Goal: Information Seeking & Learning: Check status

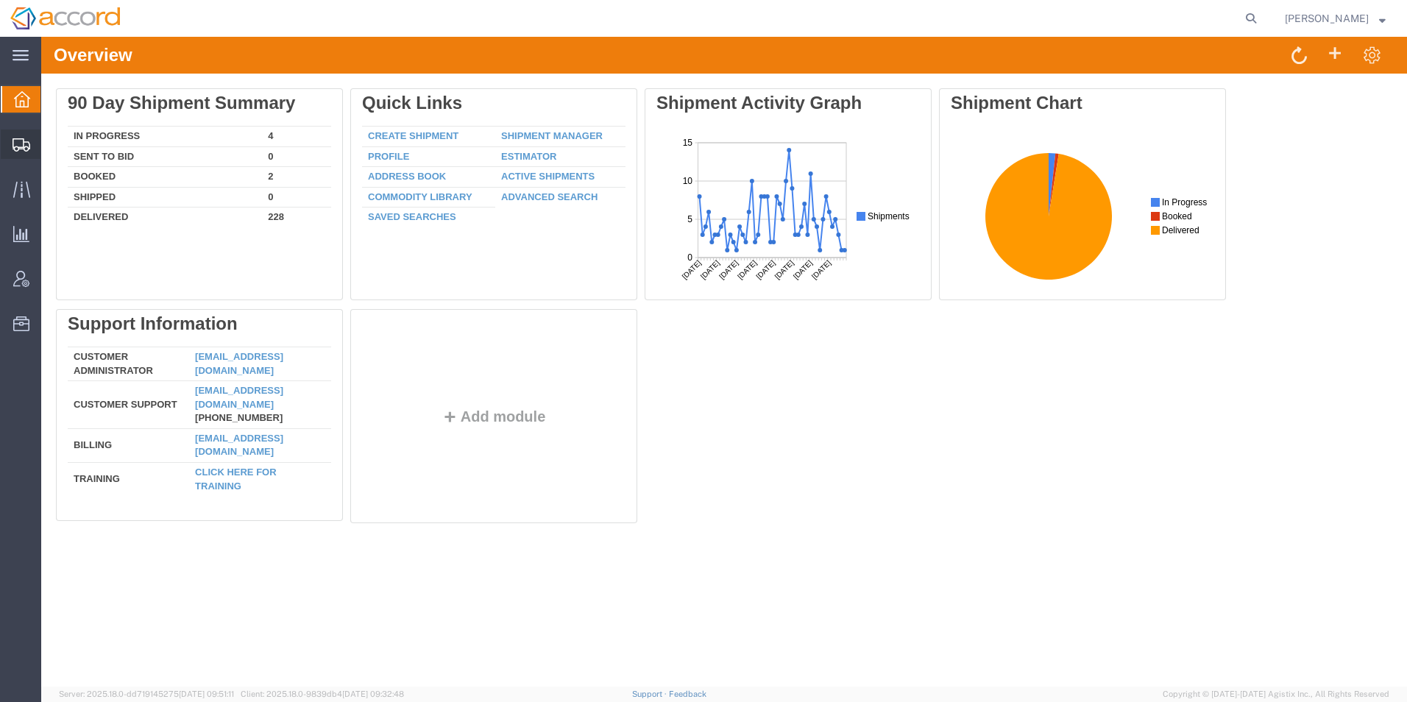
click at [0, 0] on span "Shipment Manager" at bounding box center [0, 0] width 0 height 0
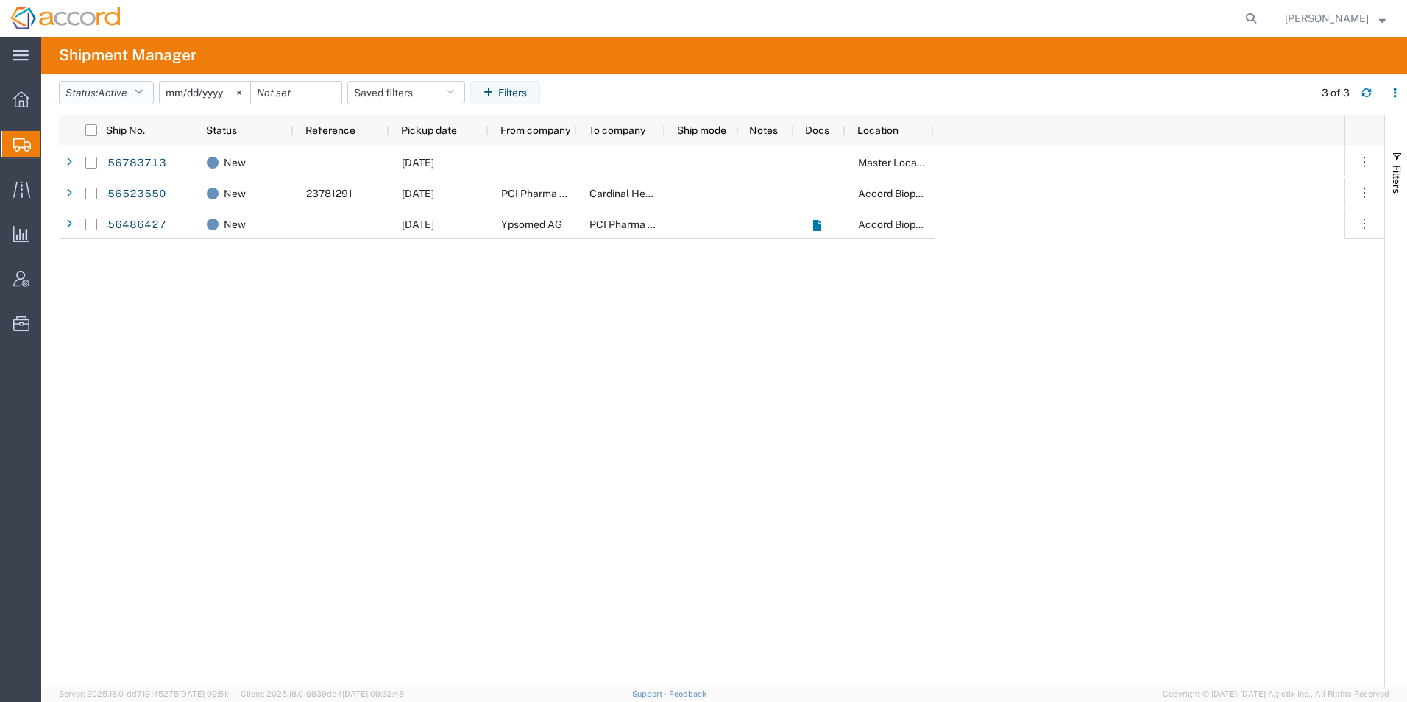
click at [143, 97] on icon "button" at bounding box center [139, 93] width 8 height 10
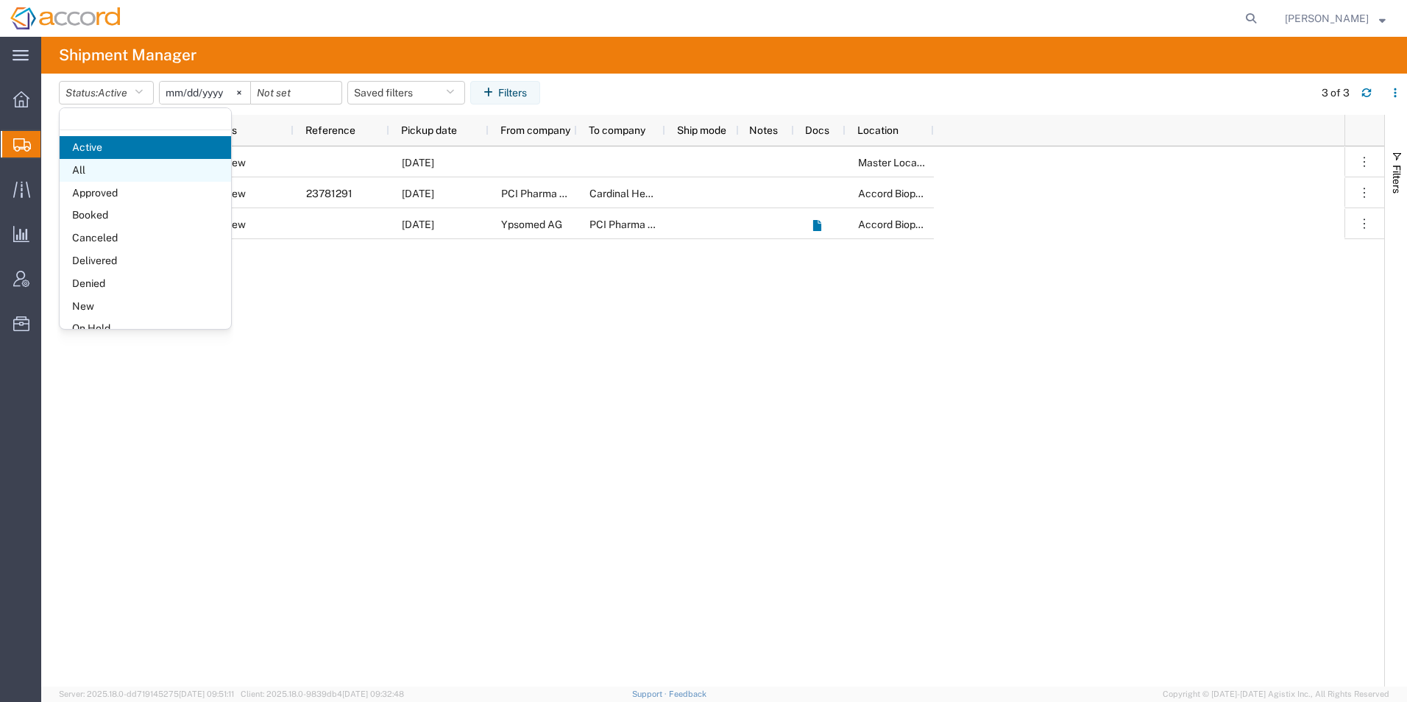
click at [123, 173] on span "All" at bounding box center [146, 170] width 172 height 23
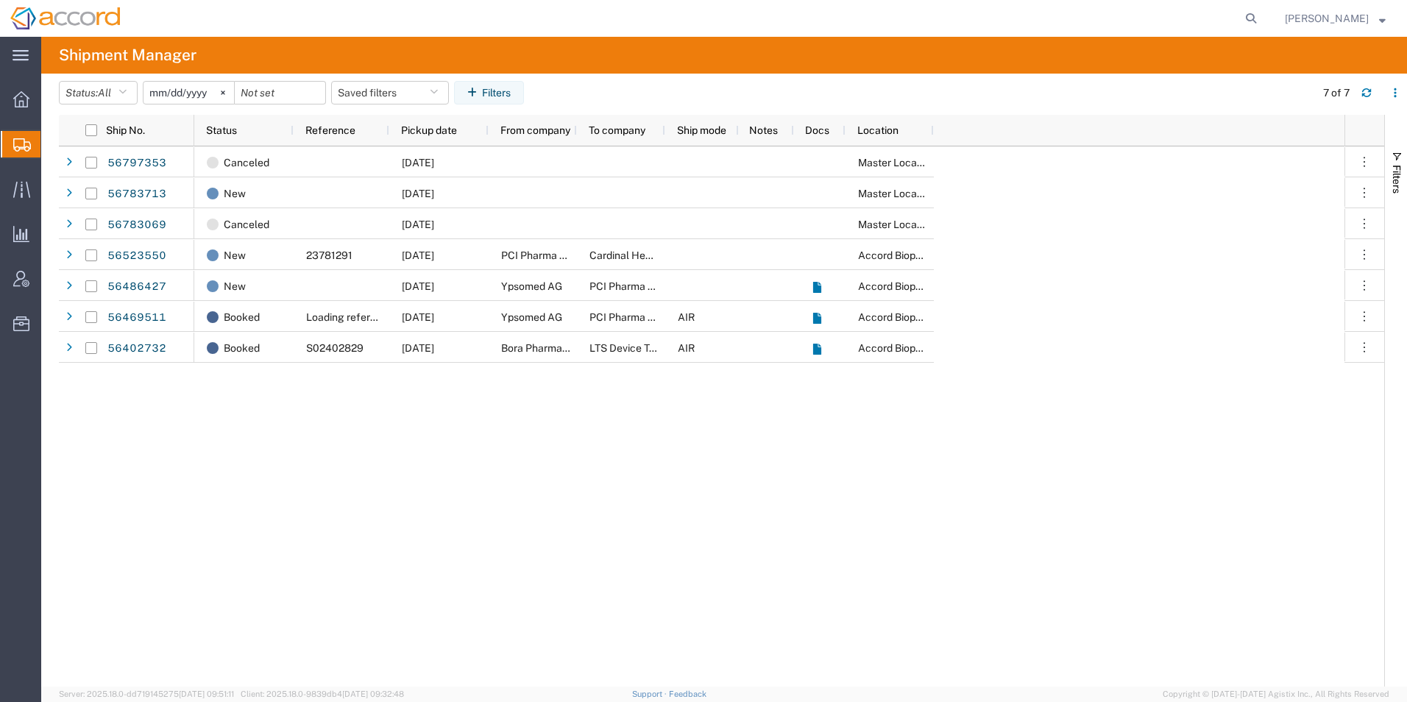
click at [208, 91] on input "2025-08-12" at bounding box center [189, 93] width 91 height 22
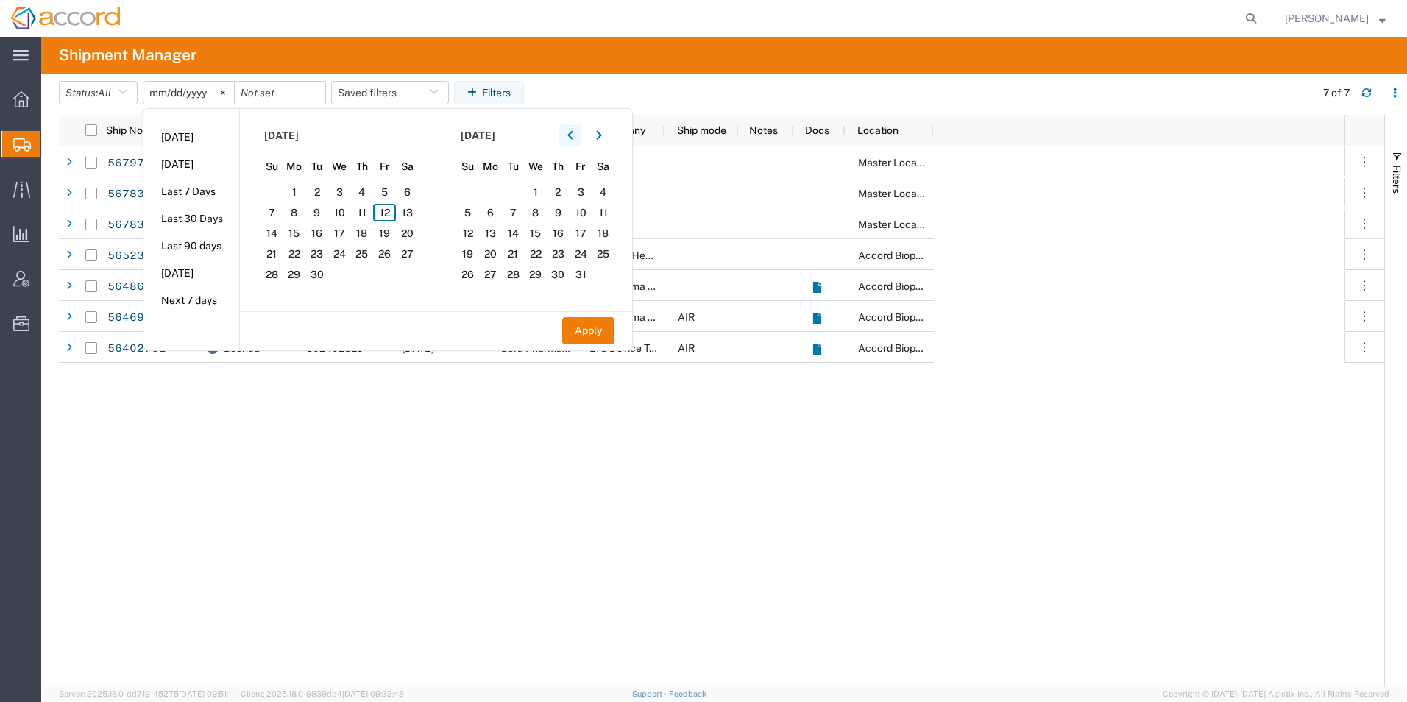
click at [569, 138] on button "button" at bounding box center [571, 136] width 24 height 24
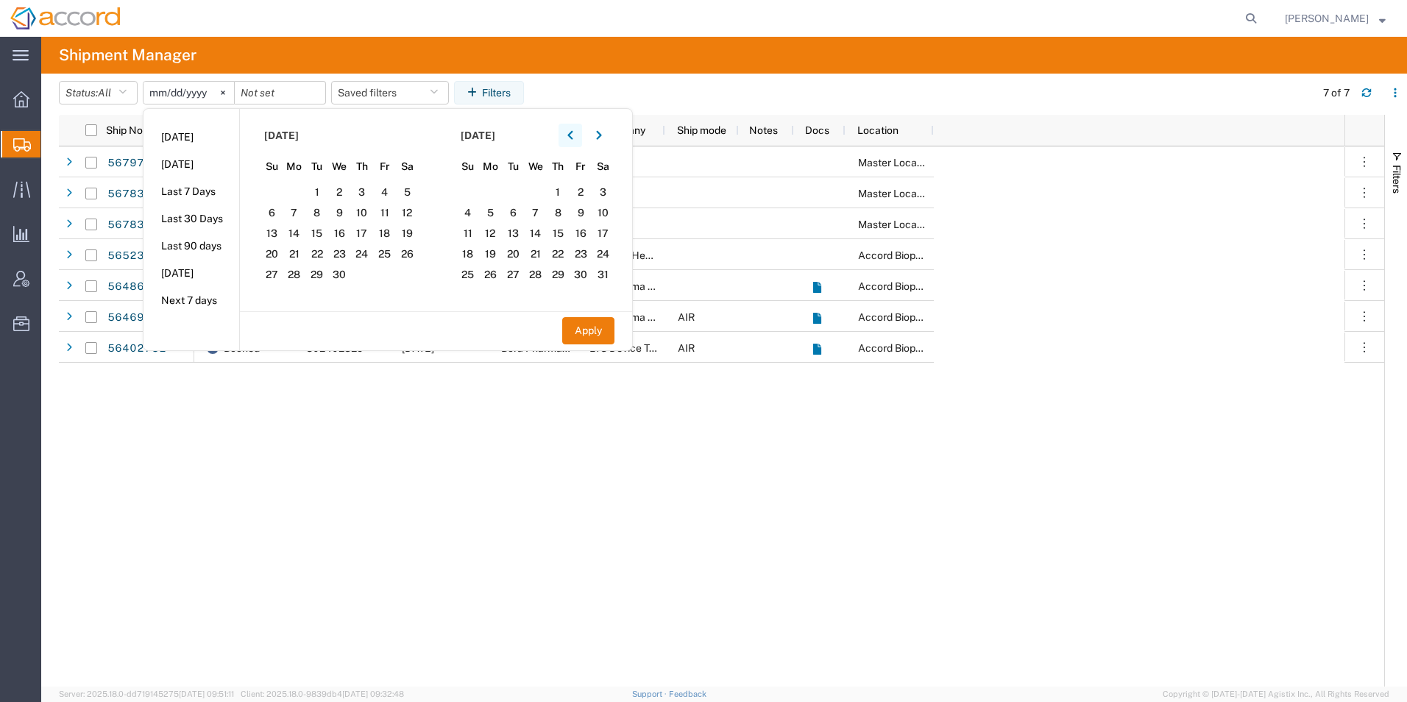
click at [569, 138] on button "button" at bounding box center [571, 136] width 24 height 24
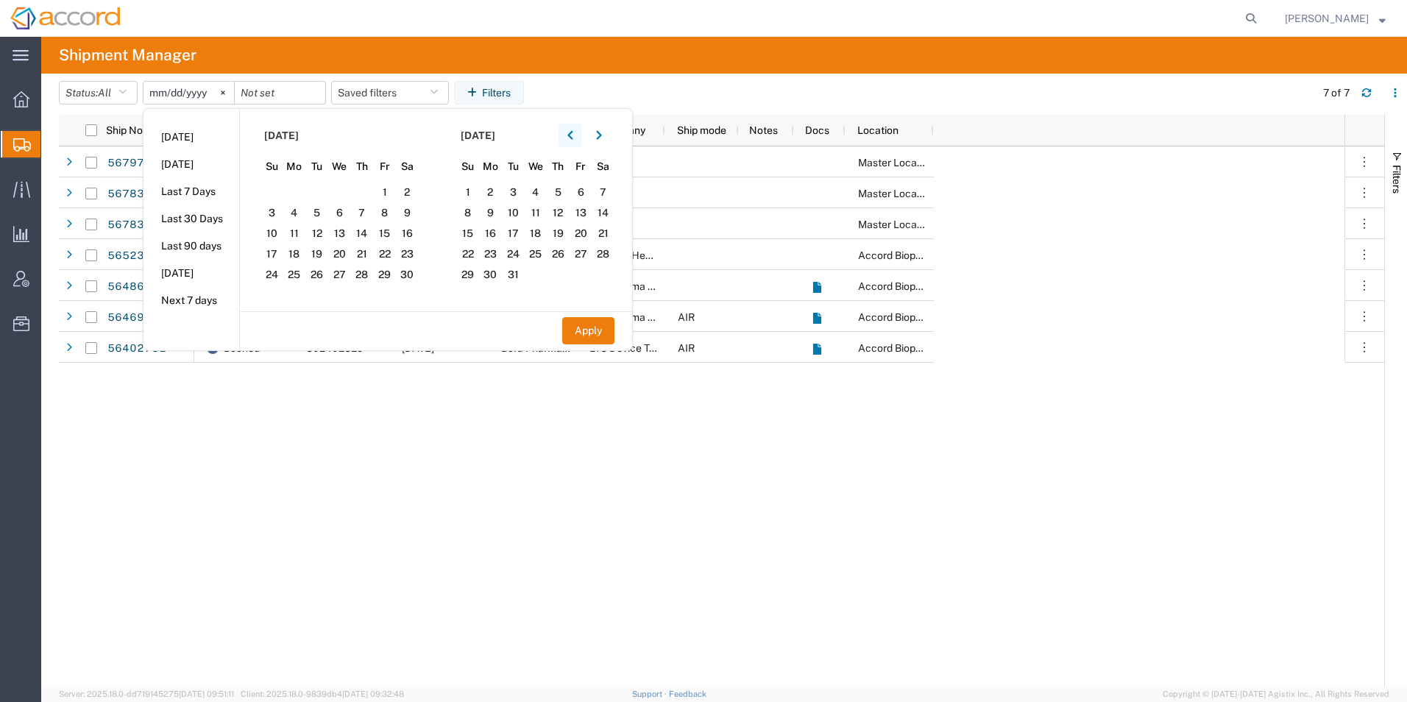
click at [569, 138] on button "button" at bounding box center [571, 136] width 24 height 24
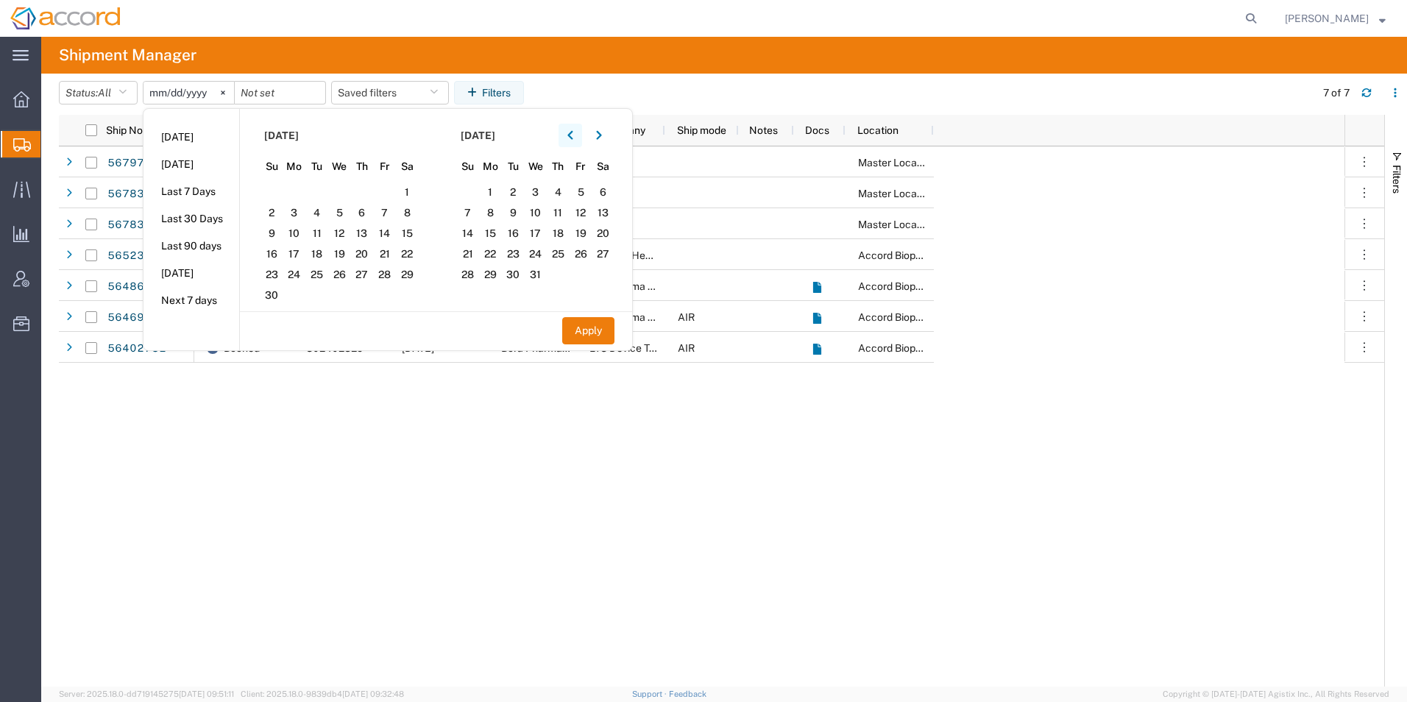
click at [569, 138] on button "button" at bounding box center [571, 136] width 24 height 24
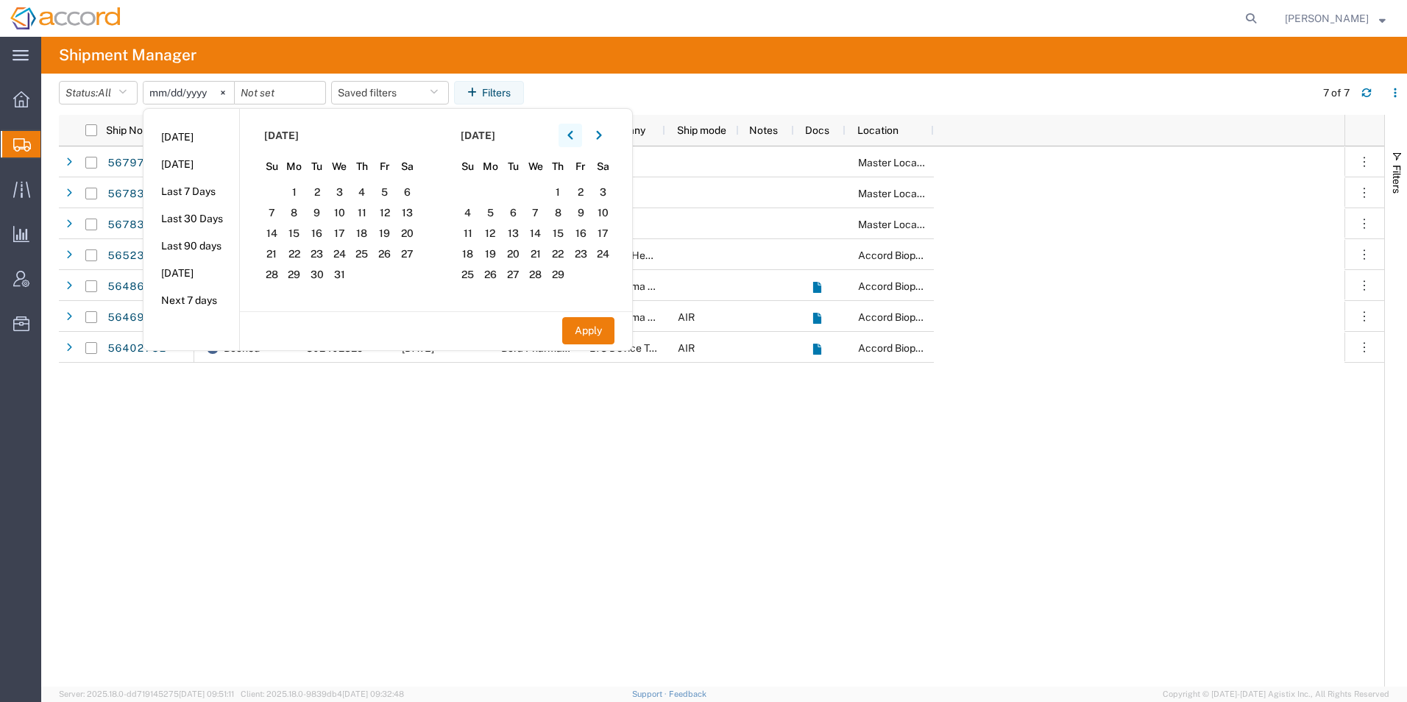
click at [569, 138] on button "button" at bounding box center [571, 136] width 24 height 24
click at [571, 140] on button "button" at bounding box center [571, 136] width 24 height 24
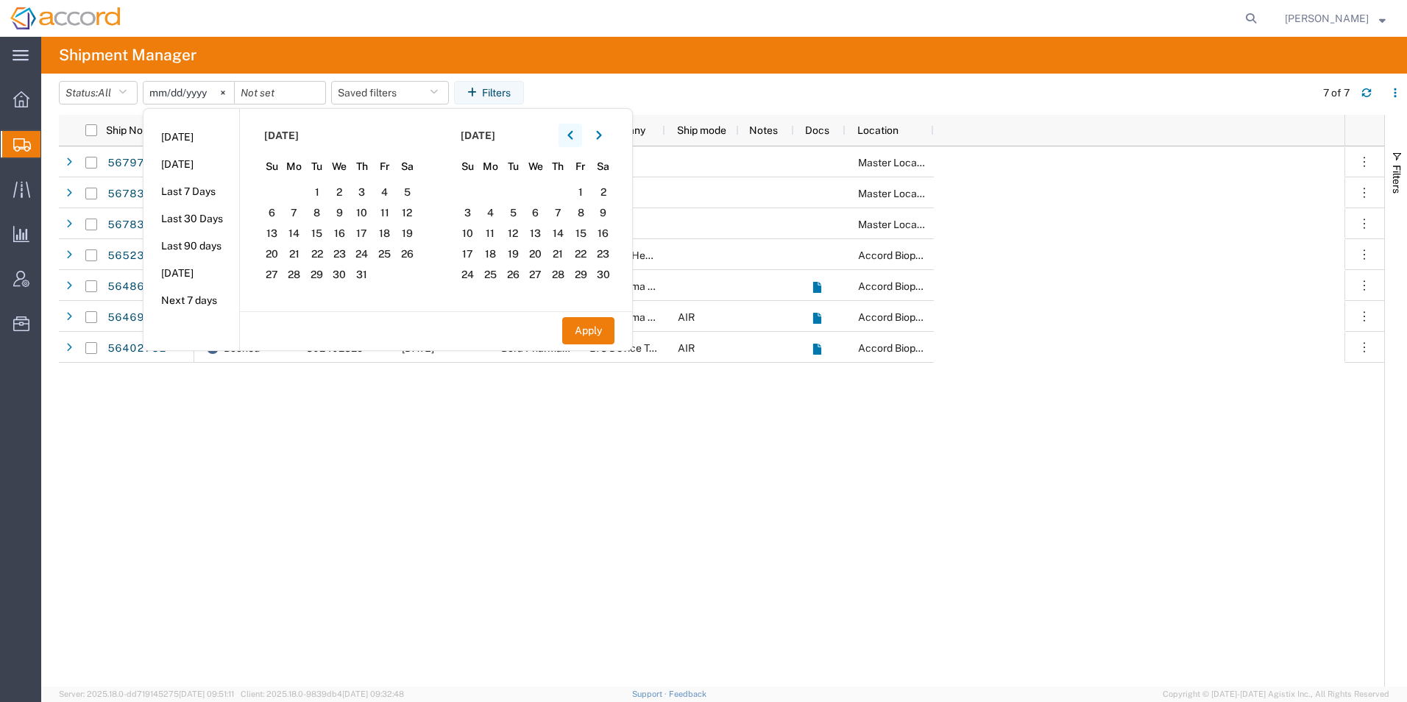
click at [571, 140] on button "button" at bounding box center [571, 136] width 24 height 24
click at [571, 139] on button "button" at bounding box center [571, 136] width 24 height 24
click at [571, 138] on button "button" at bounding box center [571, 136] width 24 height 24
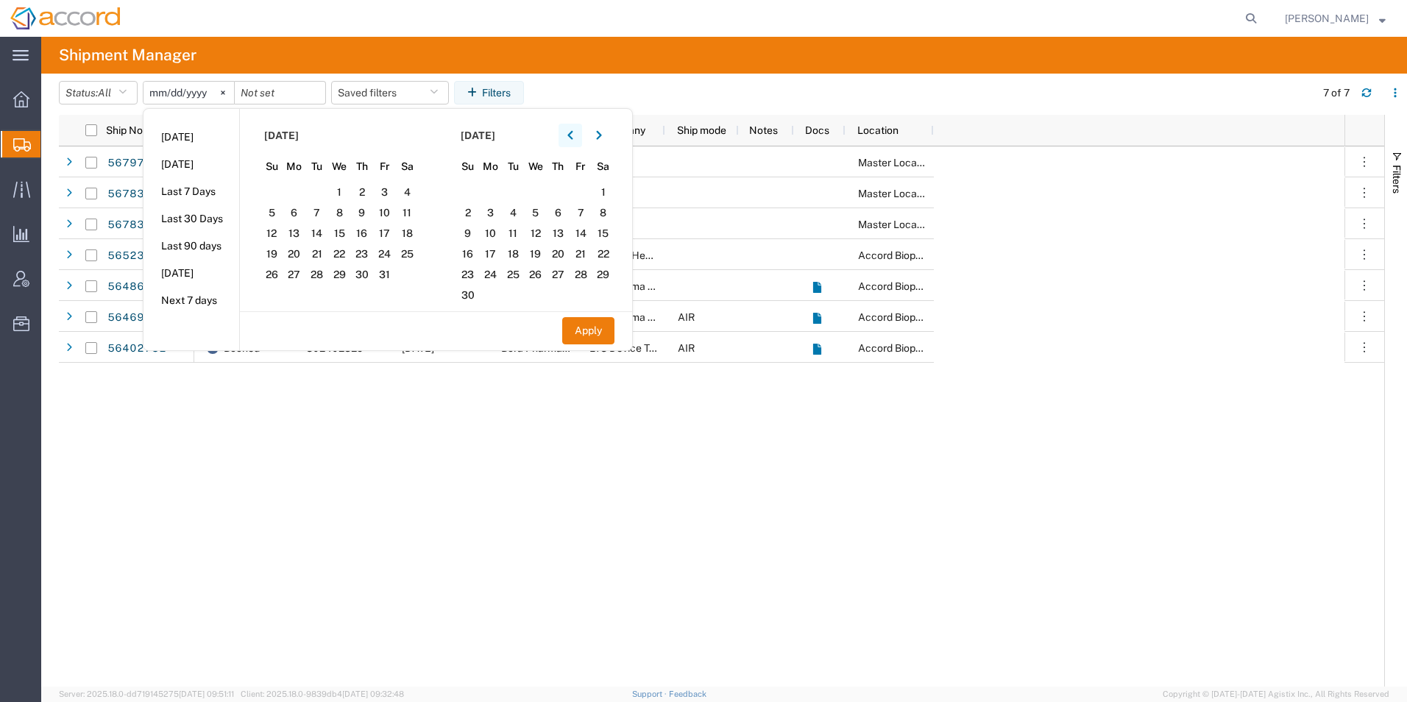
click at [571, 138] on button "button" at bounding box center [571, 136] width 24 height 24
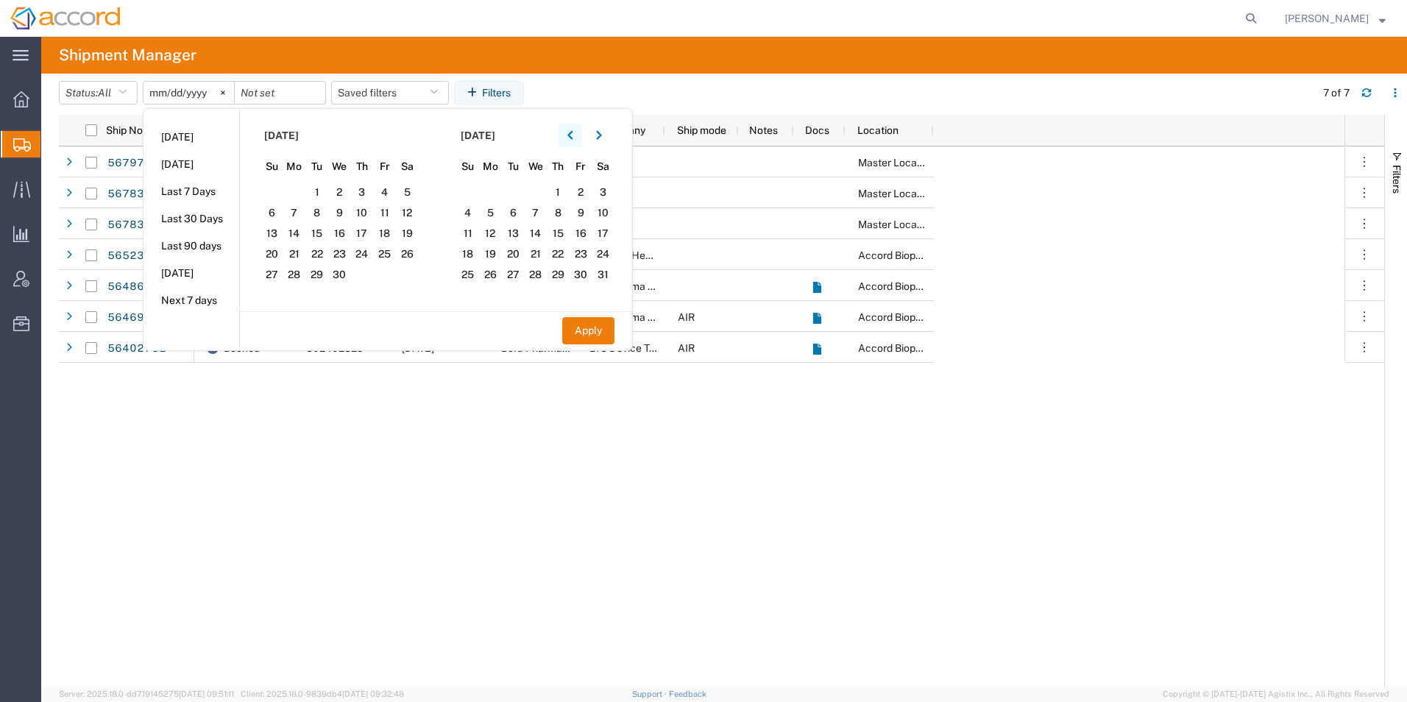
click at [571, 139] on button "button" at bounding box center [571, 136] width 24 height 24
click at [571, 138] on button "button" at bounding box center [571, 136] width 24 height 24
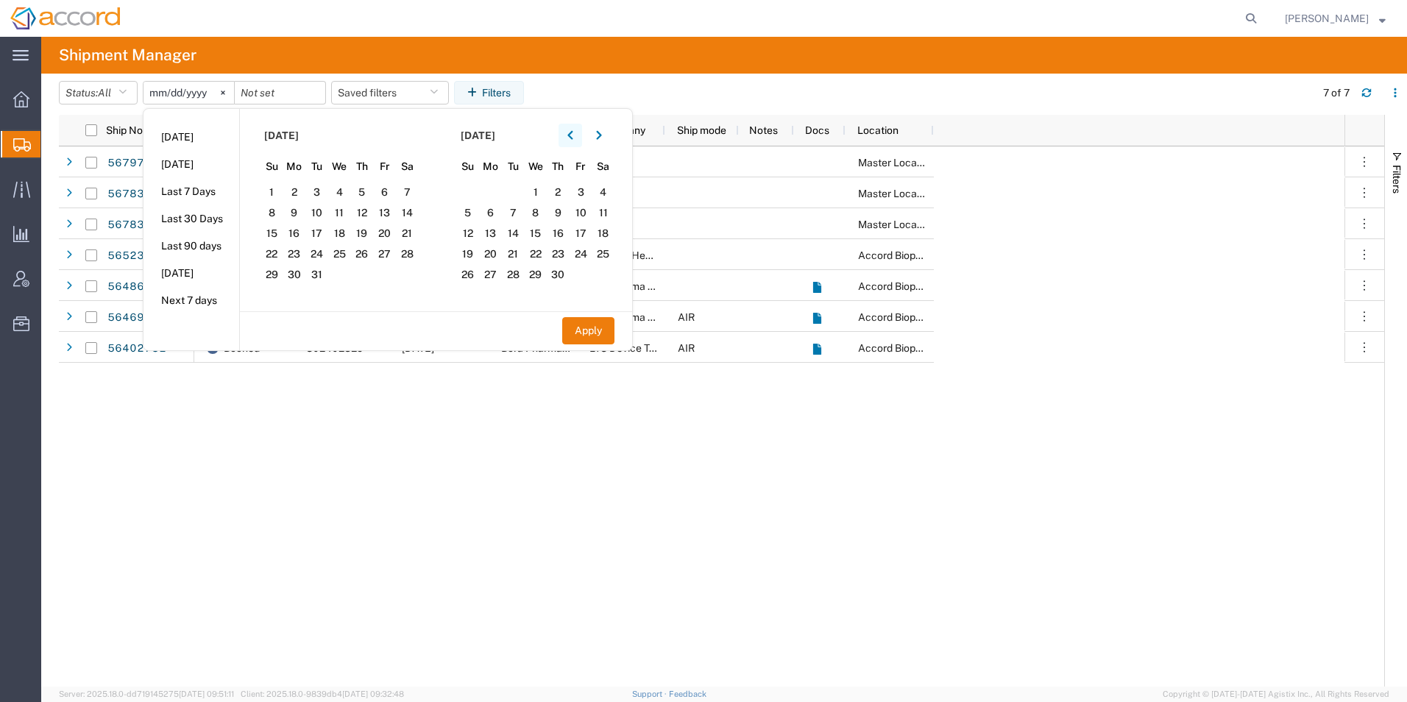
click at [571, 139] on button "button" at bounding box center [571, 136] width 24 height 24
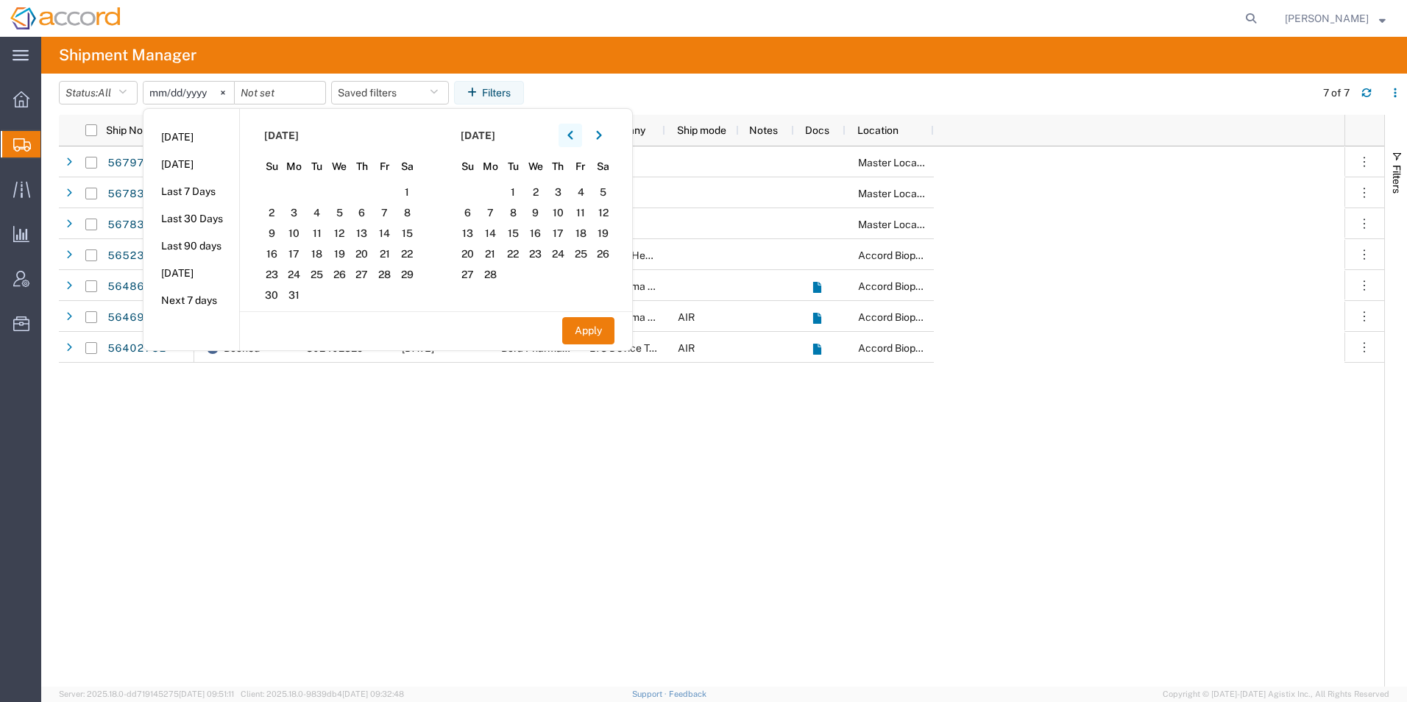
click at [571, 139] on button "button" at bounding box center [571, 136] width 24 height 24
click at [571, 138] on button "button" at bounding box center [571, 136] width 24 height 24
click at [602, 133] on icon "button" at bounding box center [599, 135] width 6 height 10
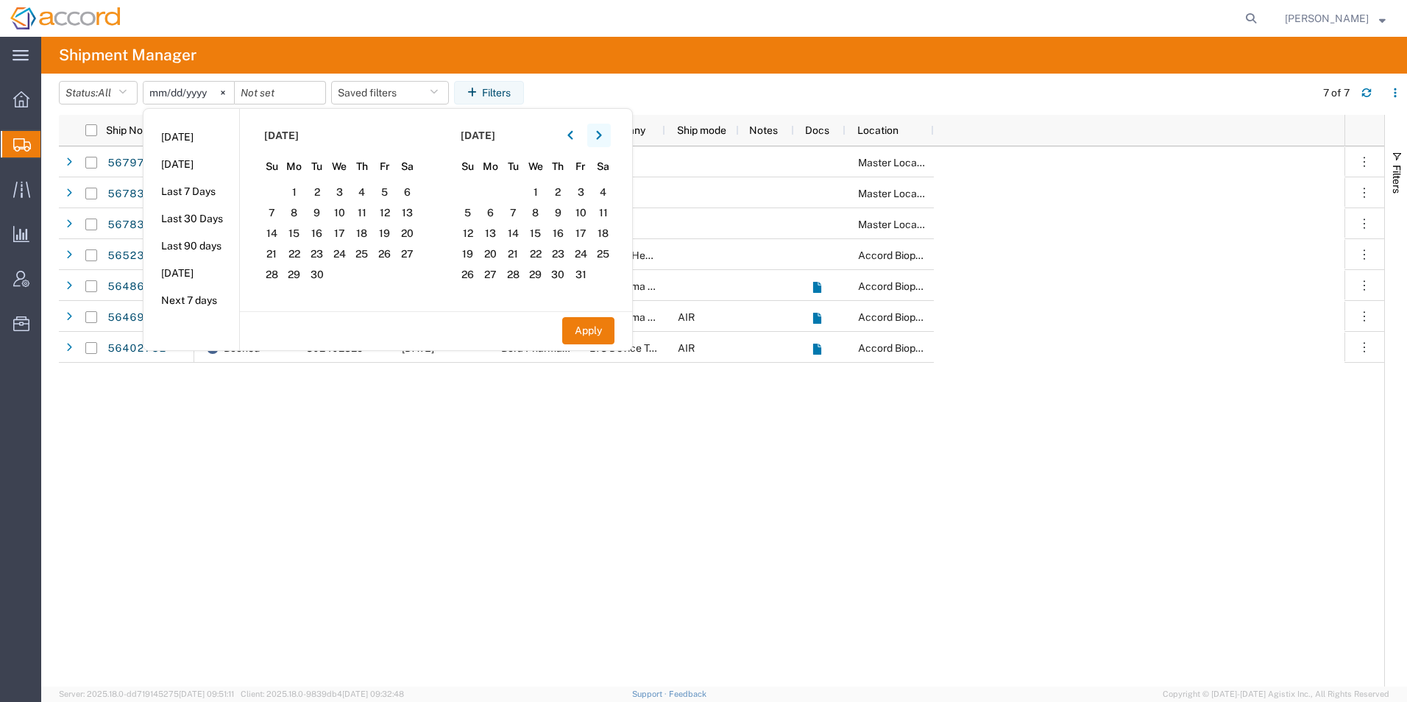
click at [602, 133] on icon "button" at bounding box center [599, 135] width 6 height 10
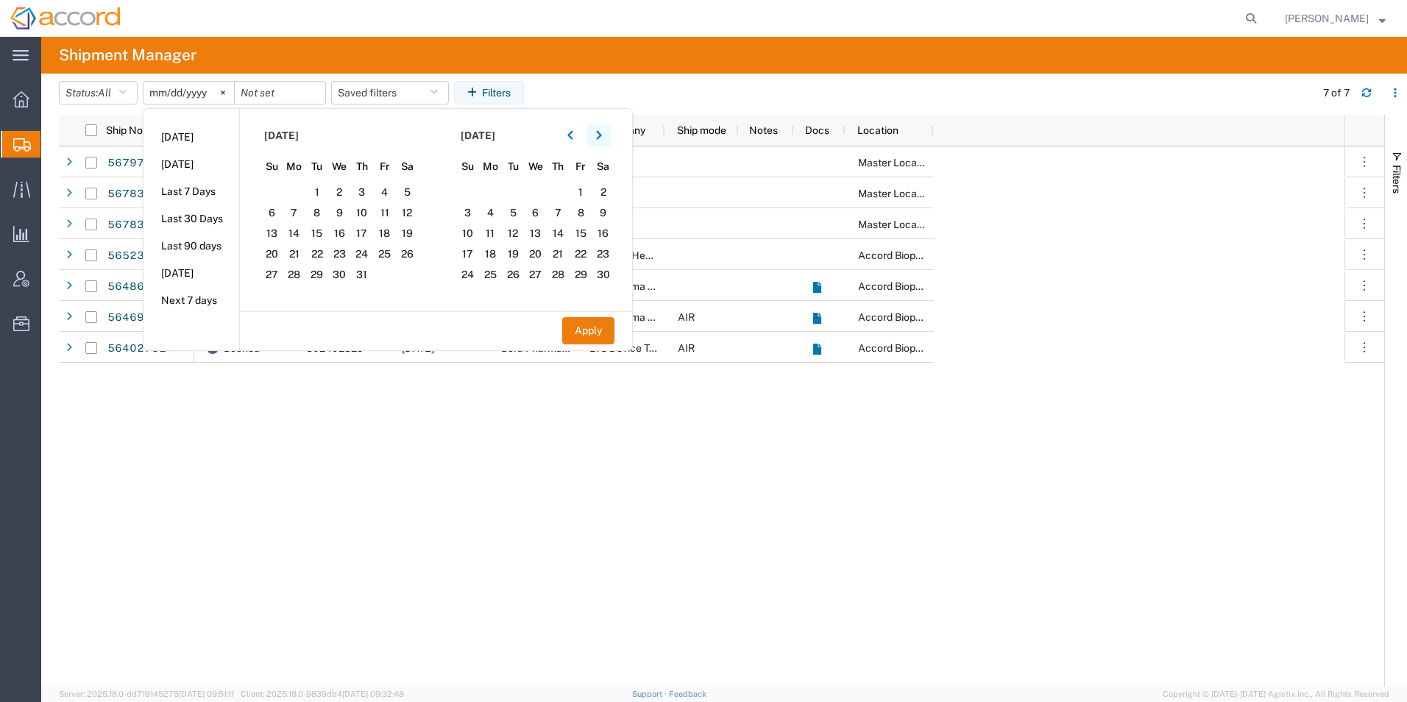
click at [602, 133] on icon "button" at bounding box center [599, 135] width 6 height 10
click at [535, 187] on span "1" at bounding box center [535, 192] width 23 height 18
click at [583, 335] on button "Apply" at bounding box center [588, 330] width 52 height 27
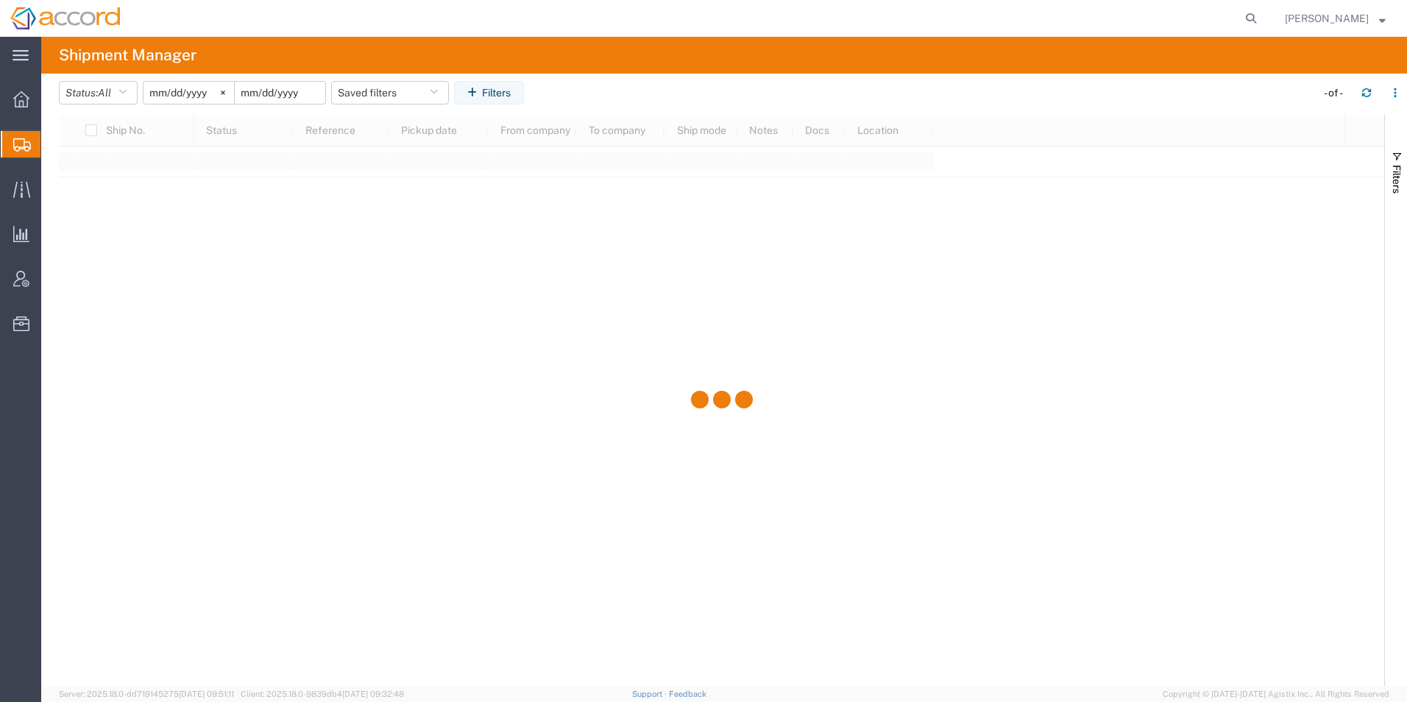
click at [263, 93] on input "date" at bounding box center [280, 93] width 91 height 22
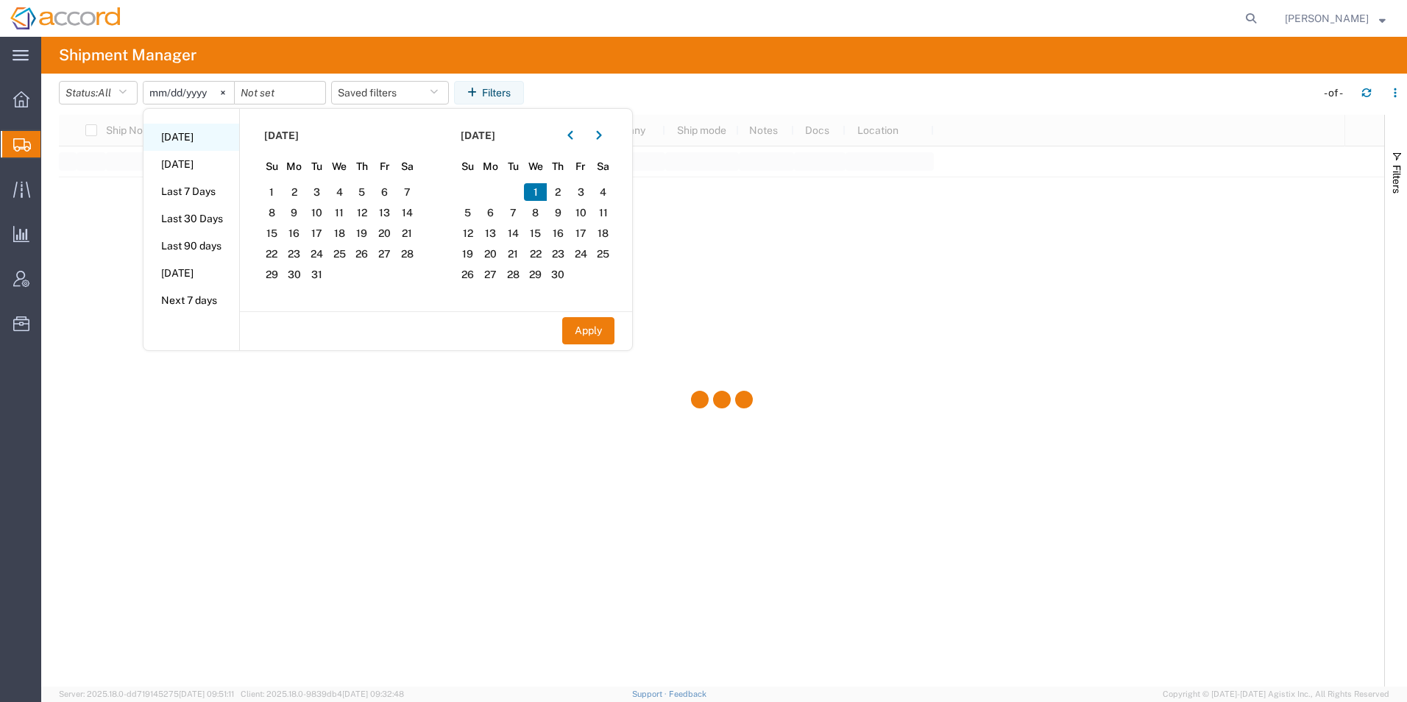
click at [181, 142] on li "Today" at bounding box center [192, 137] width 96 height 27
type input "2025-09-12"
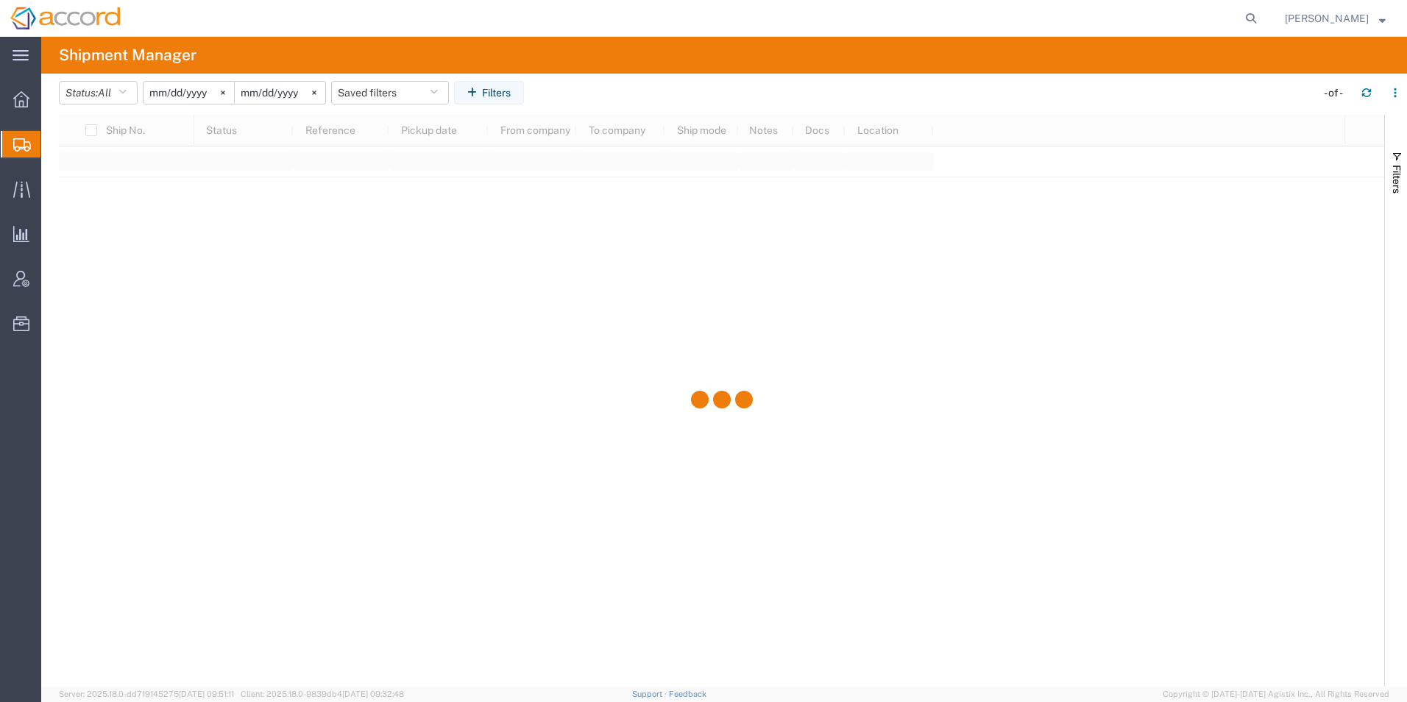
click at [198, 89] on input "2025-09-12" at bounding box center [189, 93] width 91 height 22
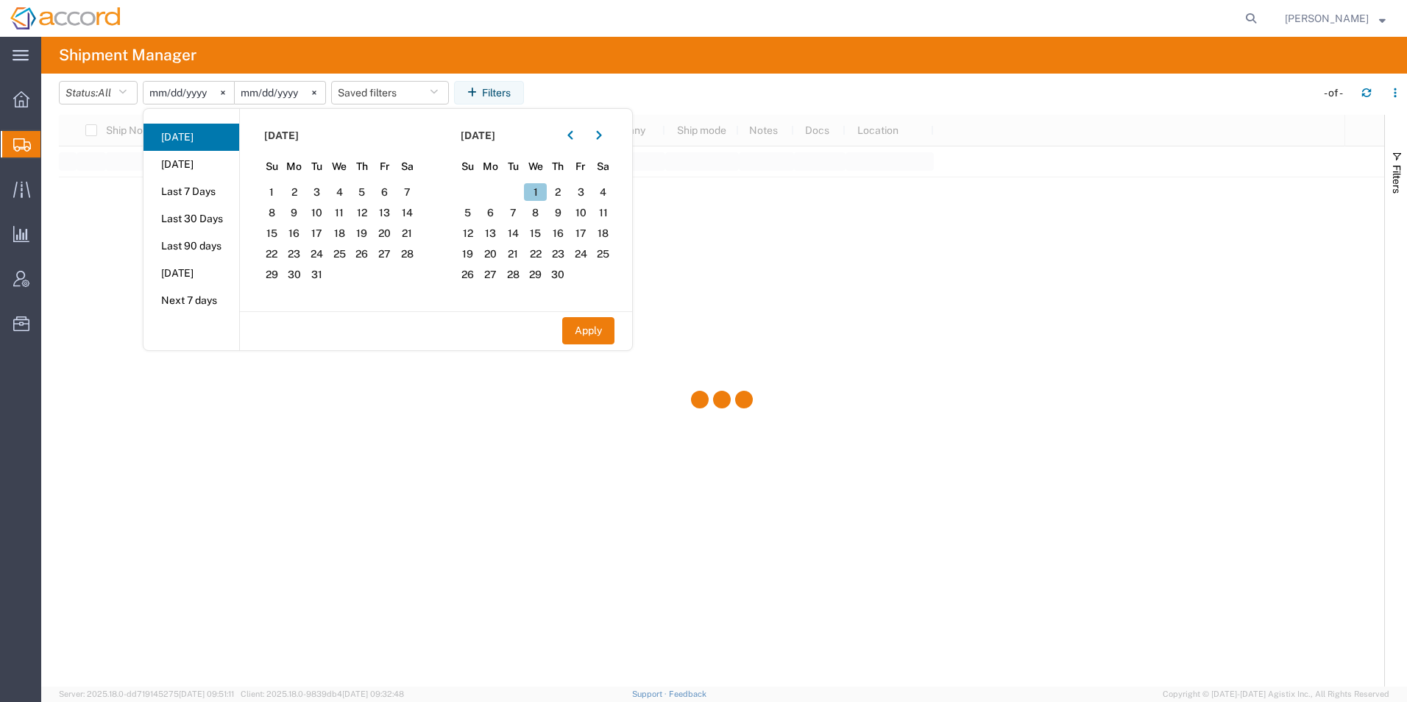
click at [538, 191] on span "1" at bounding box center [535, 192] width 23 height 18
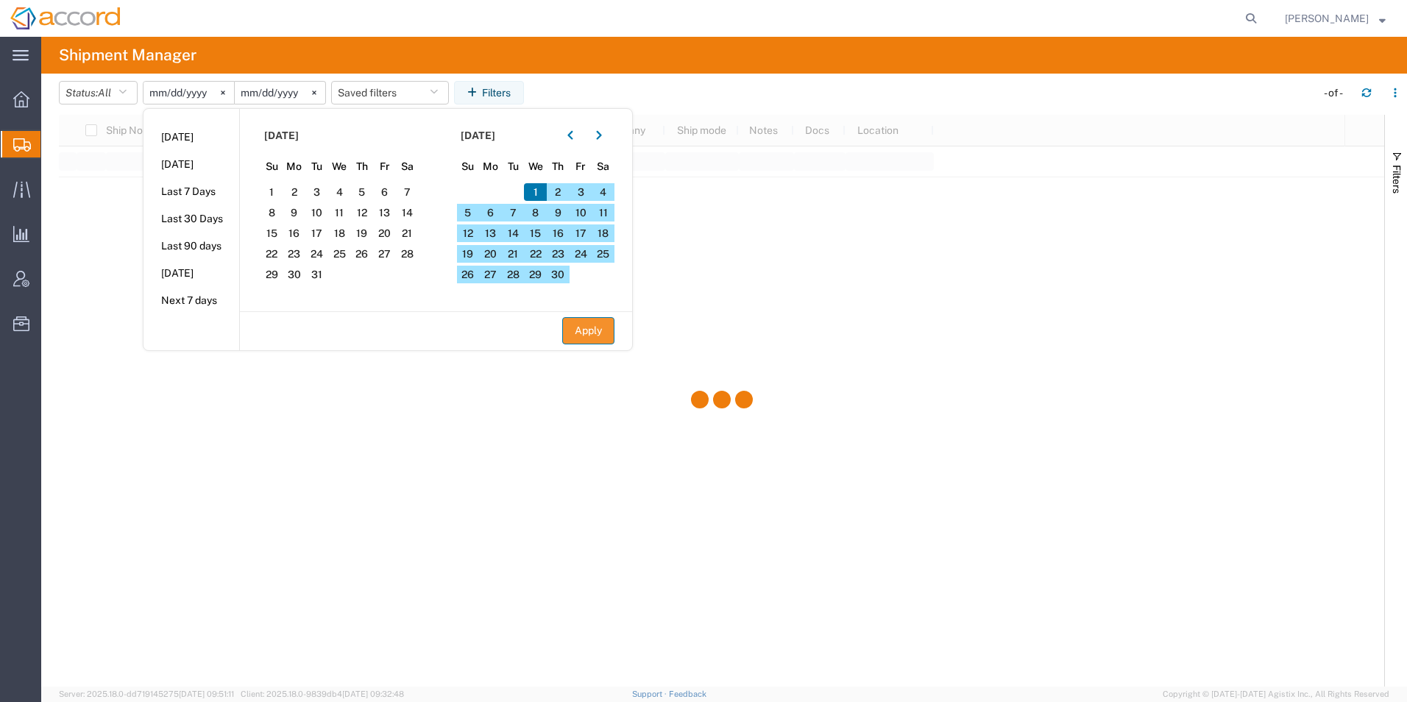
click at [598, 336] on button "Apply" at bounding box center [588, 330] width 52 height 27
type input "2022-06-01"
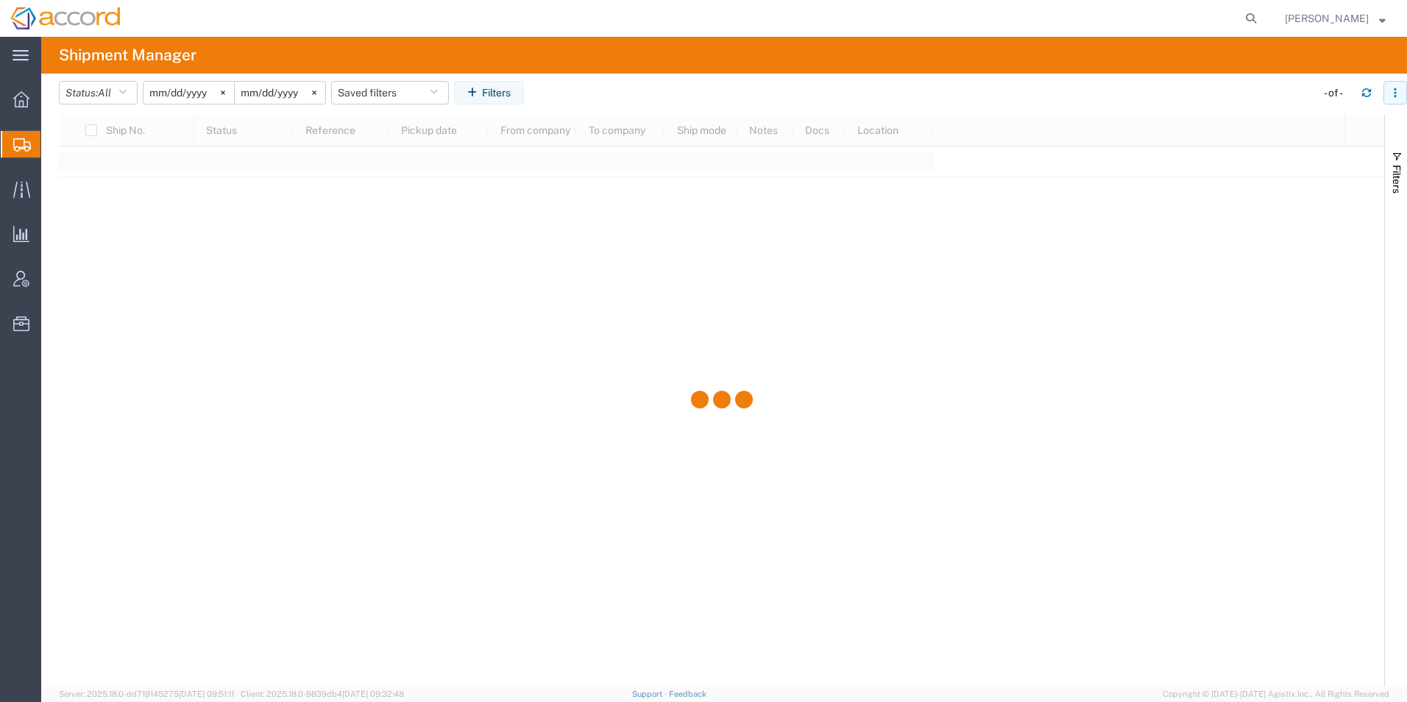
click at [1397, 91] on icon "button" at bounding box center [1395, 93] width 10 height 10
click at [1390, 246] on div "Filters" at bounding box center [1396, 401] width 22 height 572
click at [1393, 157] on span "button" at bounding box center [1397, 157] width 12 height 12
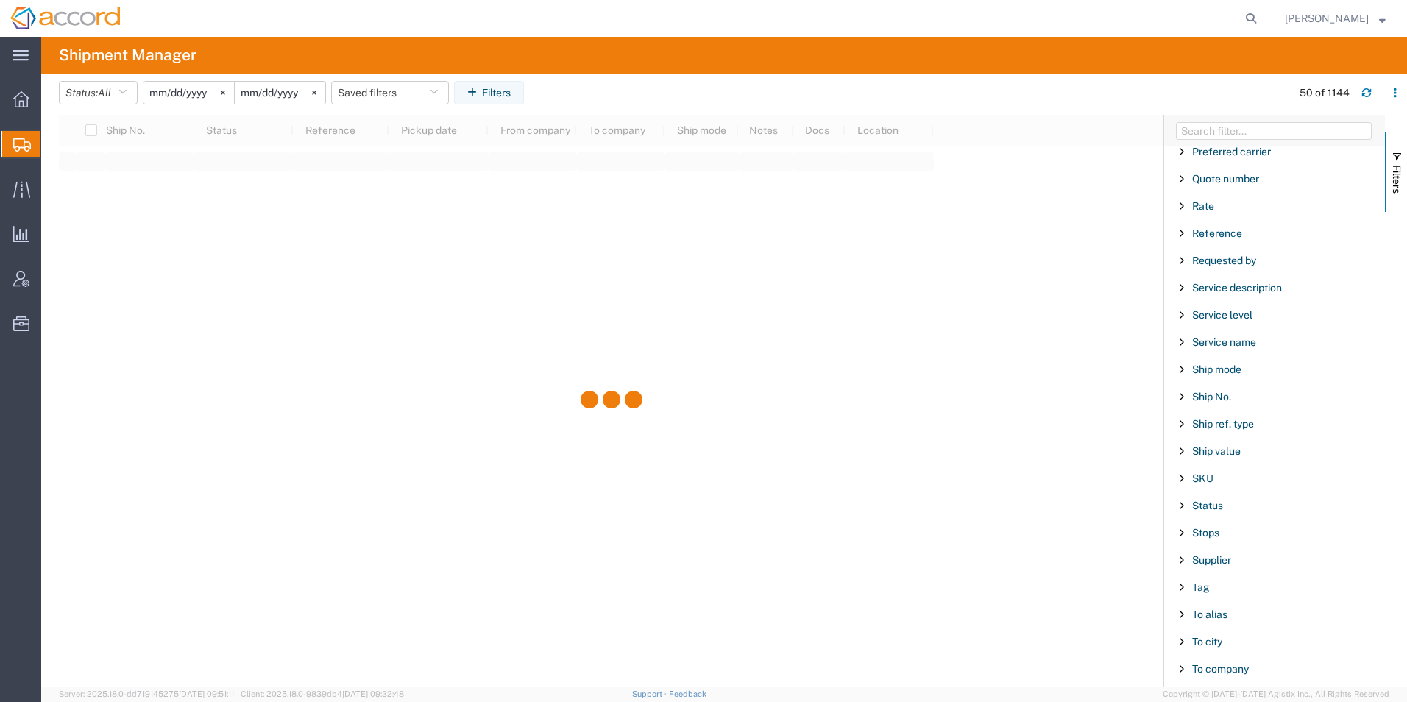
scroll to position [1104, 0]
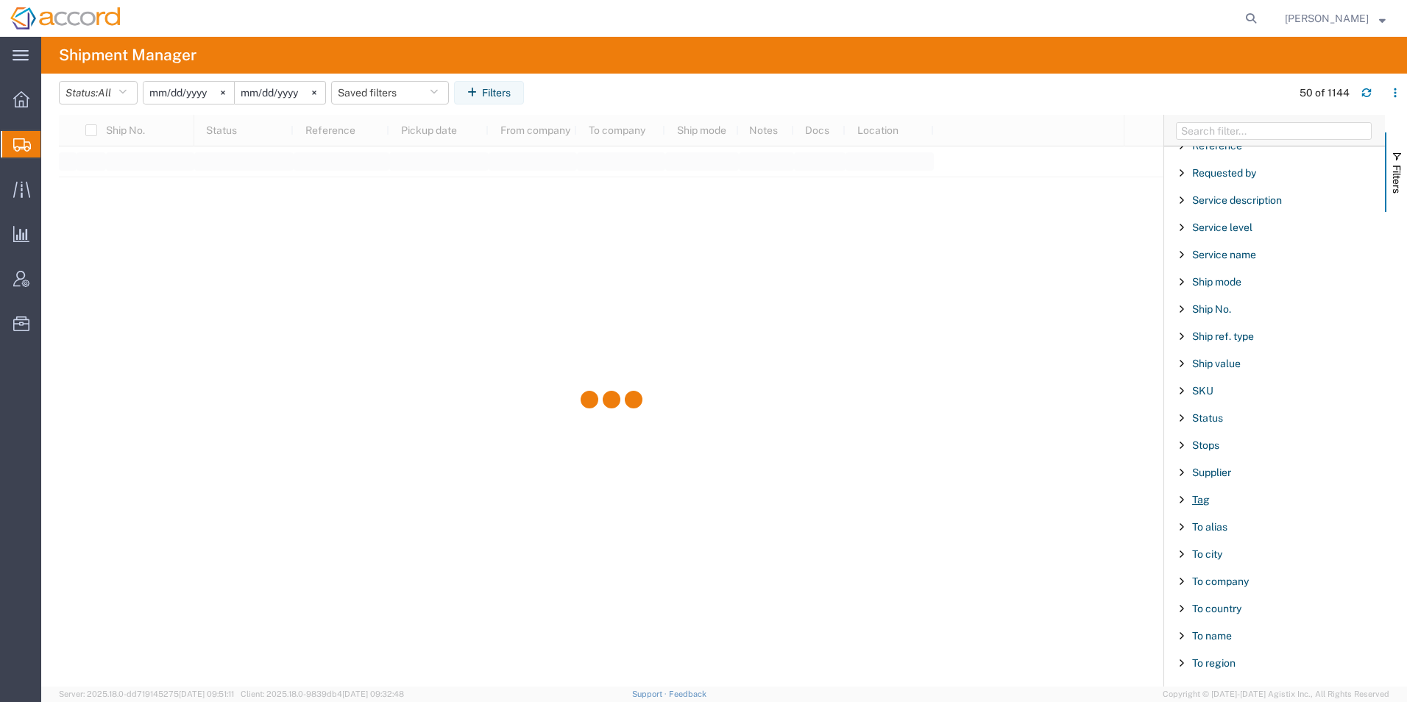
click at [1193, 504] on span "Tag" at bounding box center [1201, 500] width 18 height 12
click at [1183, 590] on label "Undenyca" at bounding box center [1213, 590] width 77 height 28
click at [0, 0] on input "Undenyca" at bounding box center [0, 0] width 0 height 0
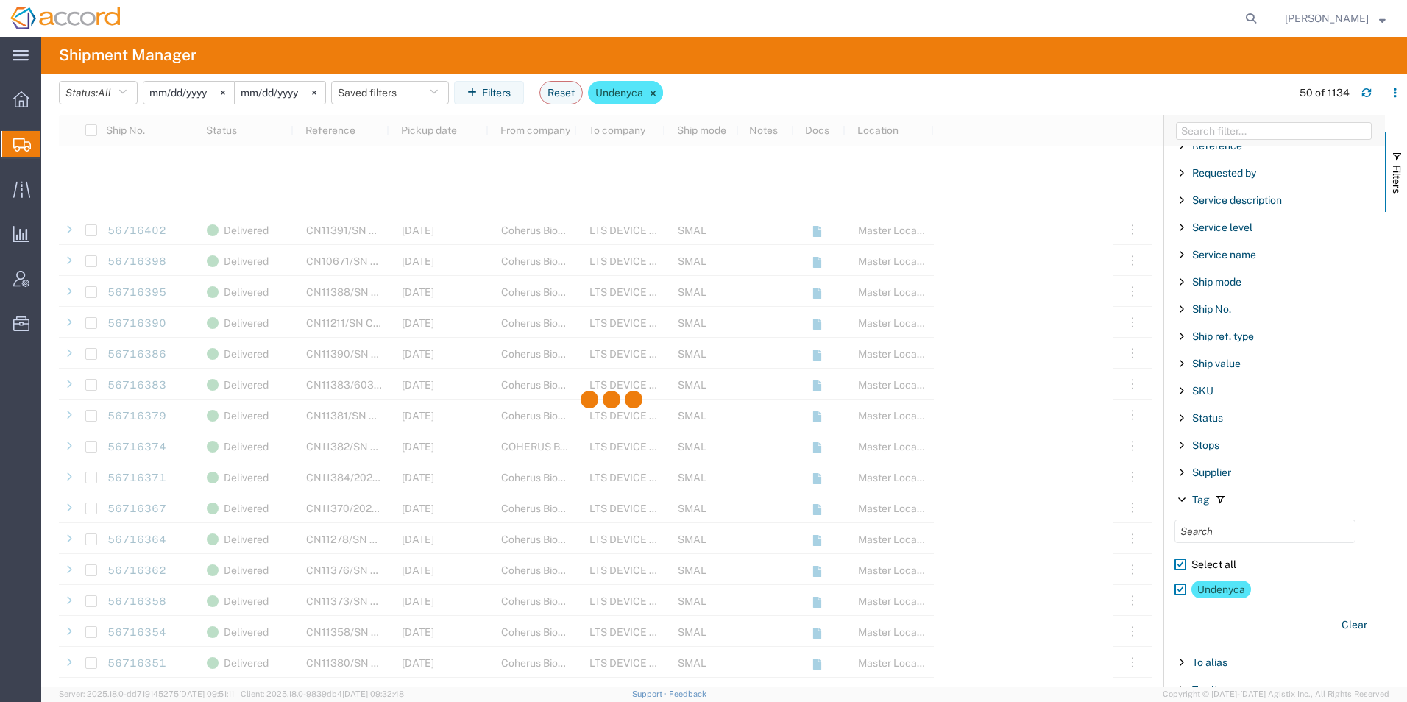
scroll to position [1178, 0]
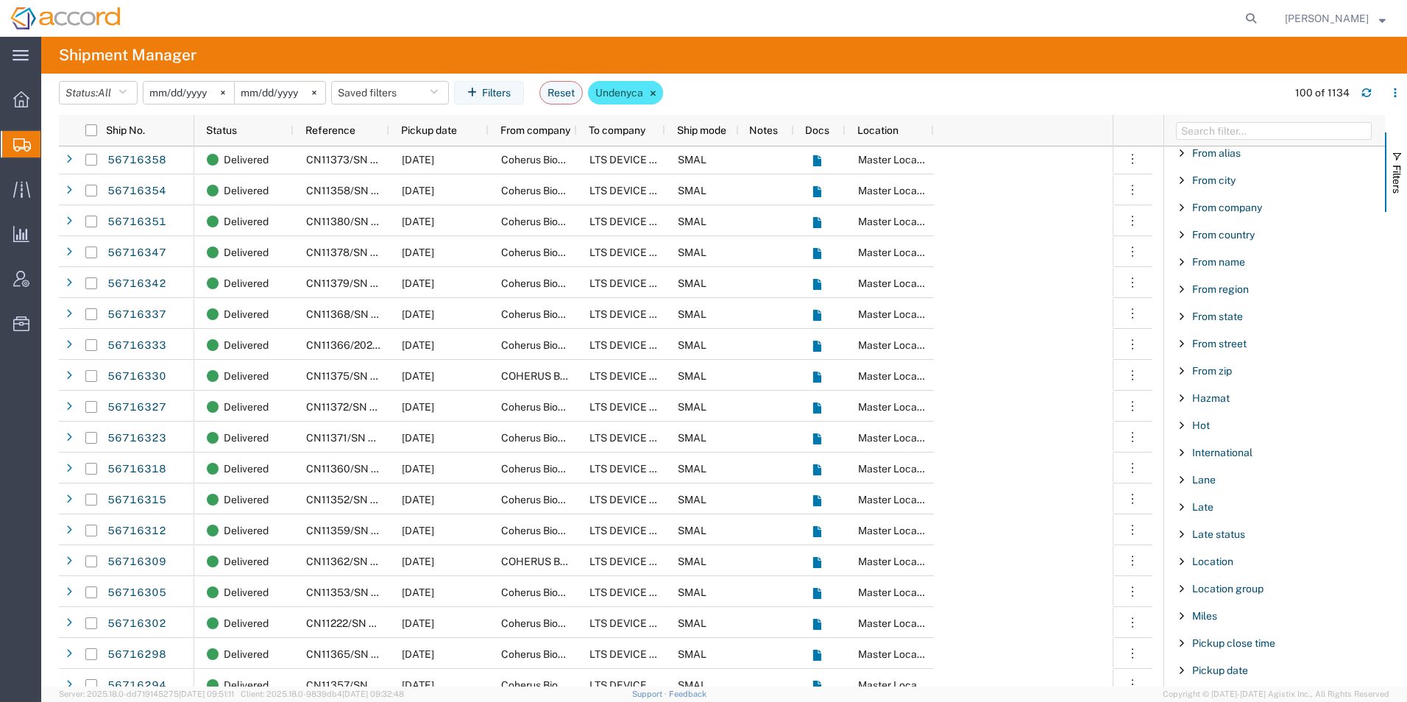
scroll to position [442, 0]
click at [1181, 208] on span "Filter List 66 Filters" at bounding box center [1182, 209] width 12 height 12
type input "P"
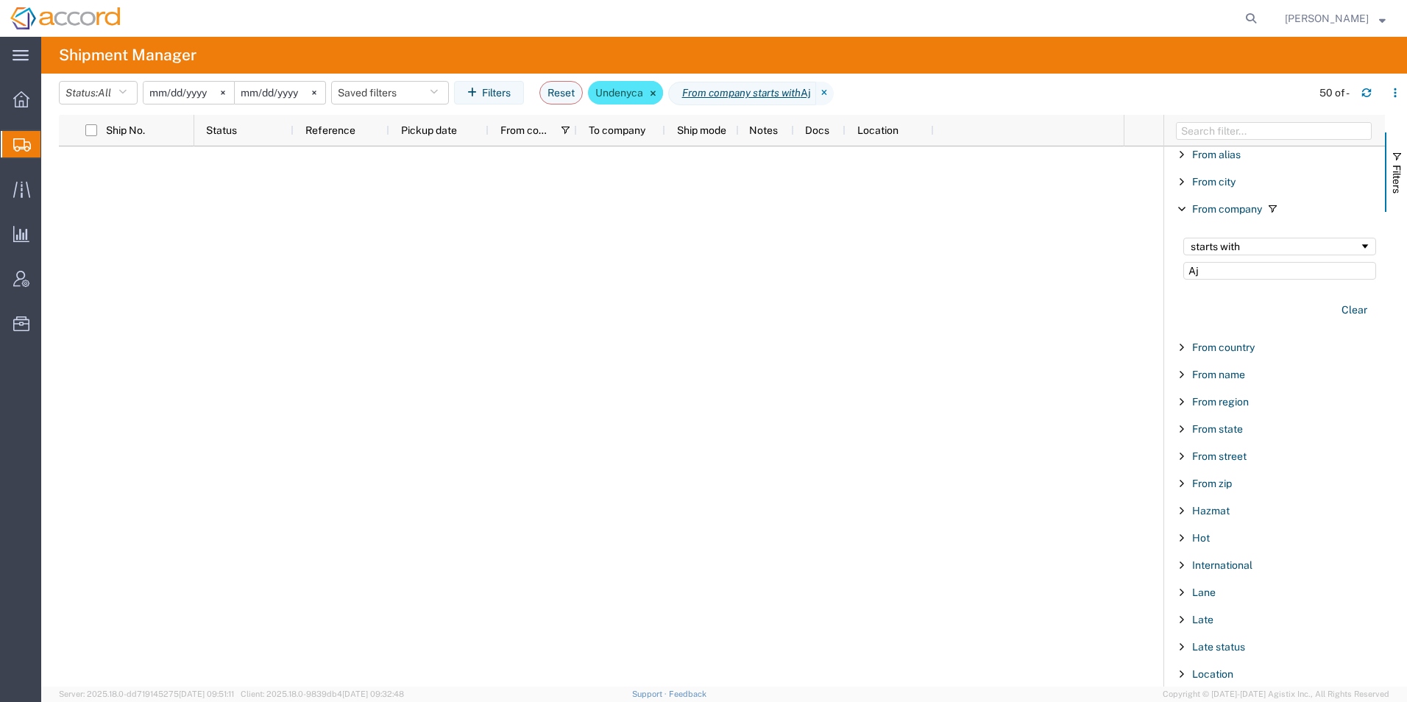
type input "A"
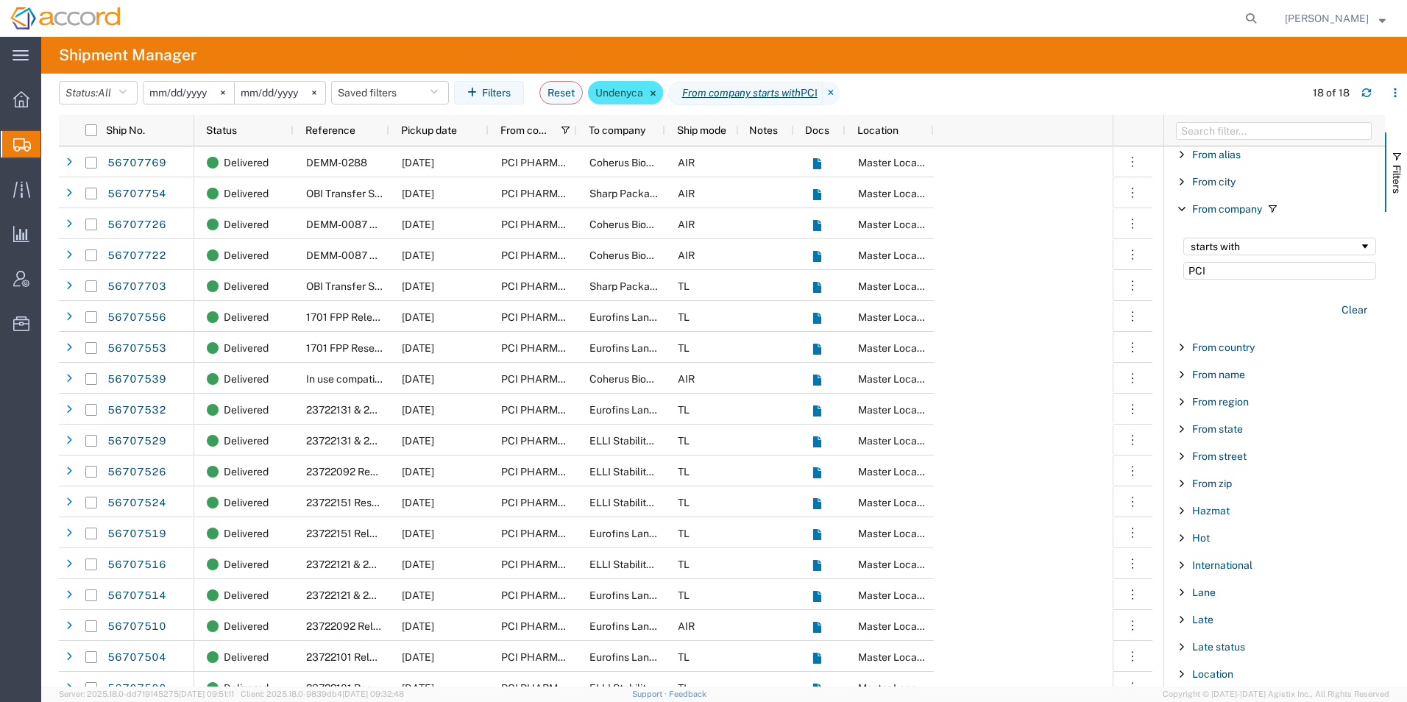
type input "PCI"
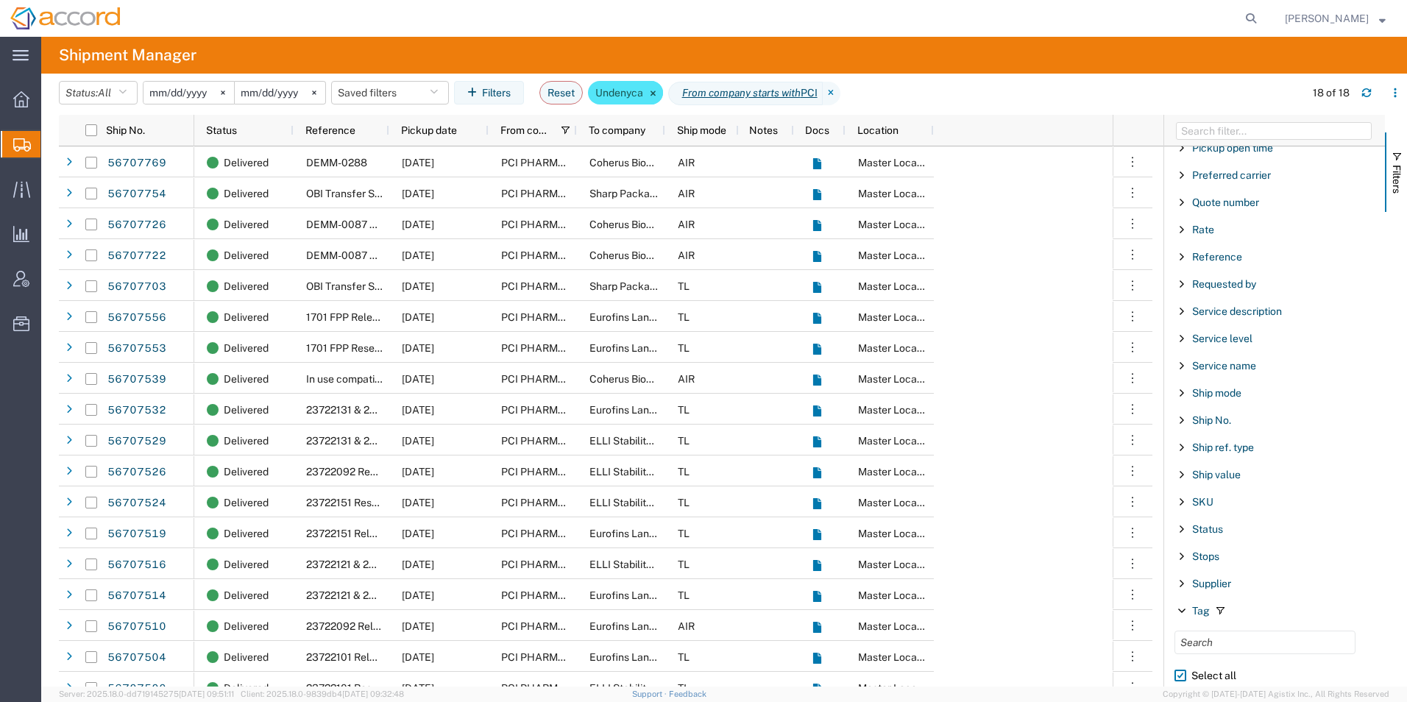
scroll to position [1504, 0]
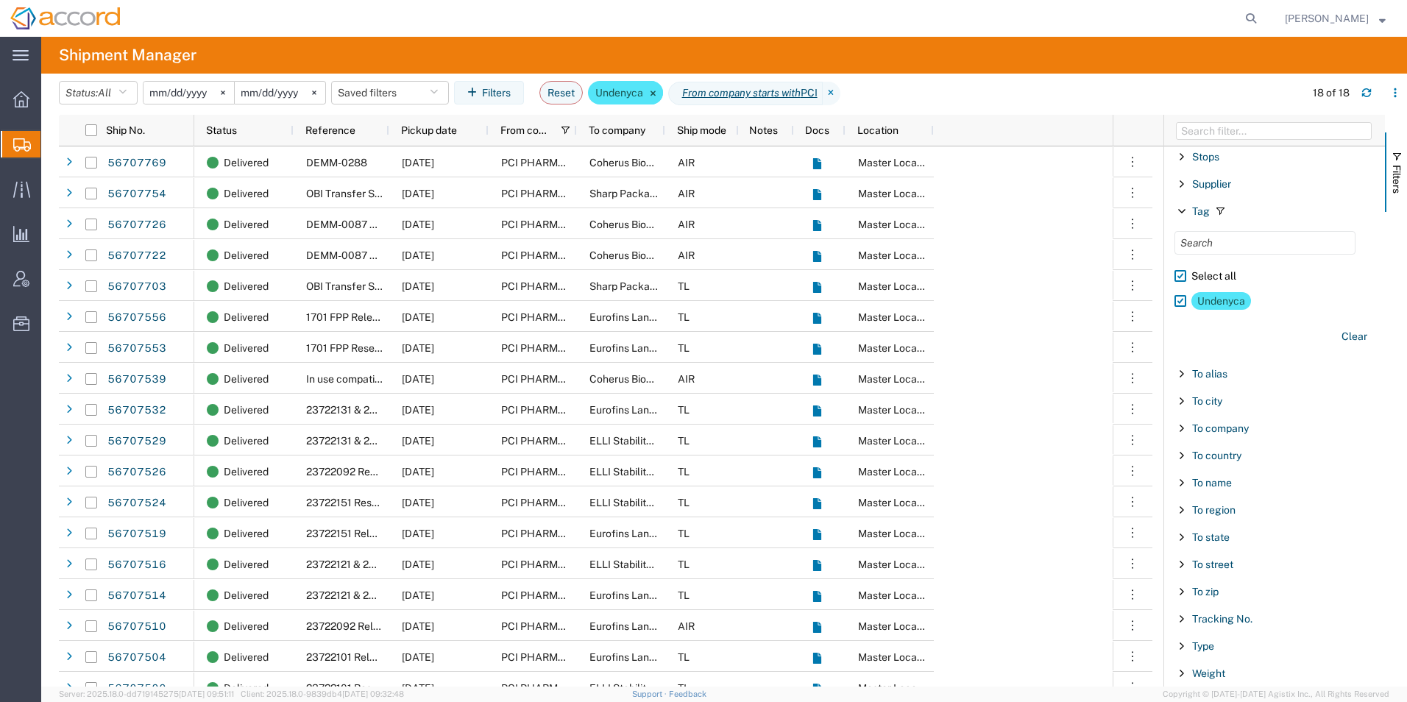
click at [1184, 427] on span "Filter List 66 Filters" at bounding box center [1182, 428] width 12 height 12
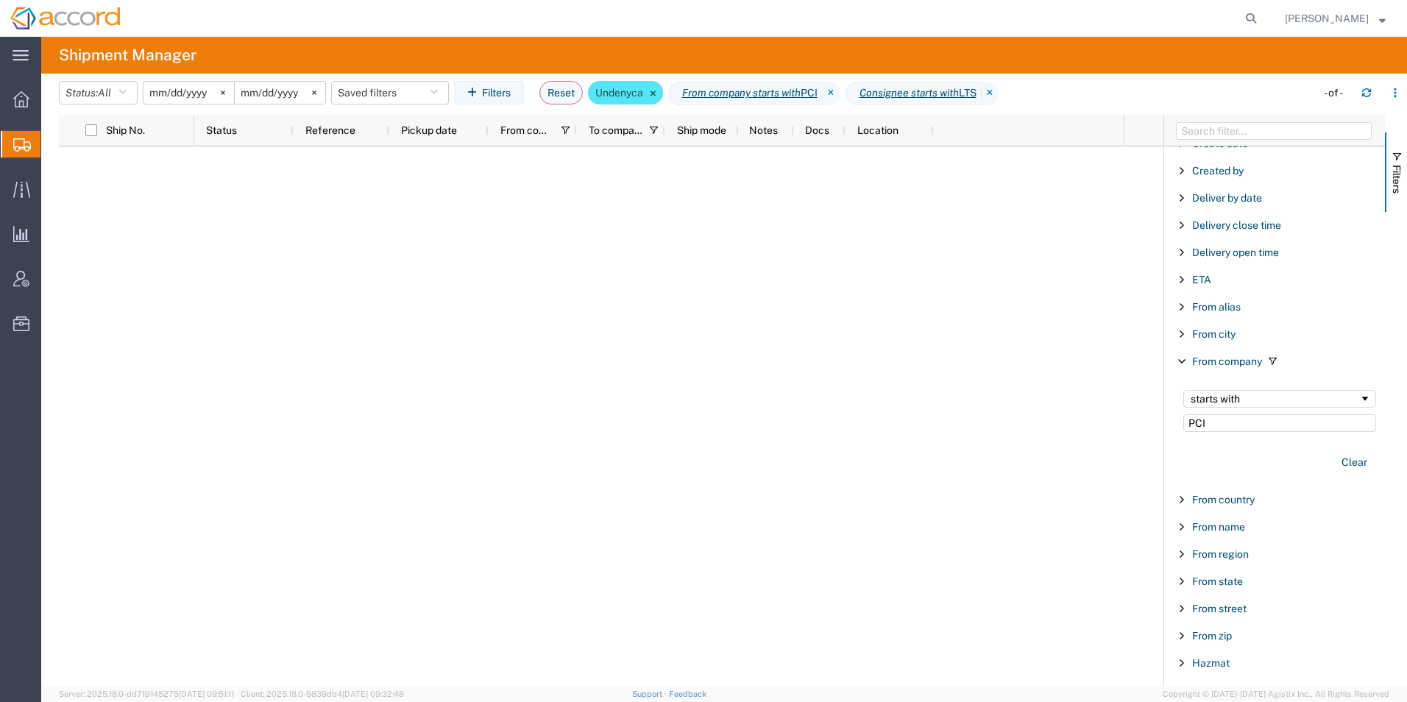
scroll to position [105, 0]
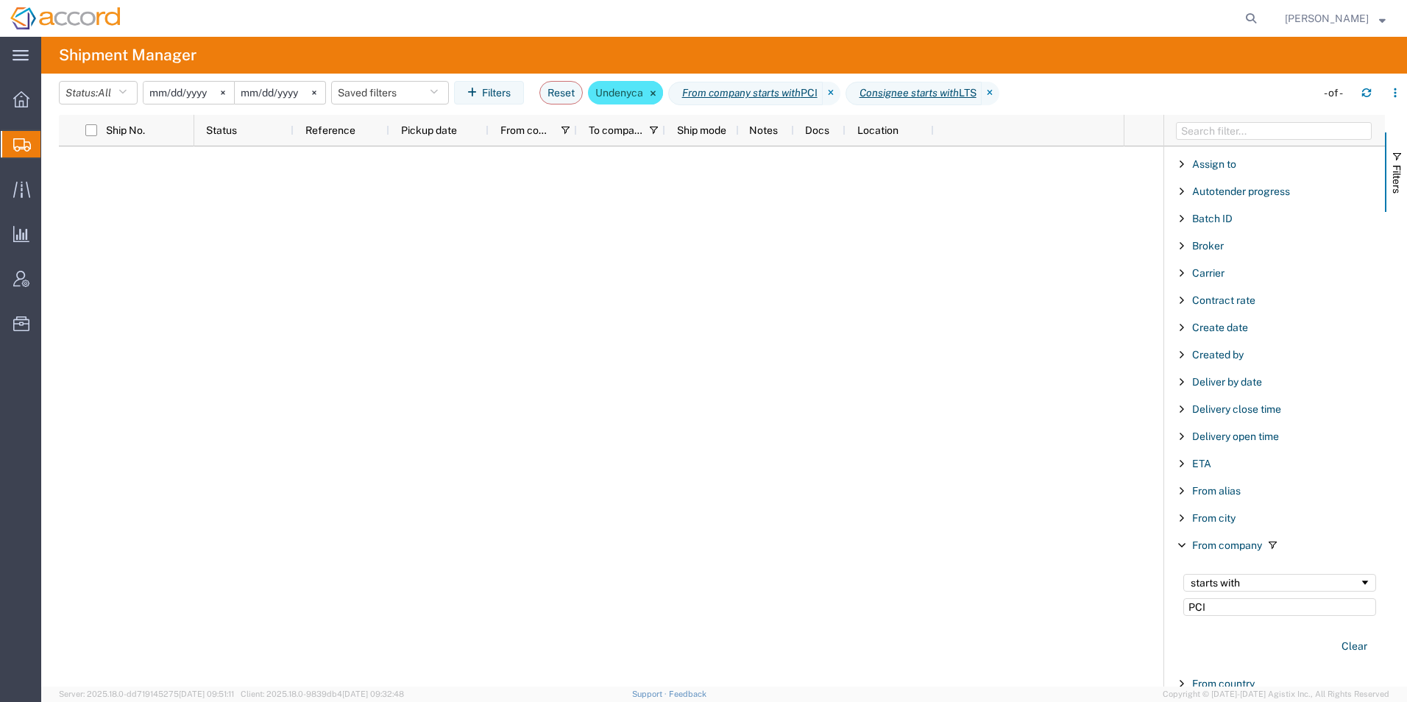
type input "LTS"
click at [1224, 608] on input "PCI" at bounding box center [1280, 607] width 193 height 18
type input "P"
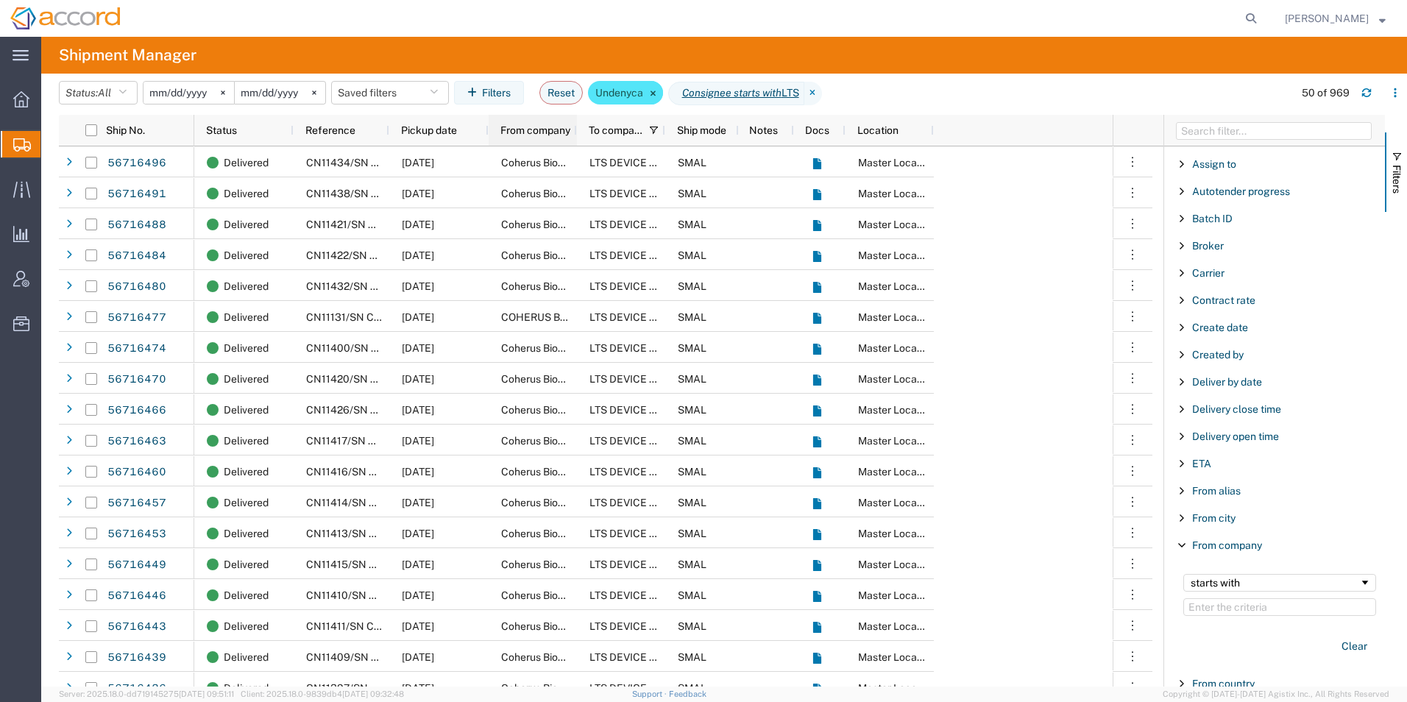
click at [548, 139] on div "From company" at bounding box center [536, 131] width 71 height 24
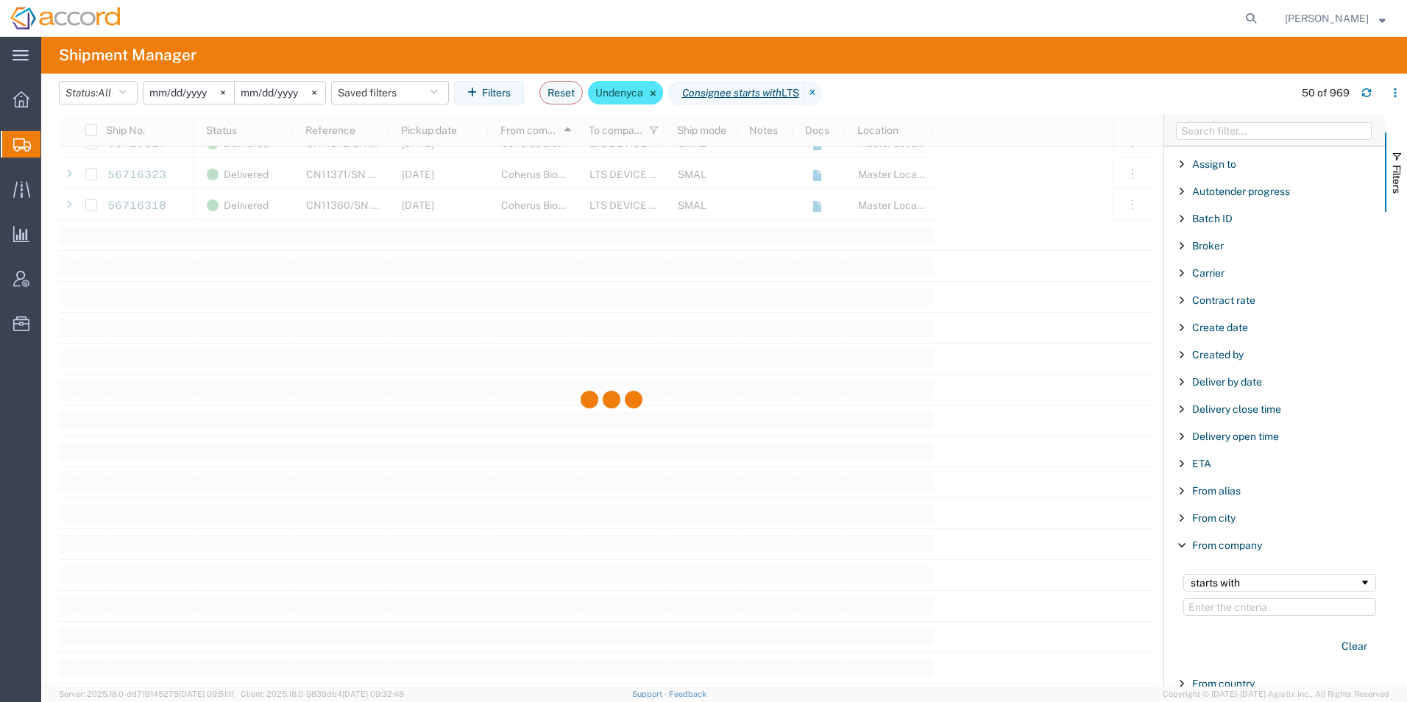
scroll to position [1472, 0]
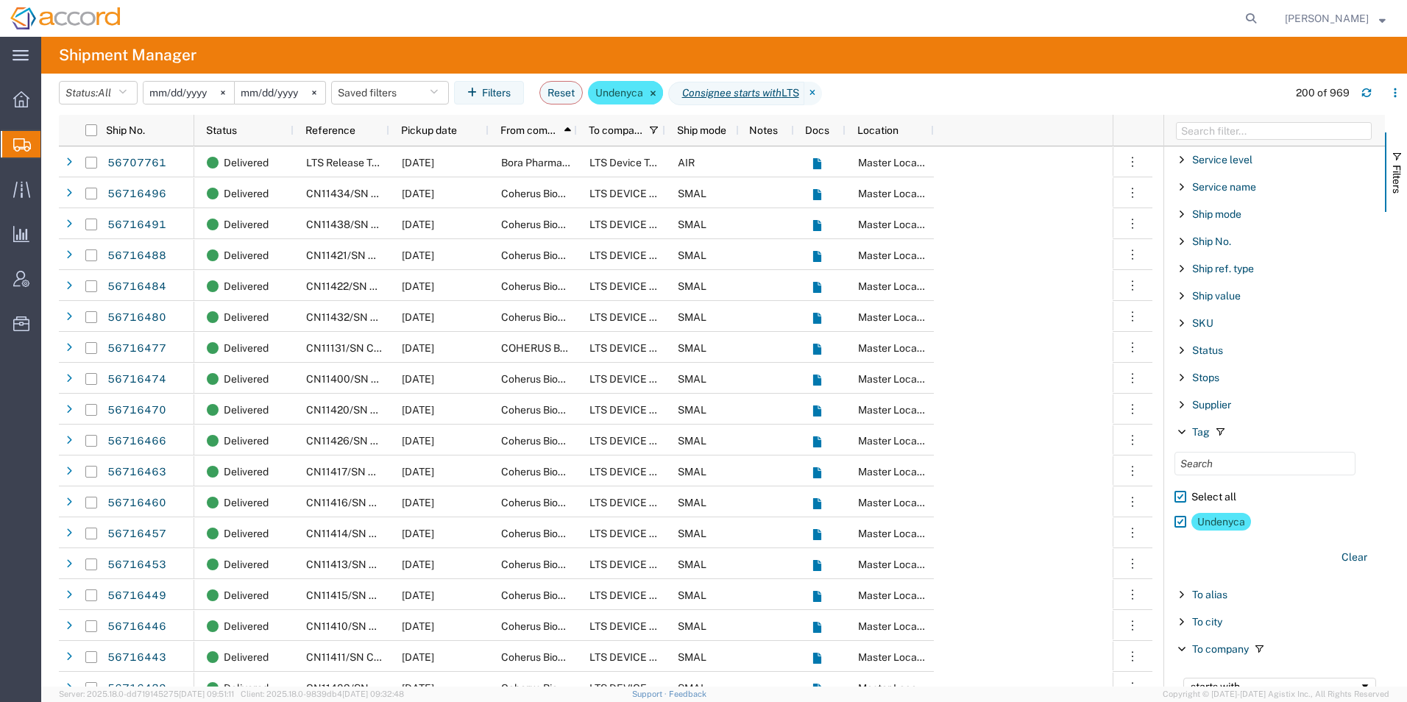
click at [1184, 212] on span "Filter List 66 Filters" at bounding box center [1182, 214] width 12 height 12
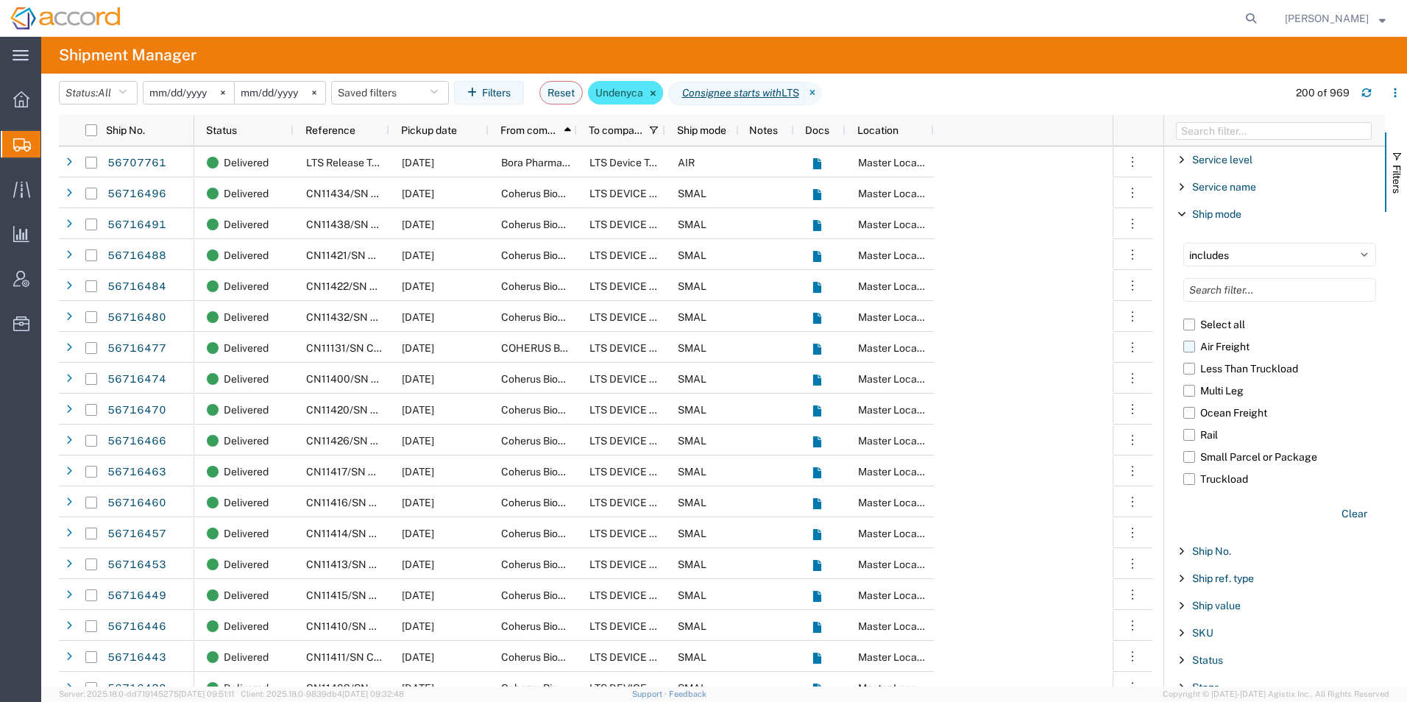
click at [1240, 341] on label "Air Freight" at bounding box center [1280, 347] width 193 height 22
click at [0, 0] on input "Air Freight" at bounding box center [0, 0] width 0 height 0
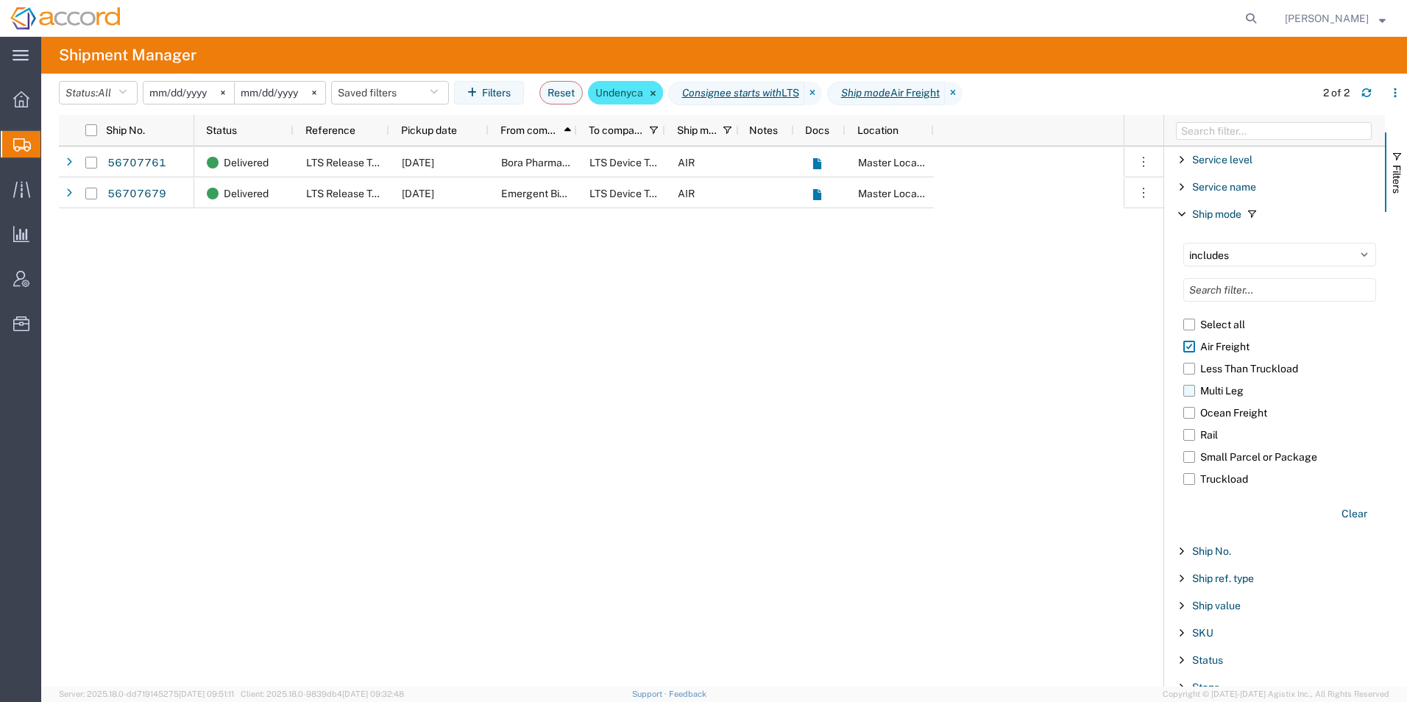
click at [1213, 392] on label "Multi Leg" at bounding box center [1280, 391] width 193 height 22
click at [0, 0] on input "Multi Leg" at bounding box center [0, 0] width 0 height 0
click at [1221, 407] on label "Ocean Freight" at bounding box center [1280, 413] width 193 height 22
click at [0, 0] on input "Ocean Freight" at bounding box center [0, 0] width 0 height 0
click at [1212, 482] on label "Truckload" at bounding box center [1280, 479] width 193 height 22
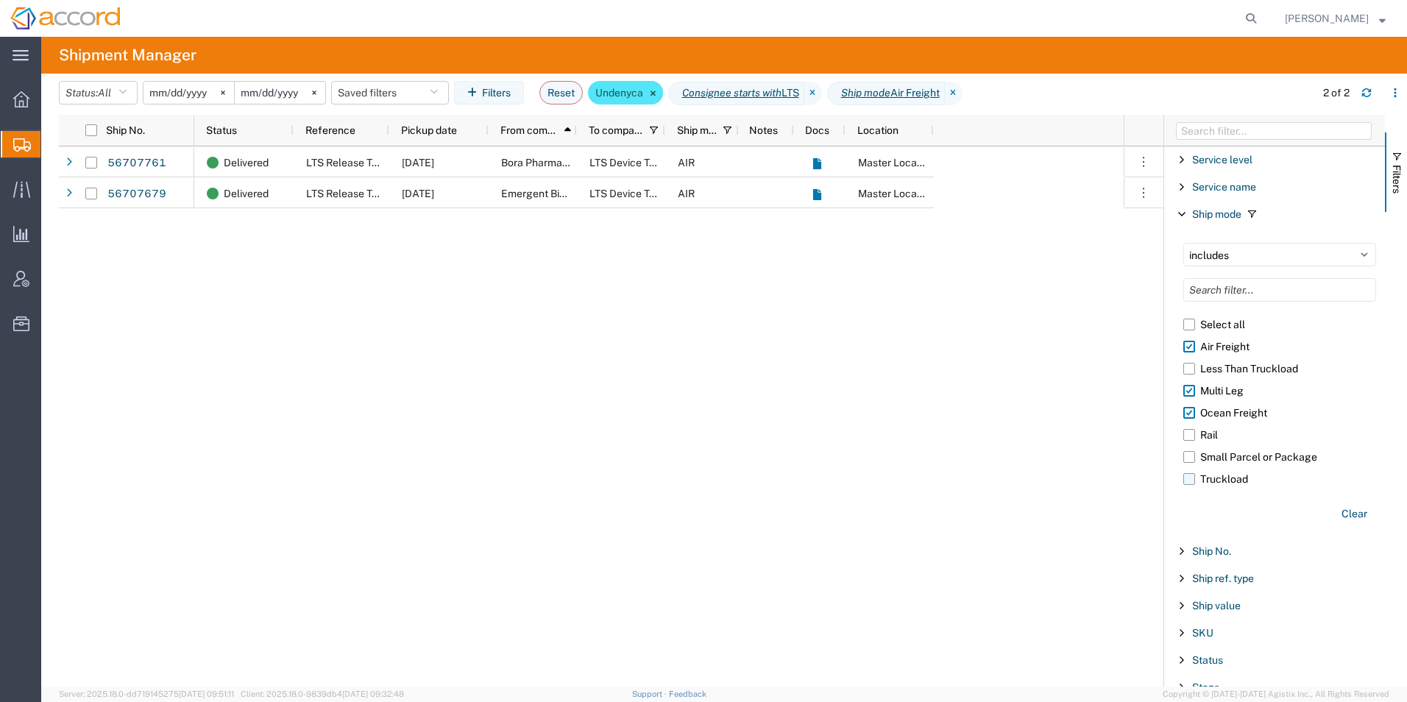
click at [0, 0] on input "Truckload" at bounding box center [0, 0] width 0 height 0
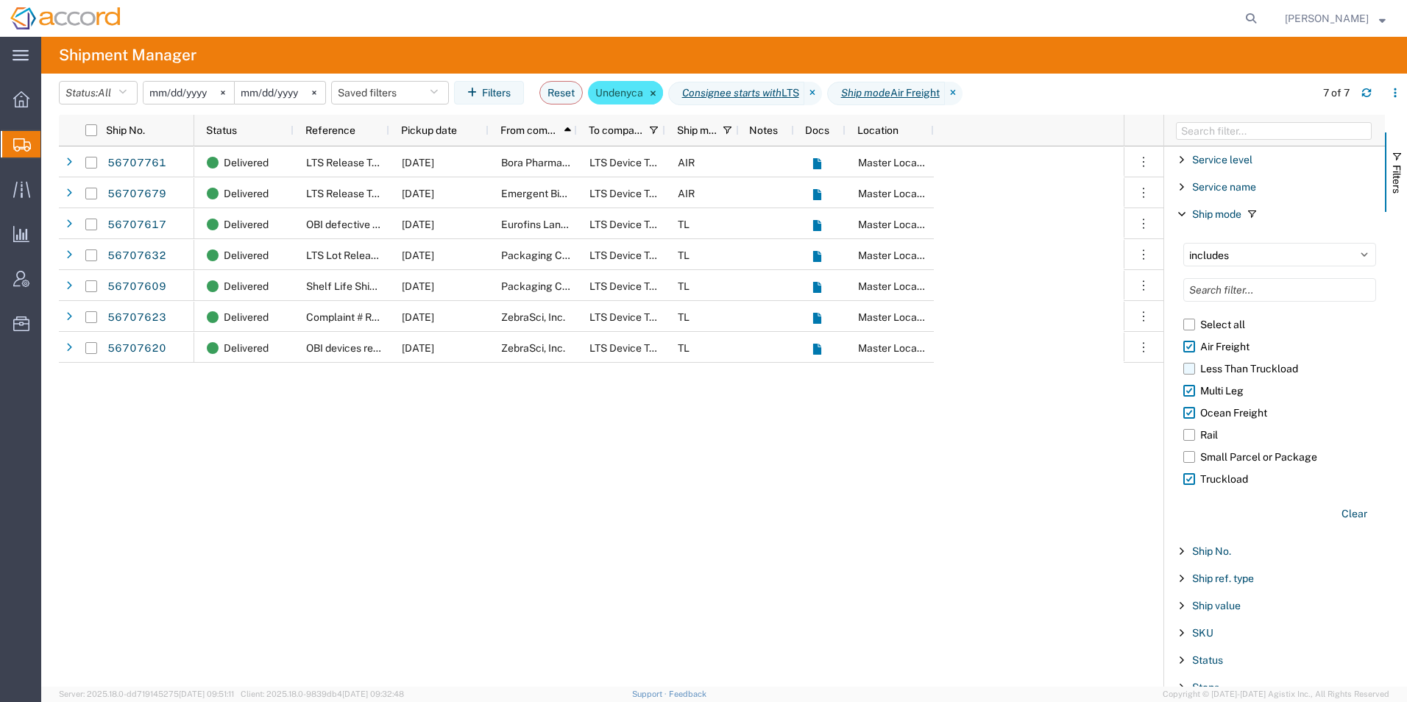
click at [1215, 372] on label "Less Than Truckload" at bounding box center [1280, 369] width 193 height 22
click at [0, 0] on input "Less Than Truckload" at bounding box center [0, 0] width 0 height 0
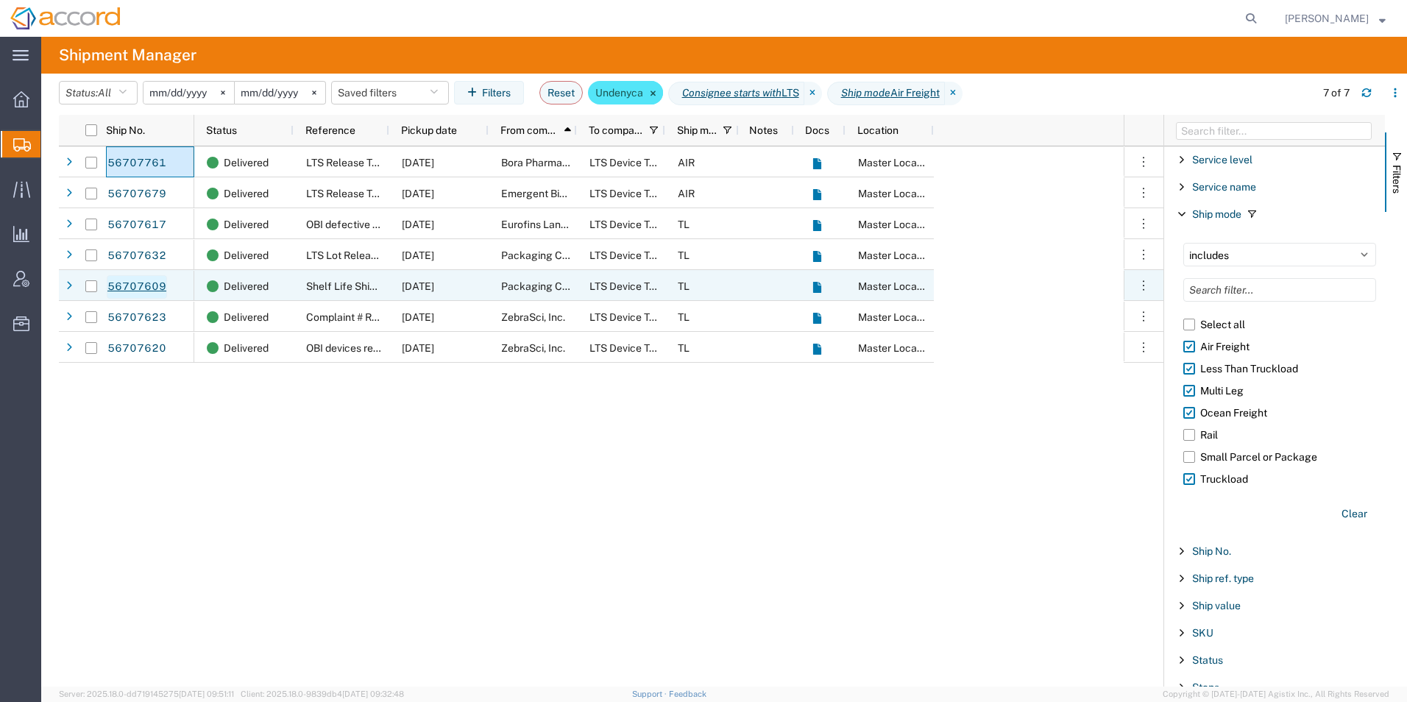
click at [149, 283] on link "56707609" at bounding box center [137, 287] width 60 height 24
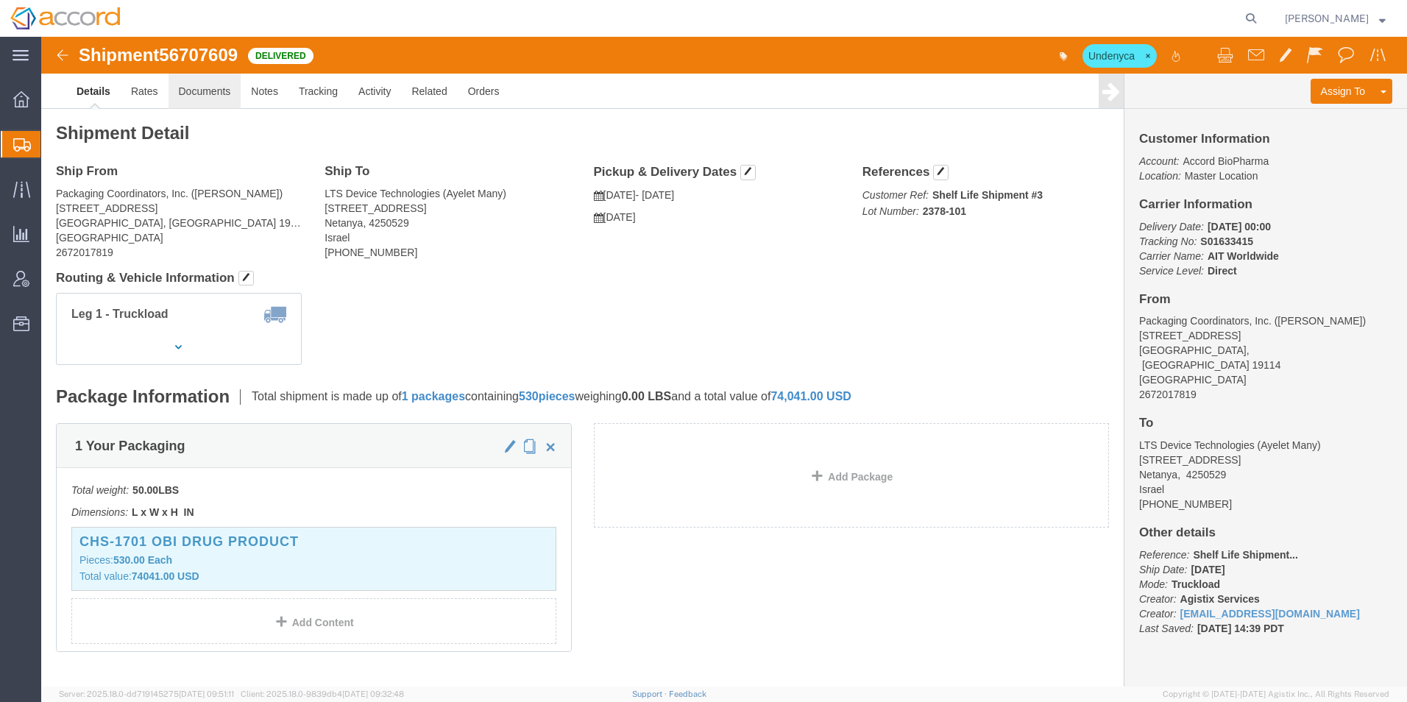
click link "Documents"
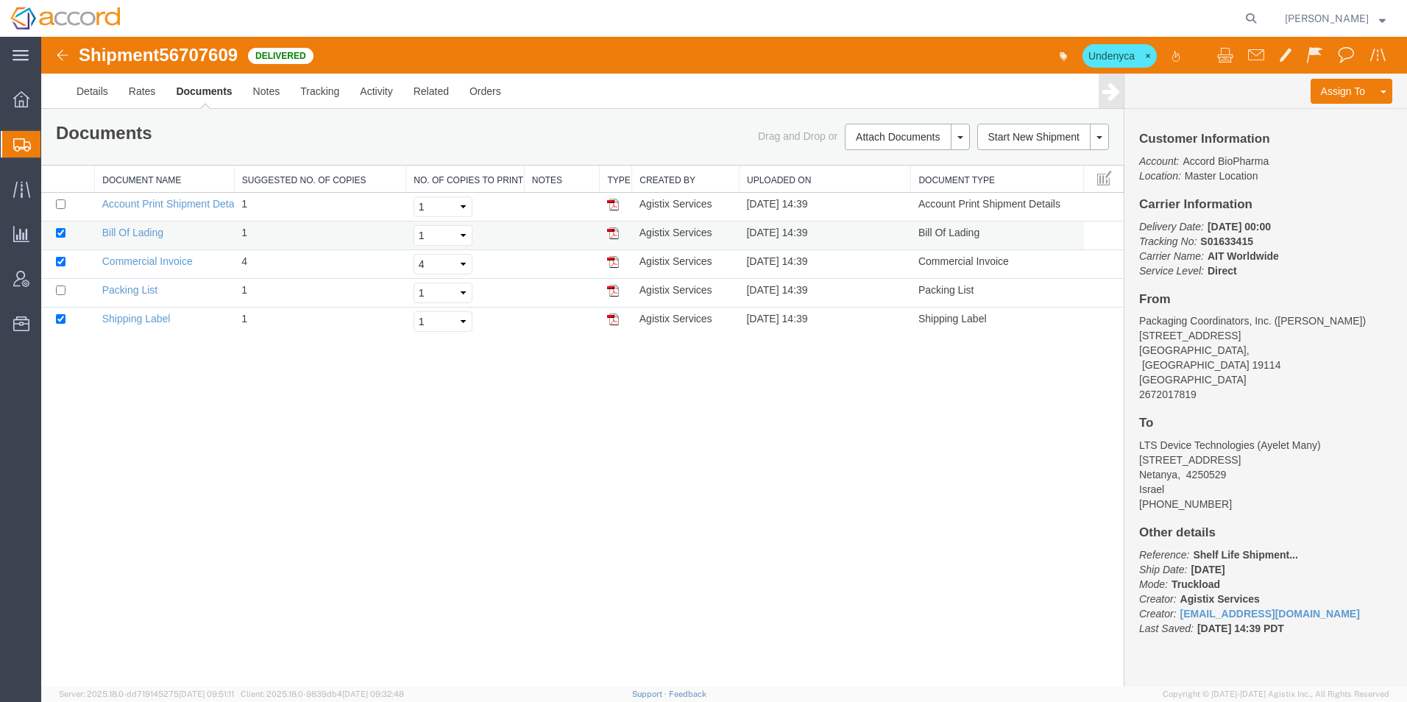
click at [119, 240] on td "Bill Of Lading" at bounding box center [165, 236] width 140 height 29
click at [115, 231] on link "Bill Of Lading" at bounding box center [132, 233] width 61 height 12
click at [129, 263] on link "Commercial Invoice" at bounding box center [147, 261] width 91 height 12
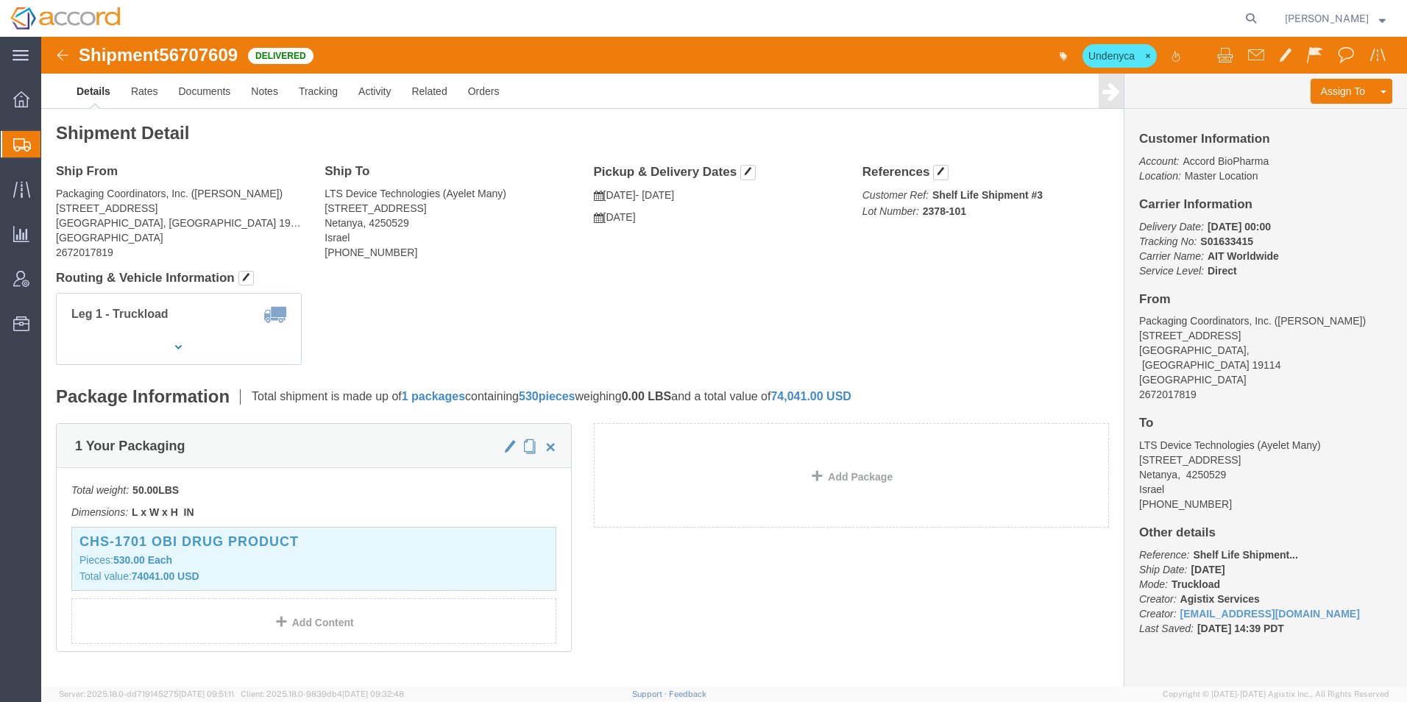
click img
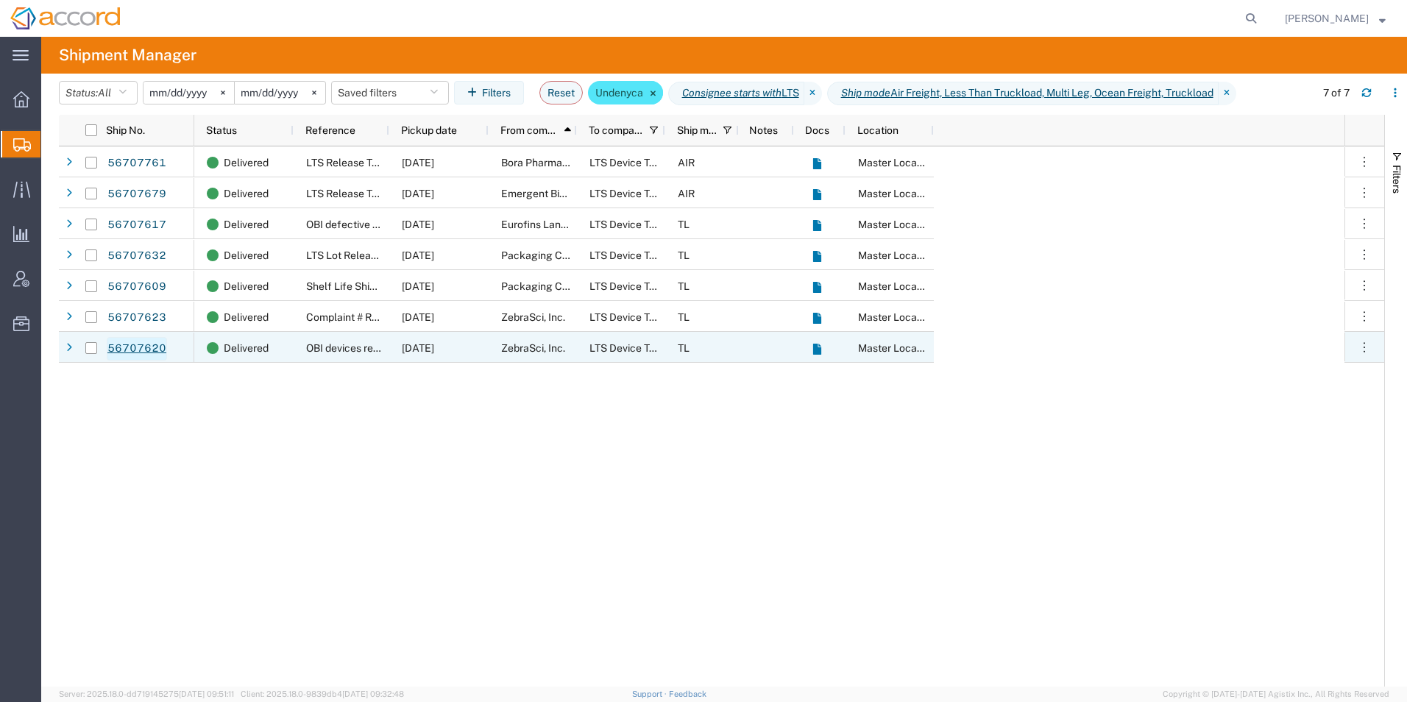
click at [135, 349] on link "56707620" at bounding box center [137, 349] width 60 height 24
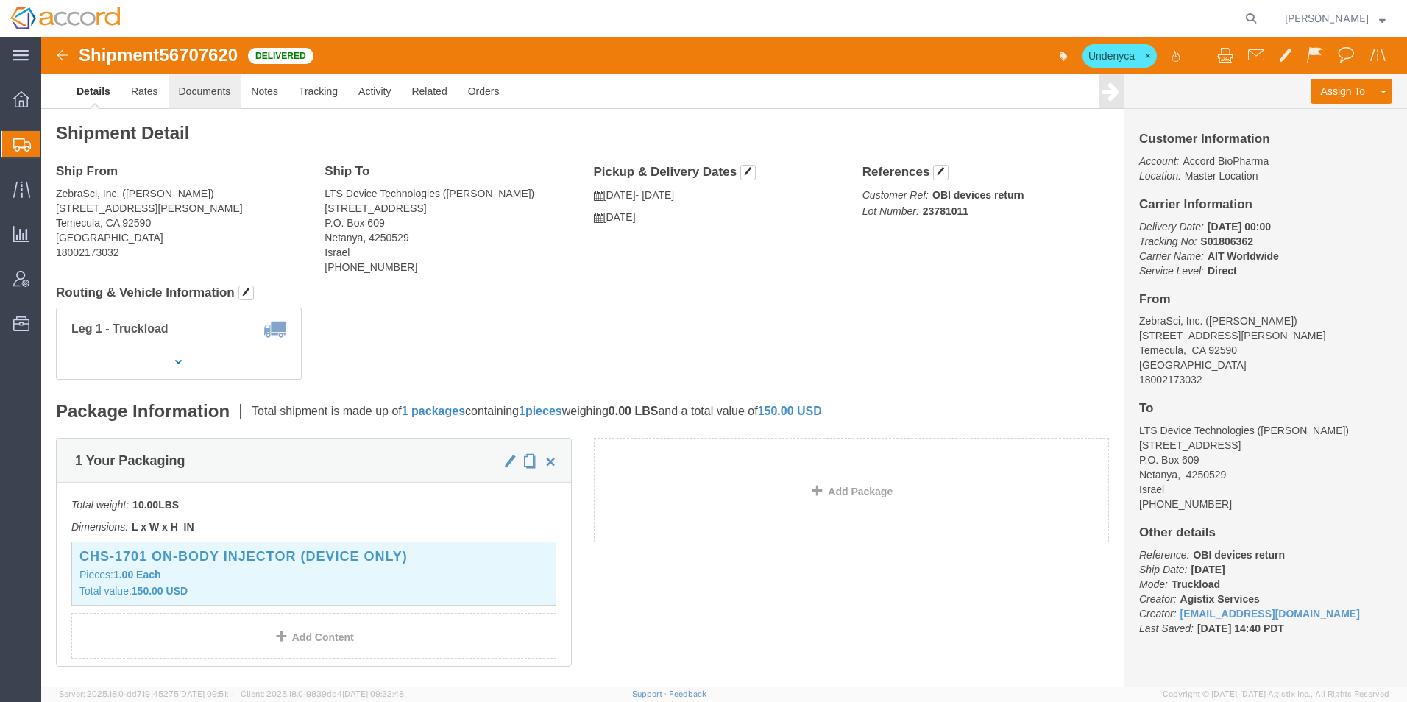
click link "Documents"
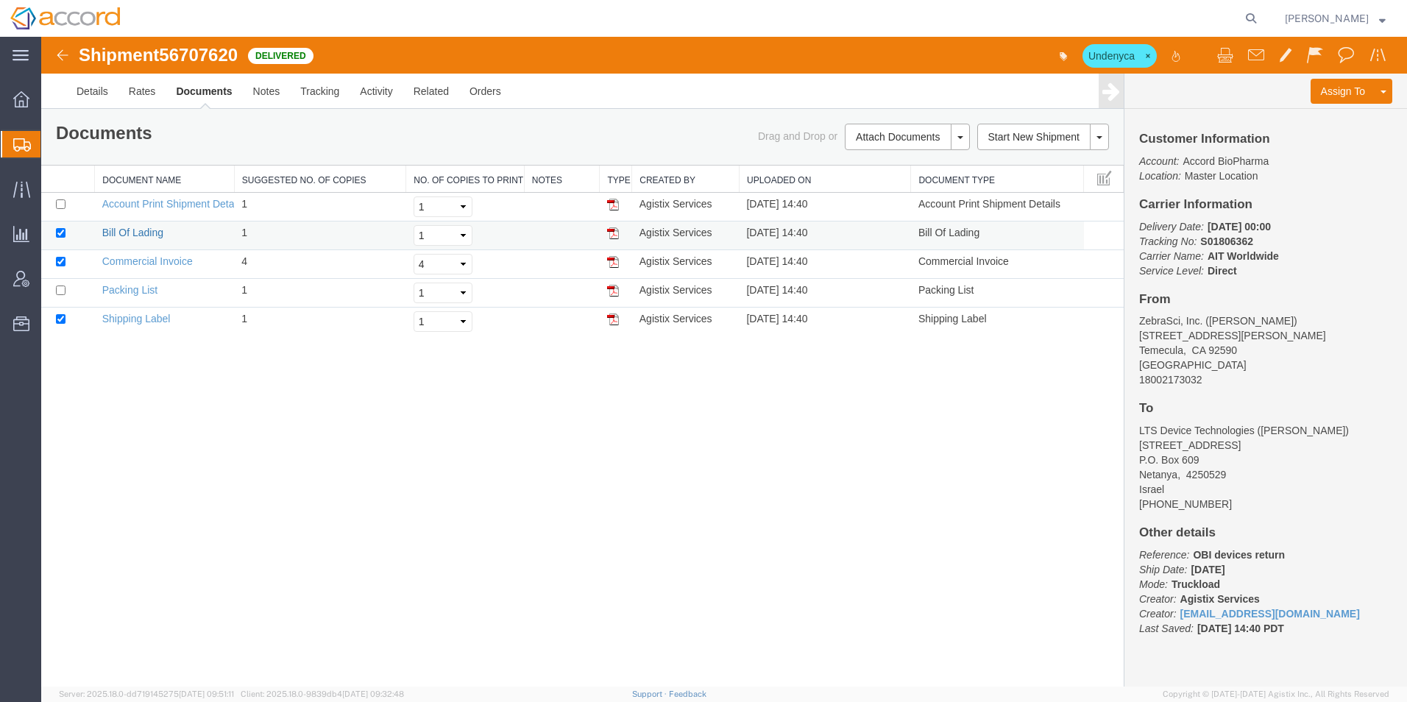
click at [119, 236] on link "Bill Of Lading" at bounding box center [132, 233] width 61 height 12
click at [60, 54] on img at bounding box center [63, 55] width 18 height 18
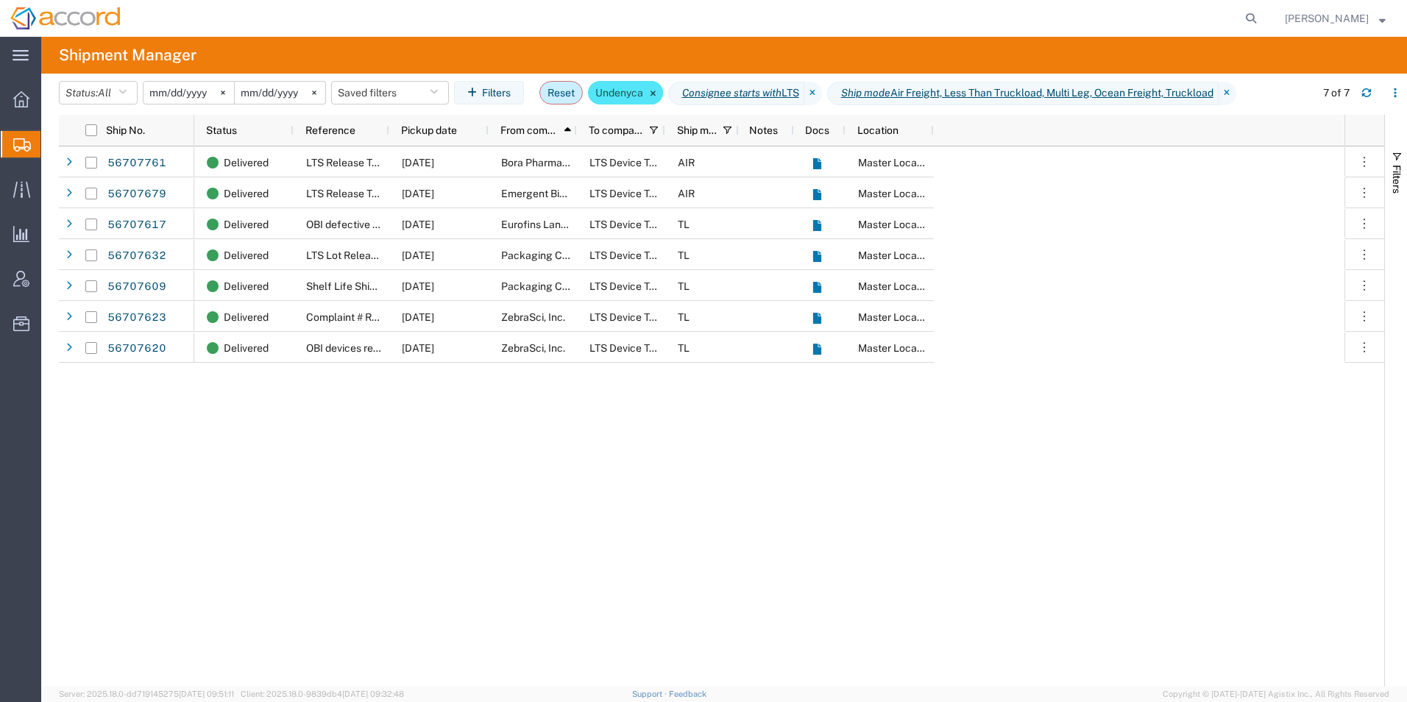
click at [576, 86] on button "Reset" at bounding box center [561, 93] width 43 height 24
type input "2025-08-12"
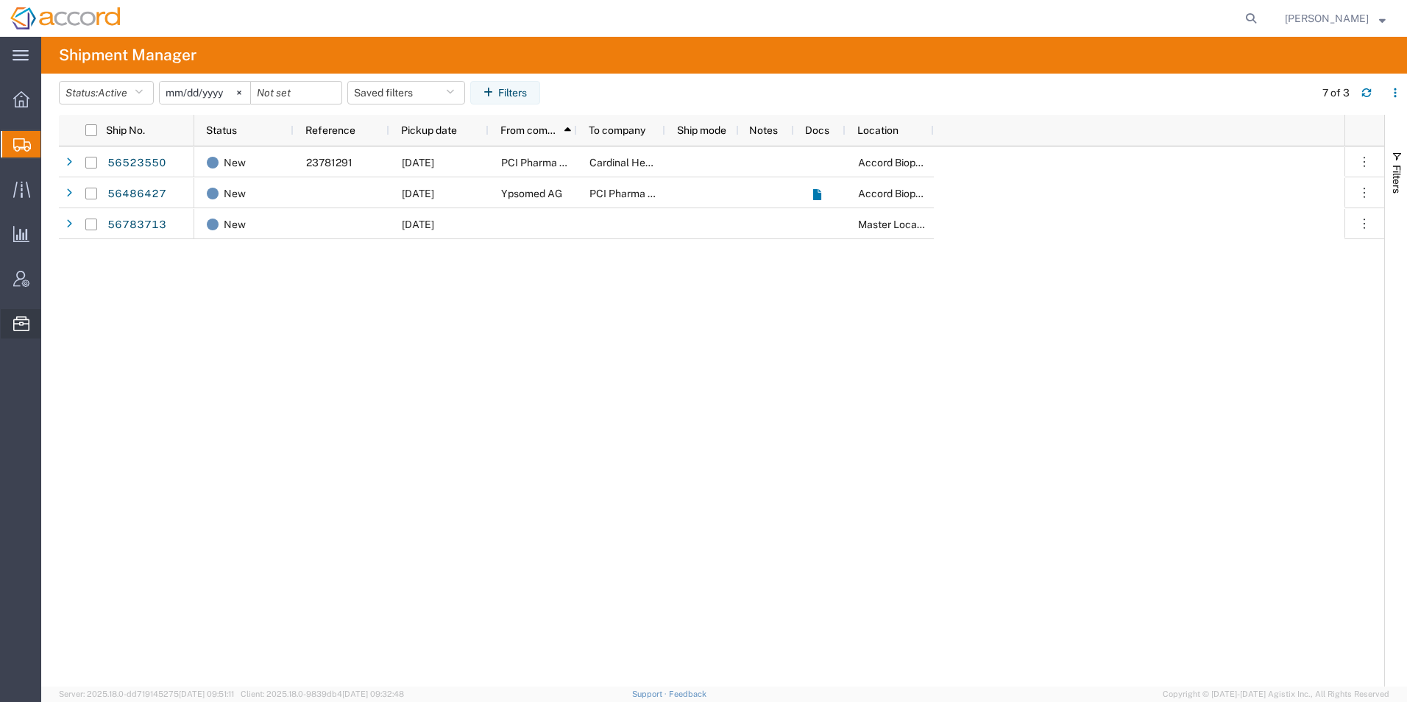
click at [0, 0] on span "Address Book" at bounding box center [0, 0] width 0 height 0
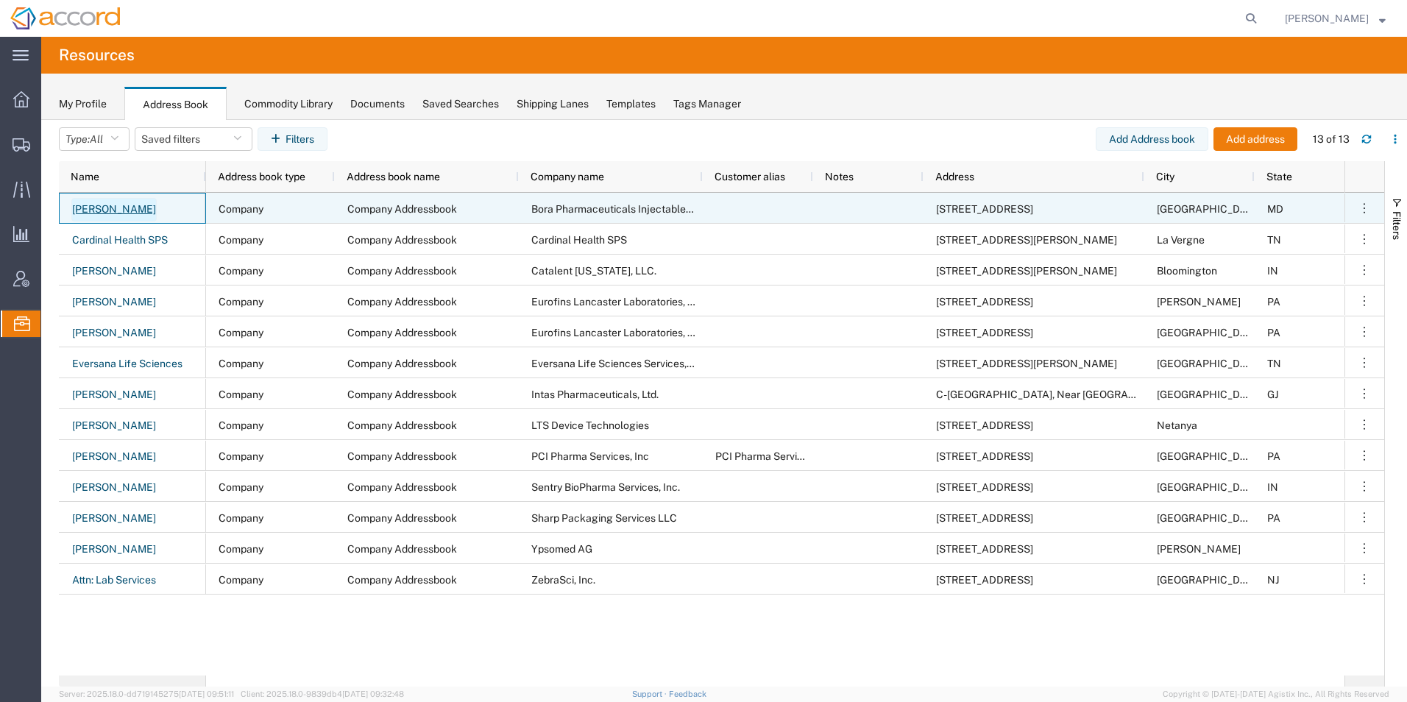
click at [97, 204] on link "Sarah Peach" at bounding box center [113, 210] width 85 height 24
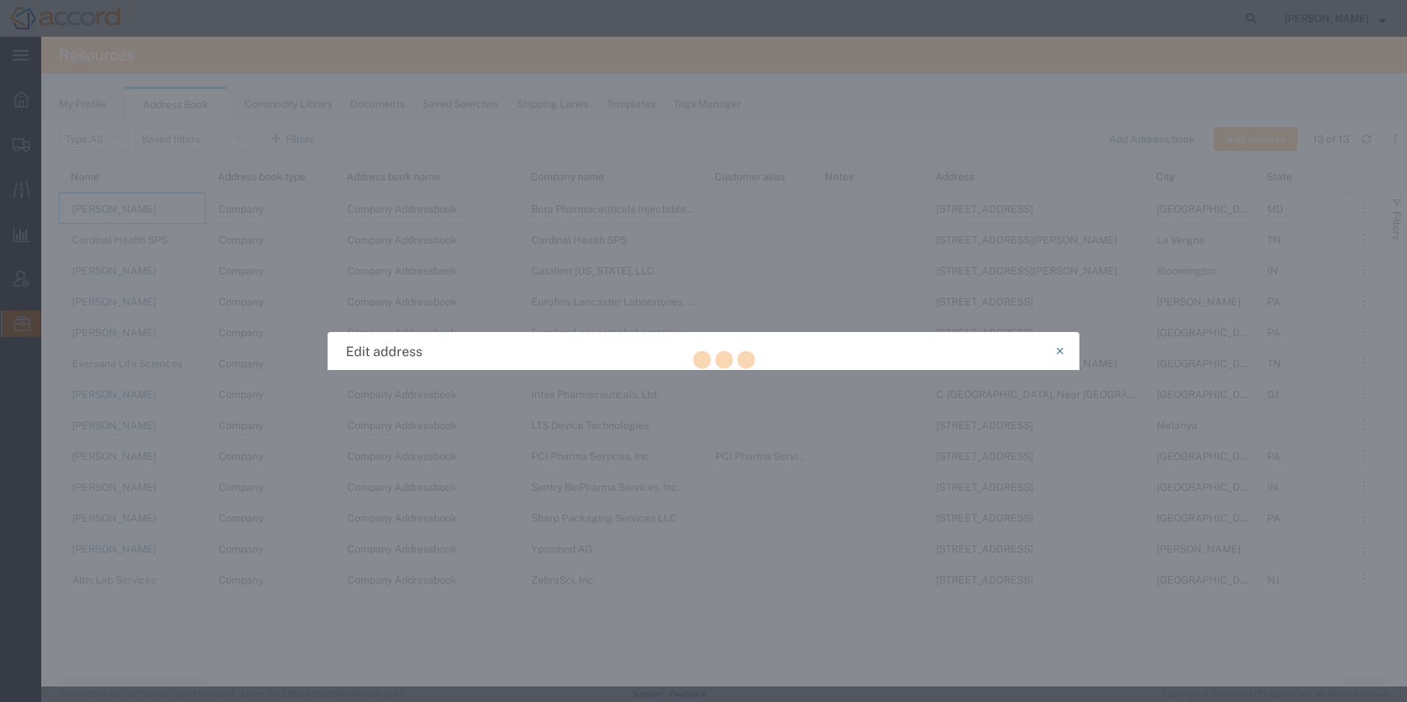
select select "COMPANY"
select select "127034"
select select "MD"
select select "US"
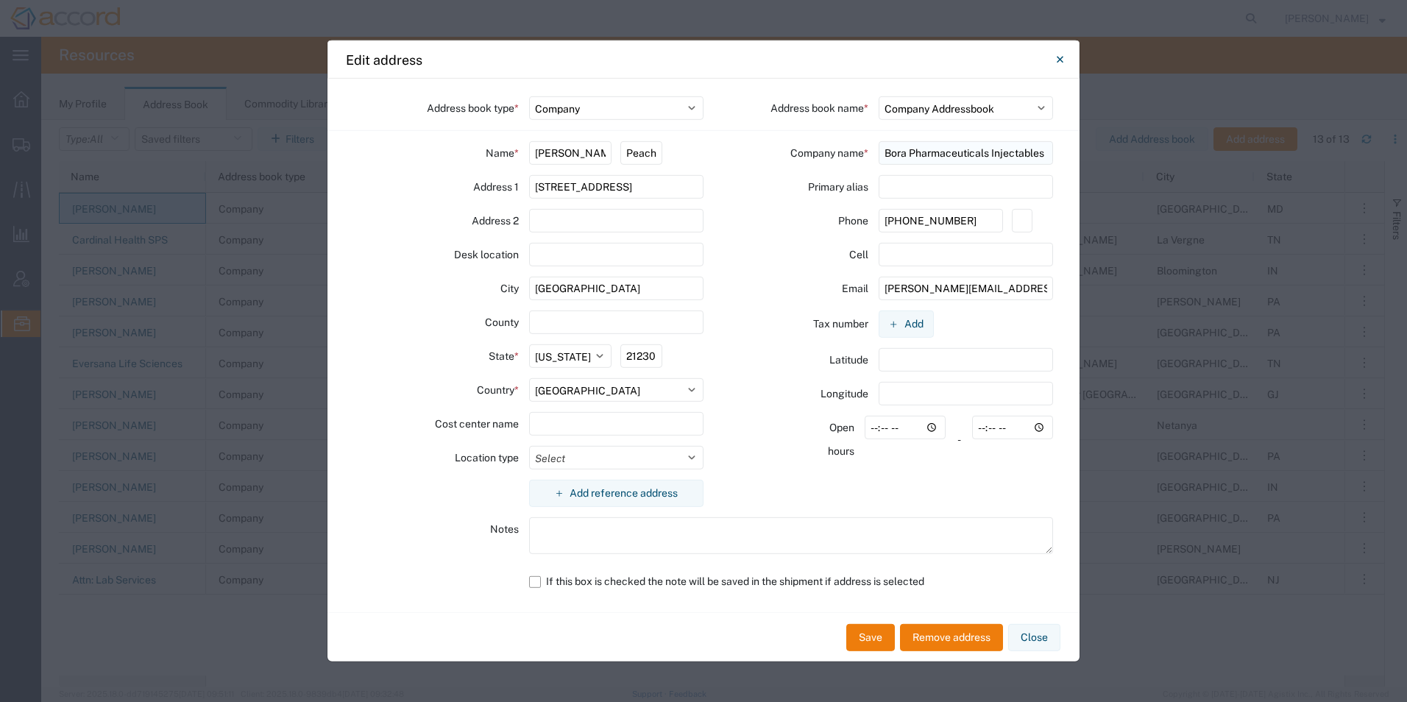
drag, startPoint x: 887, startPoint y: 152, endPoint x: 989, endPoint y: 148, distance: 102.4
click at [989, 148] on input "Bora Pharmaceuticals Injectables Inc." at bounding box center [966, 153] width 175 height 24
drag, startPoint x: 646, startPoint y: 194, endPoint x: 453, endPoint y: 203, distance: 192.3
click at [457, 203] on div "Name * Sarah Peach Address 1 1111 South Paca St. Address 2 Desk location City B…" at bounding box center [529, 329] width 350 height 376
drag, startPoint x: 1055, startPoint y: 637, endPoint x: 999, endPoint y: 686, distance: 74.1
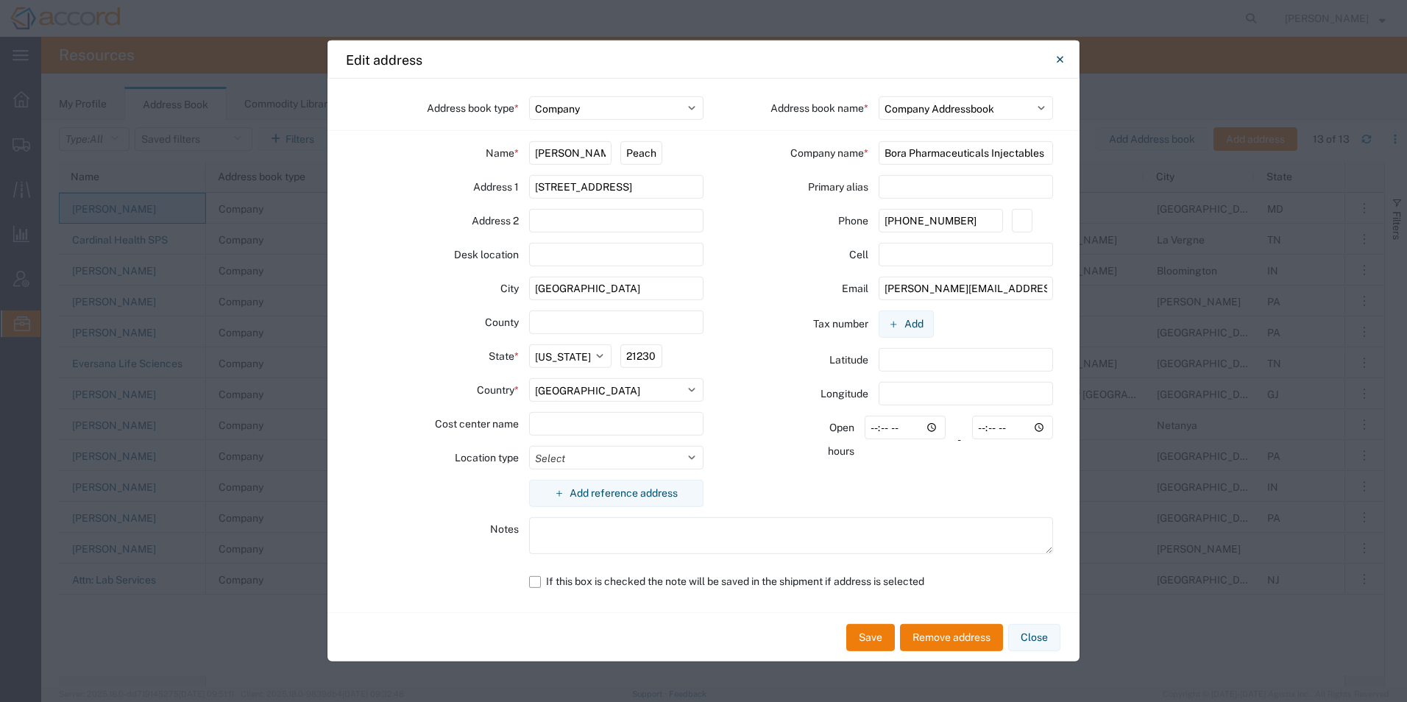
click at [1055, 637] on button "Close" at bounding box center [1034, 637] width 52 height 27
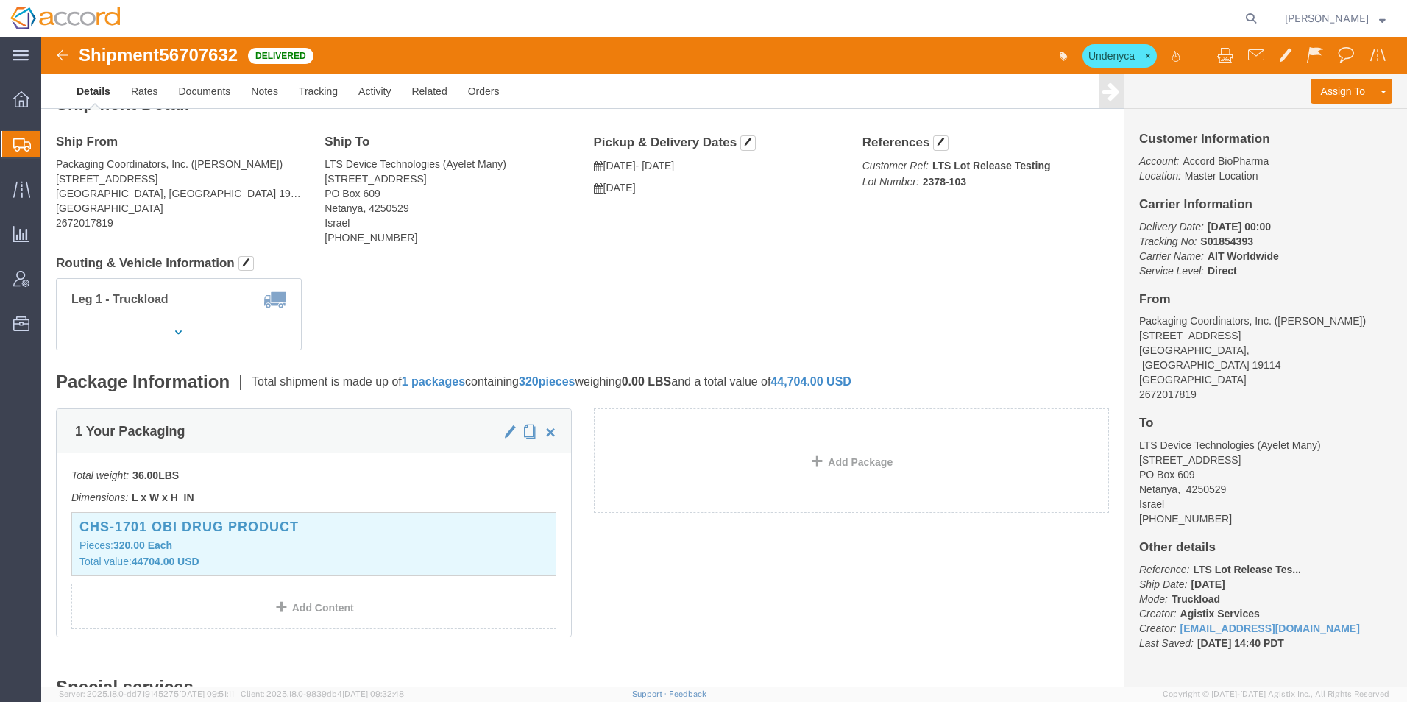
scroll to position [13, 0]
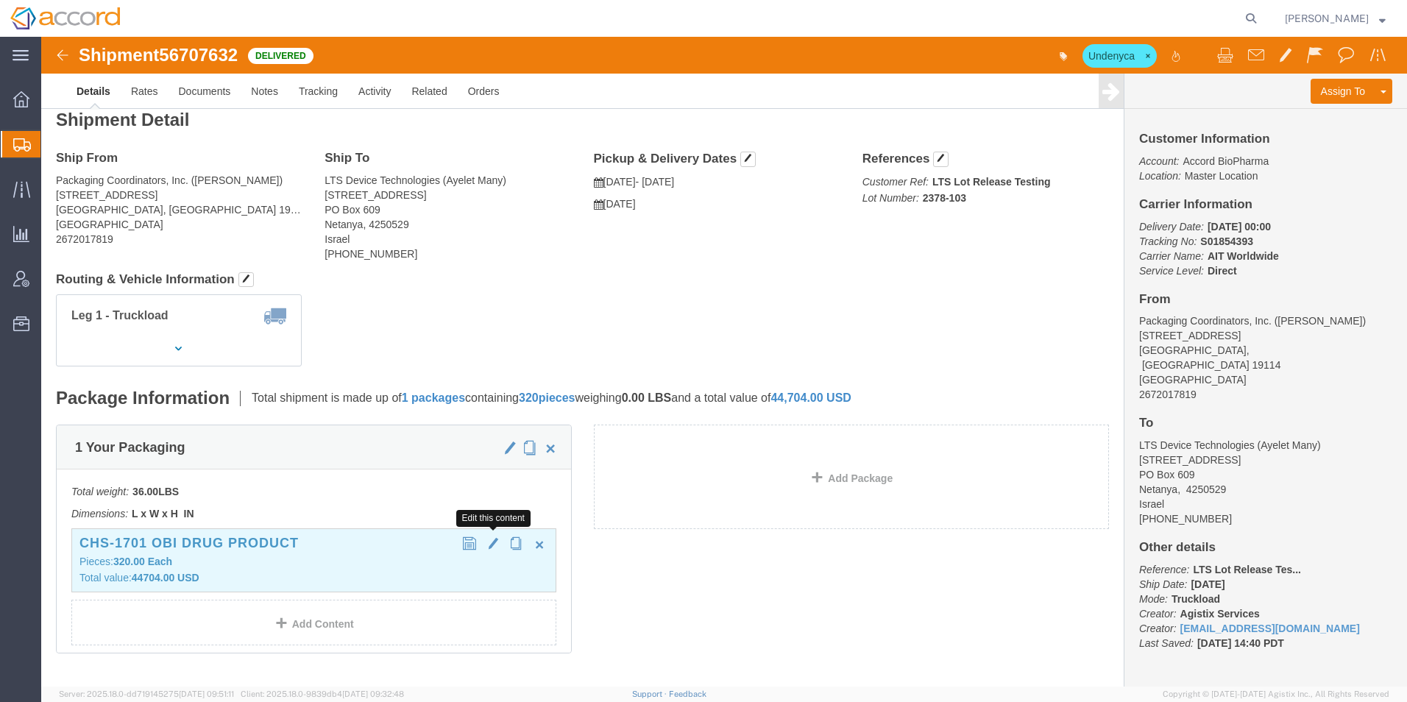
click span "button"
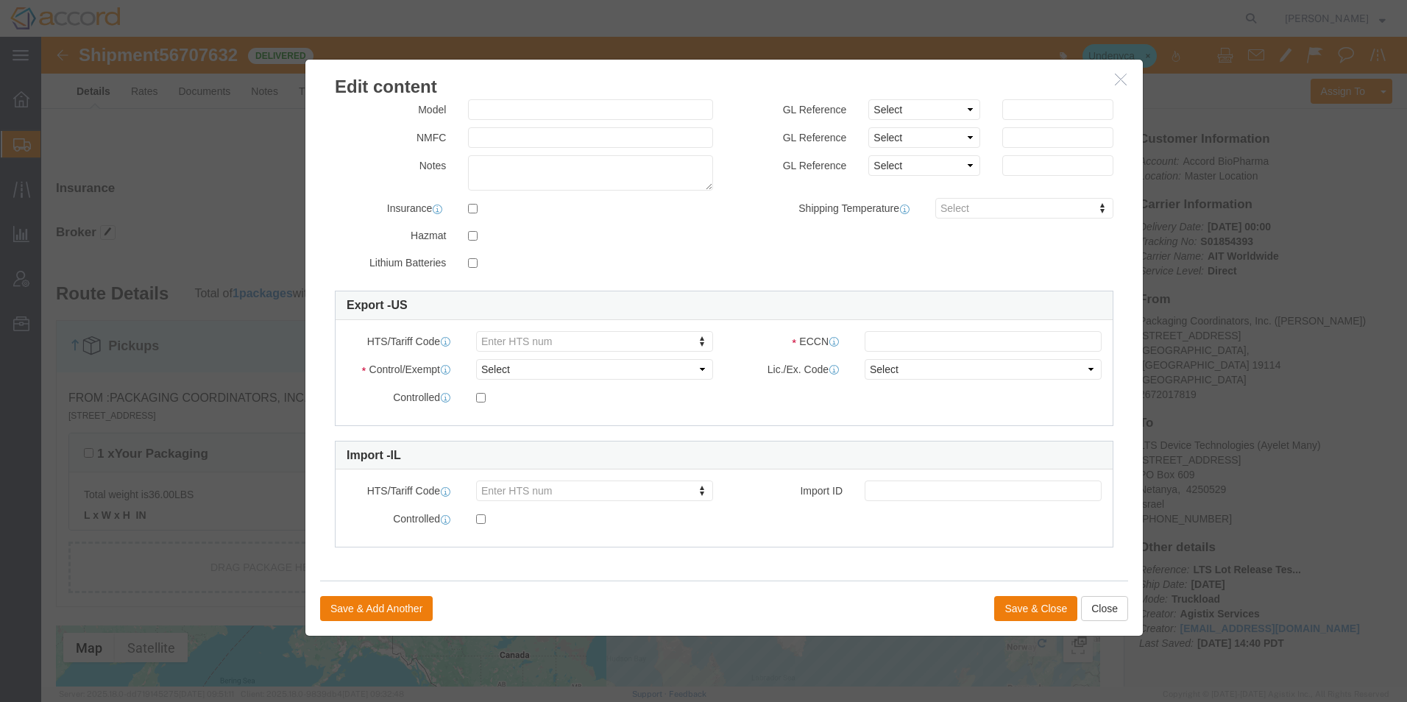
scroll to position [823, 0]
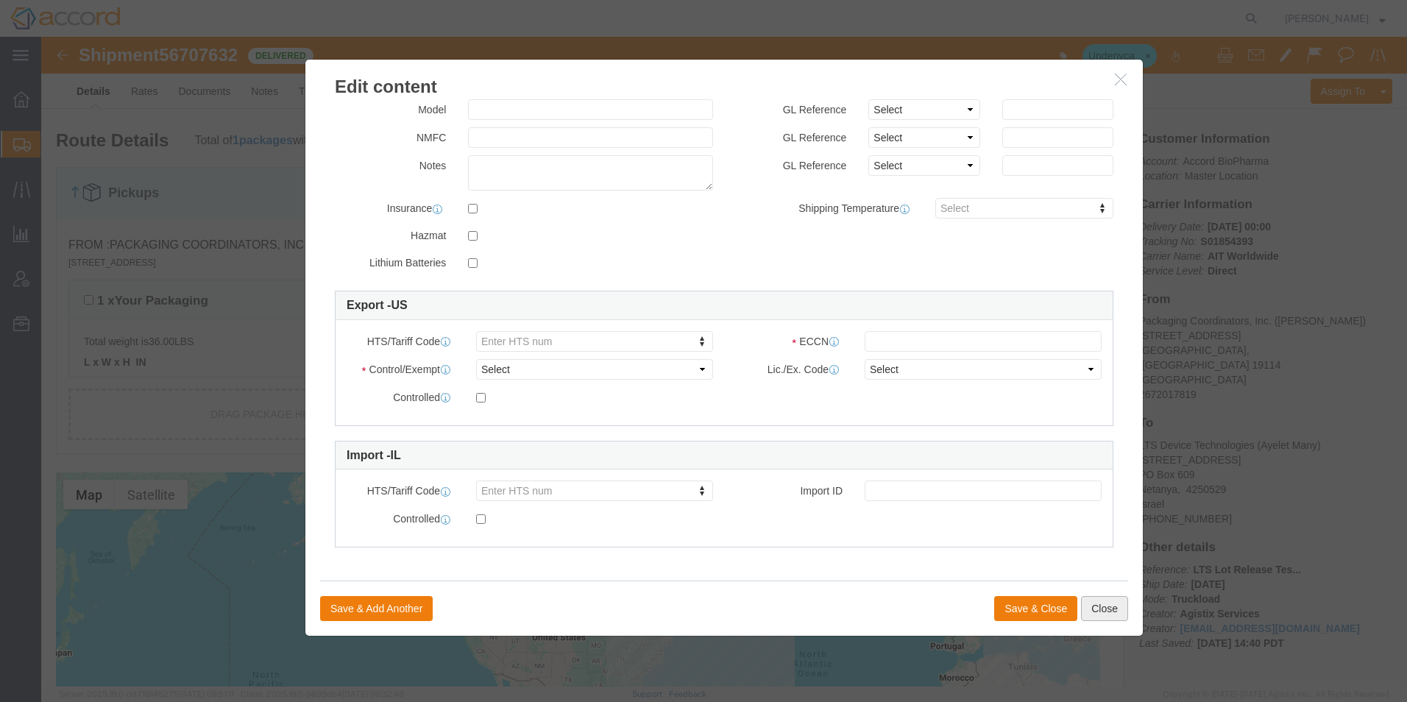
click button "Close"
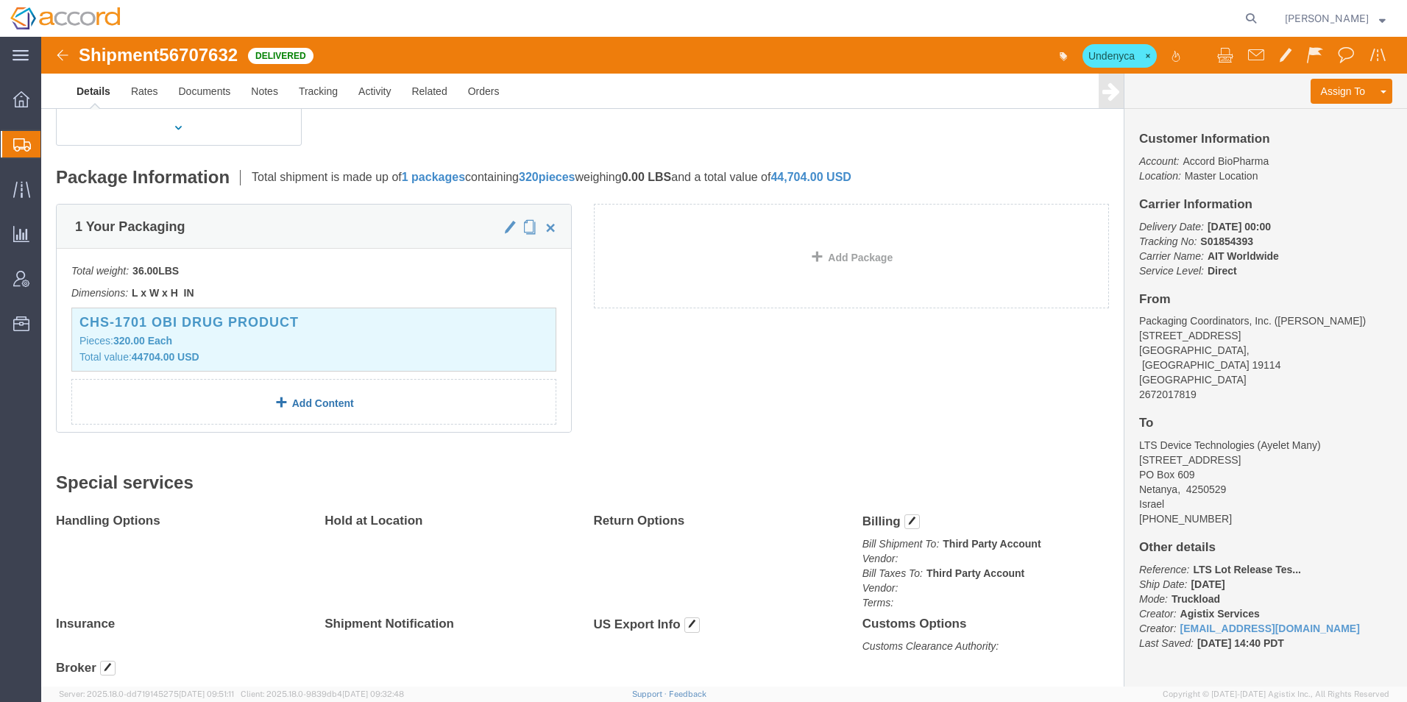
scroll to position [0, 0]
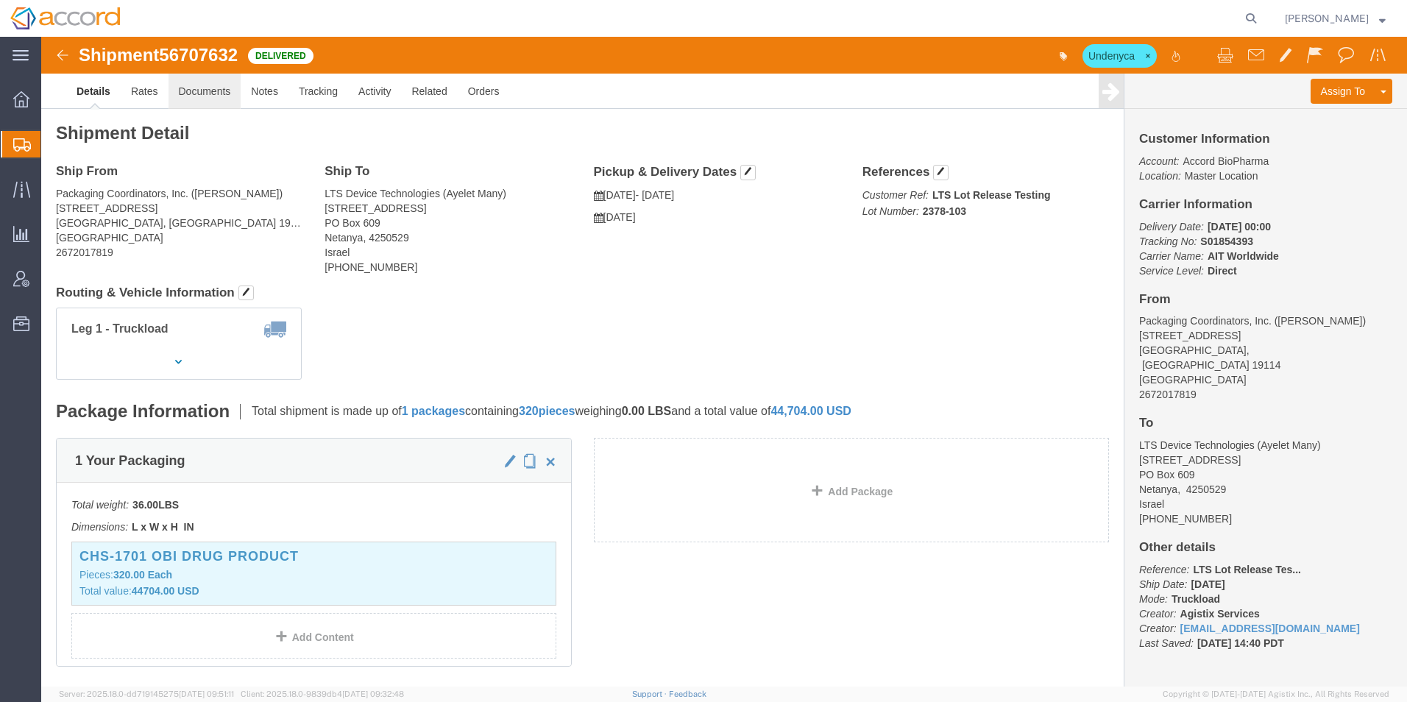
click link "Documents"
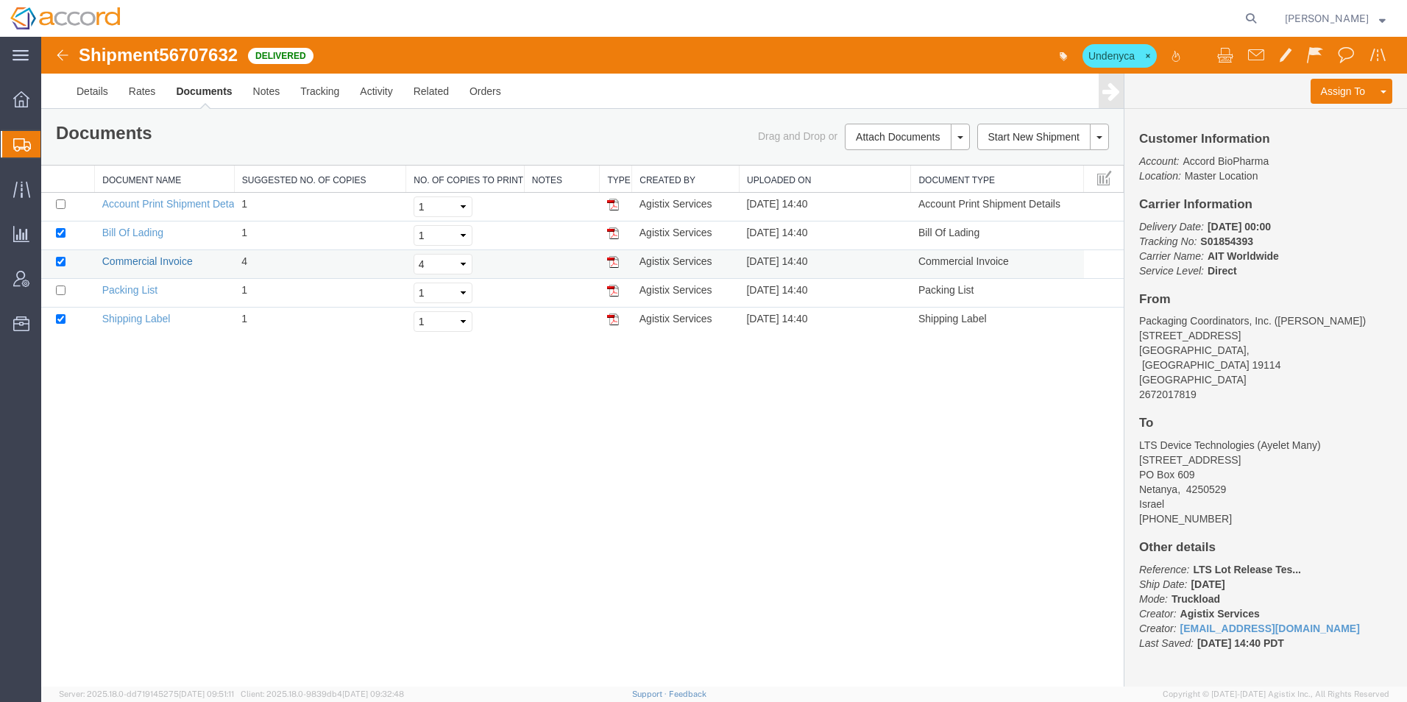
click at [125, 263] on link "Commercial Invoice" at bounding box center [147, 261] width 91 height 12
click at [138, 82] on link "Rates" at bounding box center [143, 91] width 48 height 35
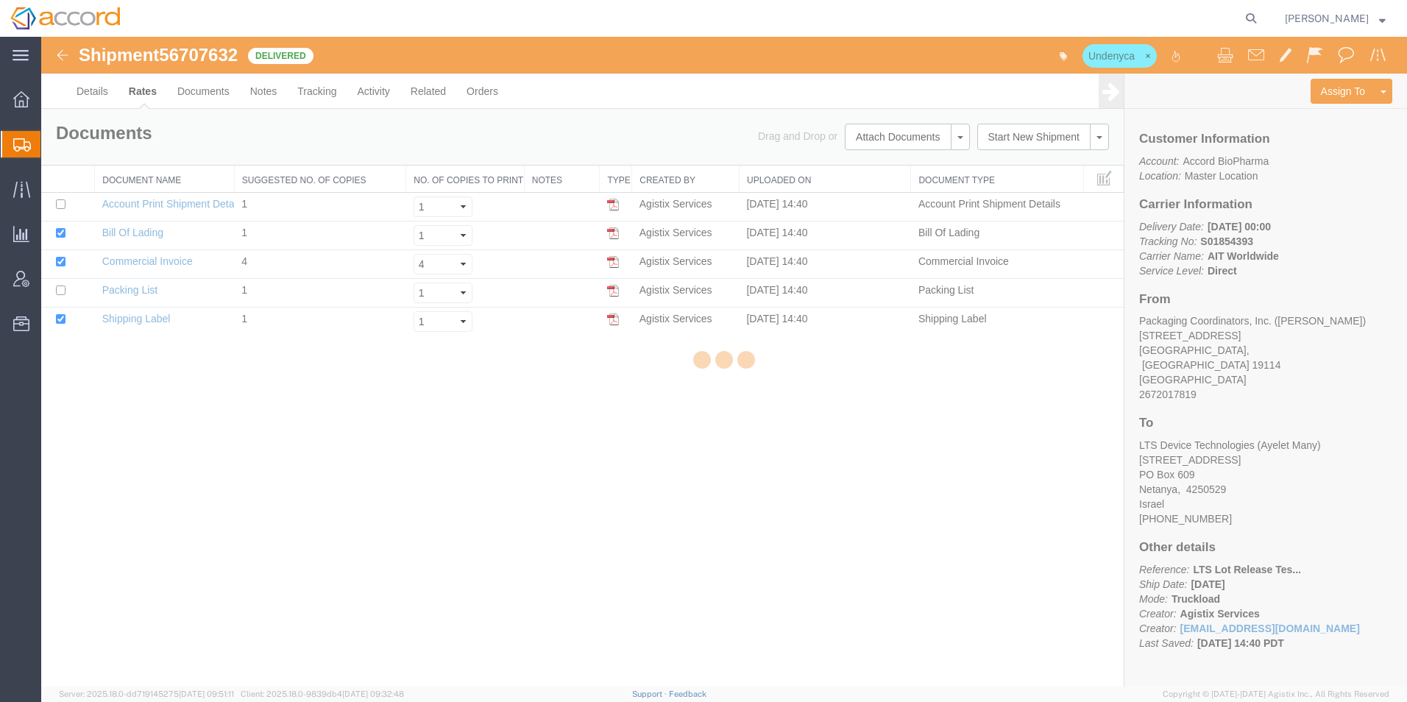
click at [97, 93] on div at bounding box center [724, 362] width 1366 height 650
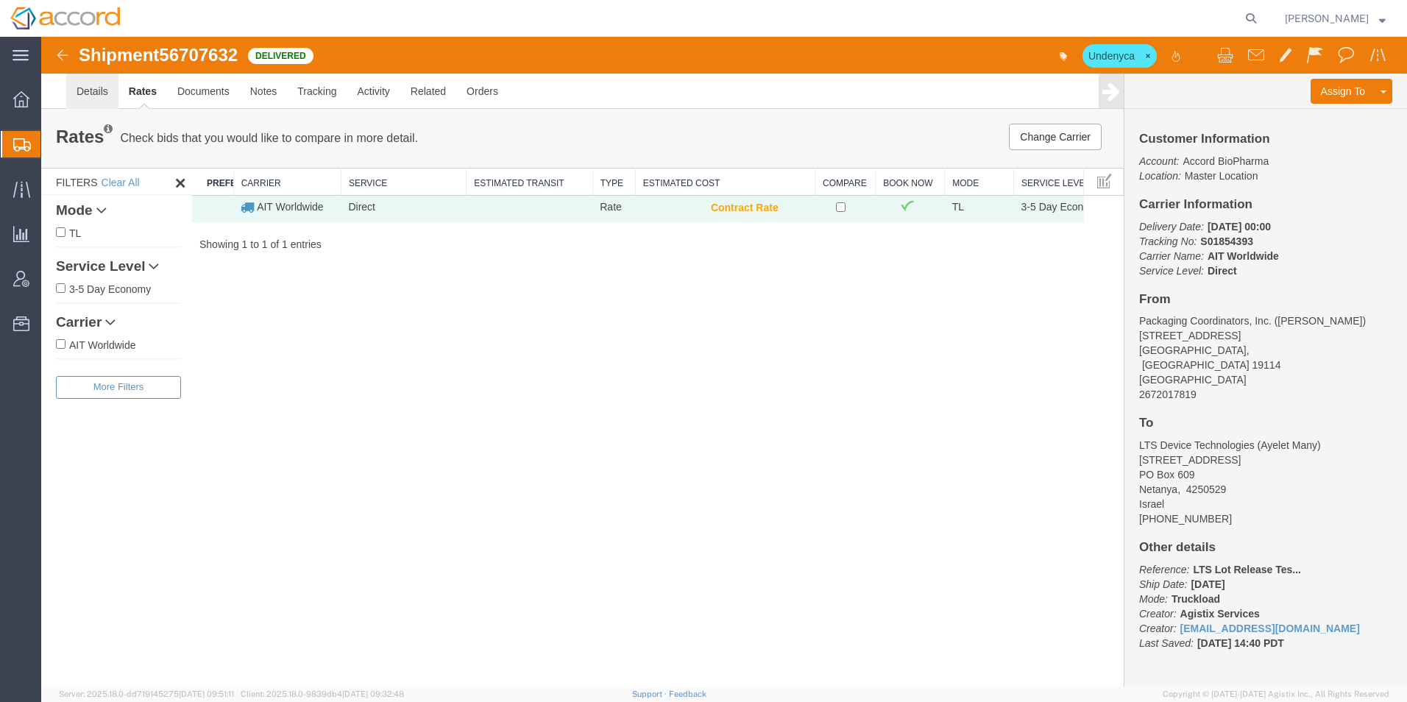
click at [91, 93] on link "Details" at bounding box center [92, 91] width 52 height 35
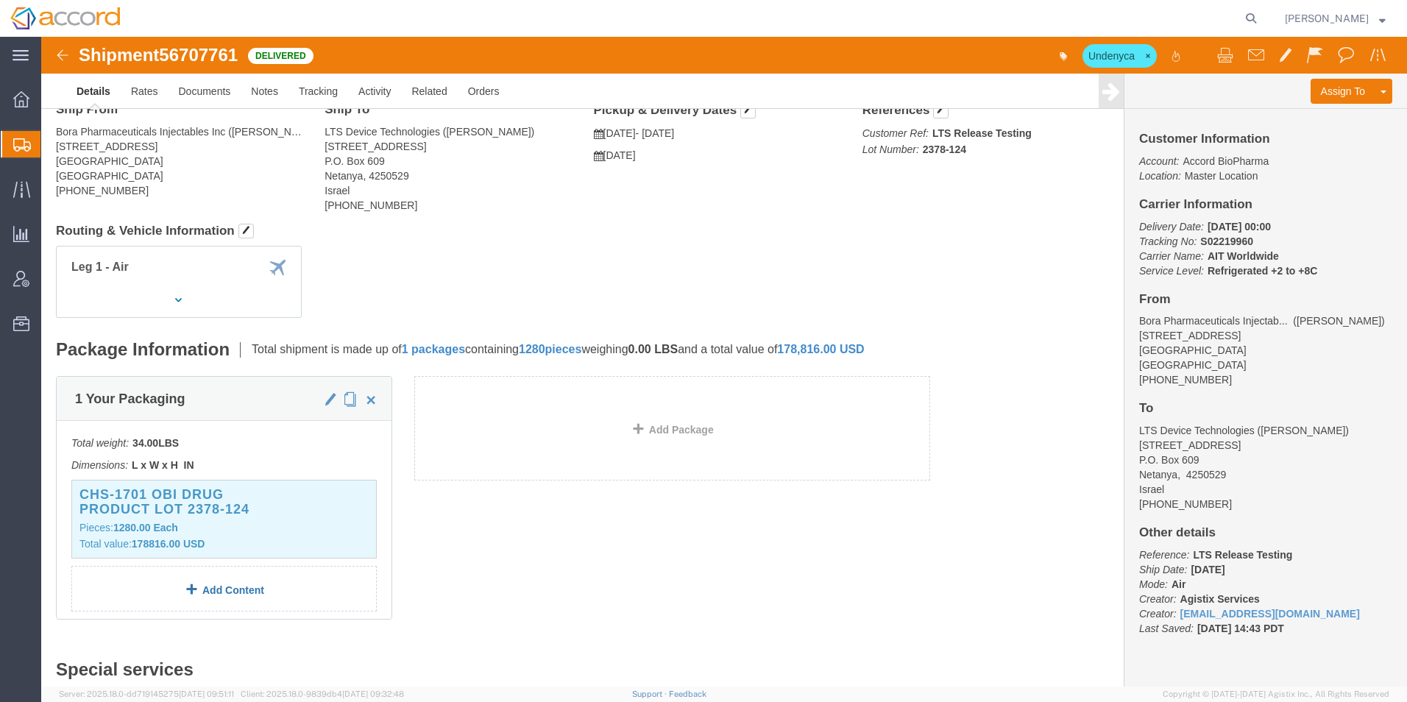
scroll to position [147, 0]
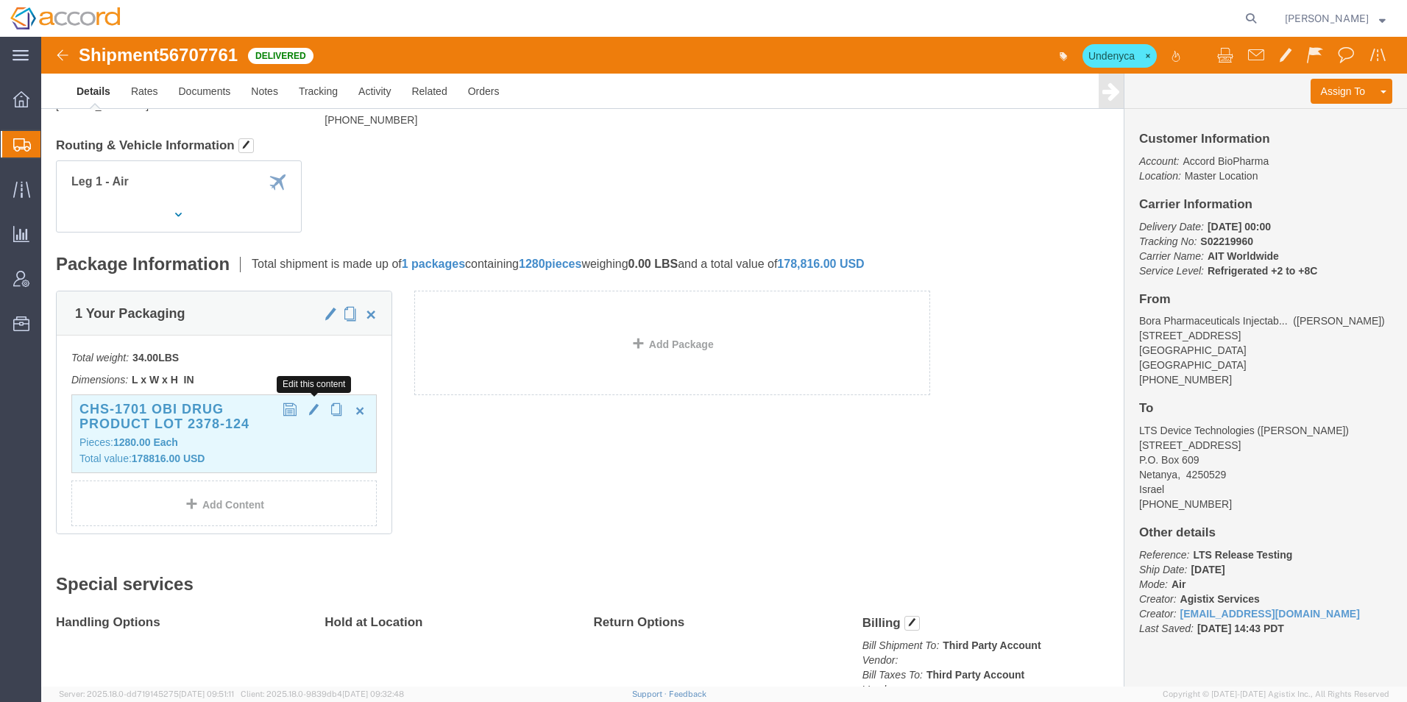
click span "button"
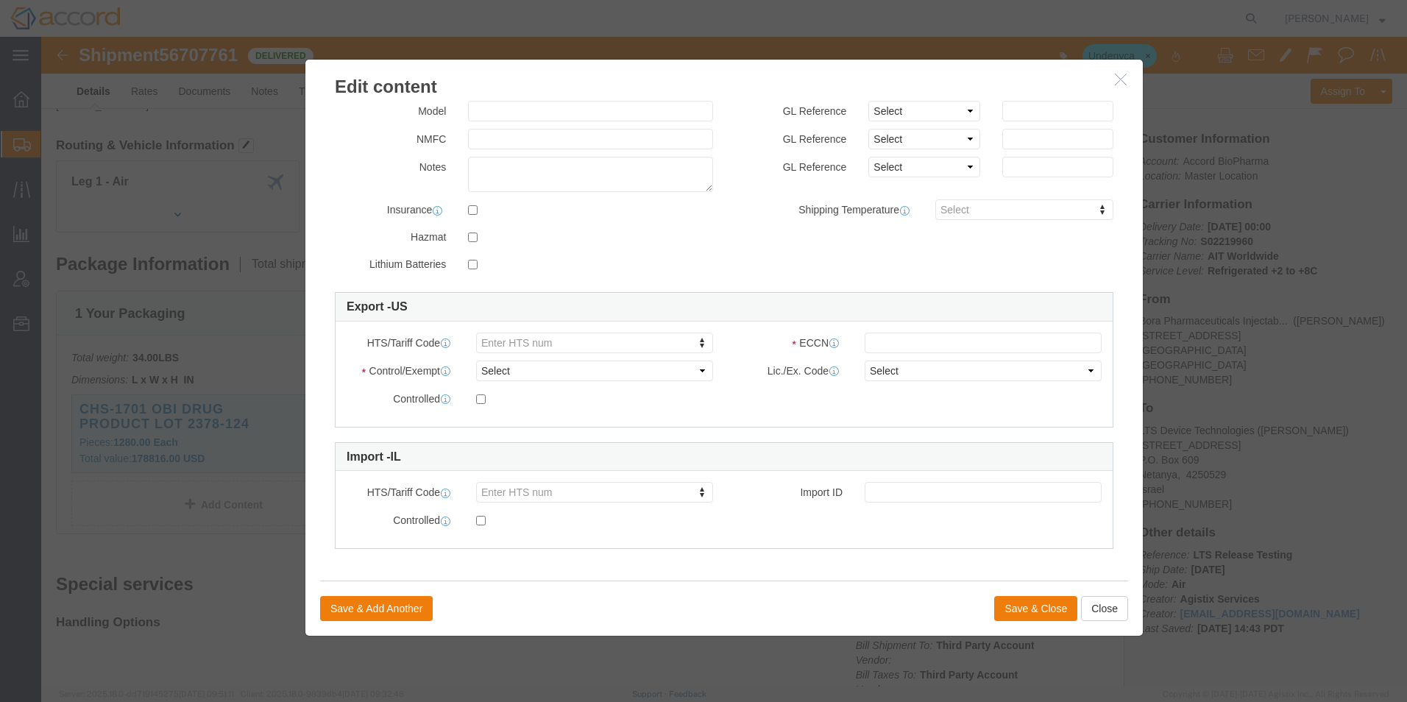
scroll to position [222, 0]
click button "Close"
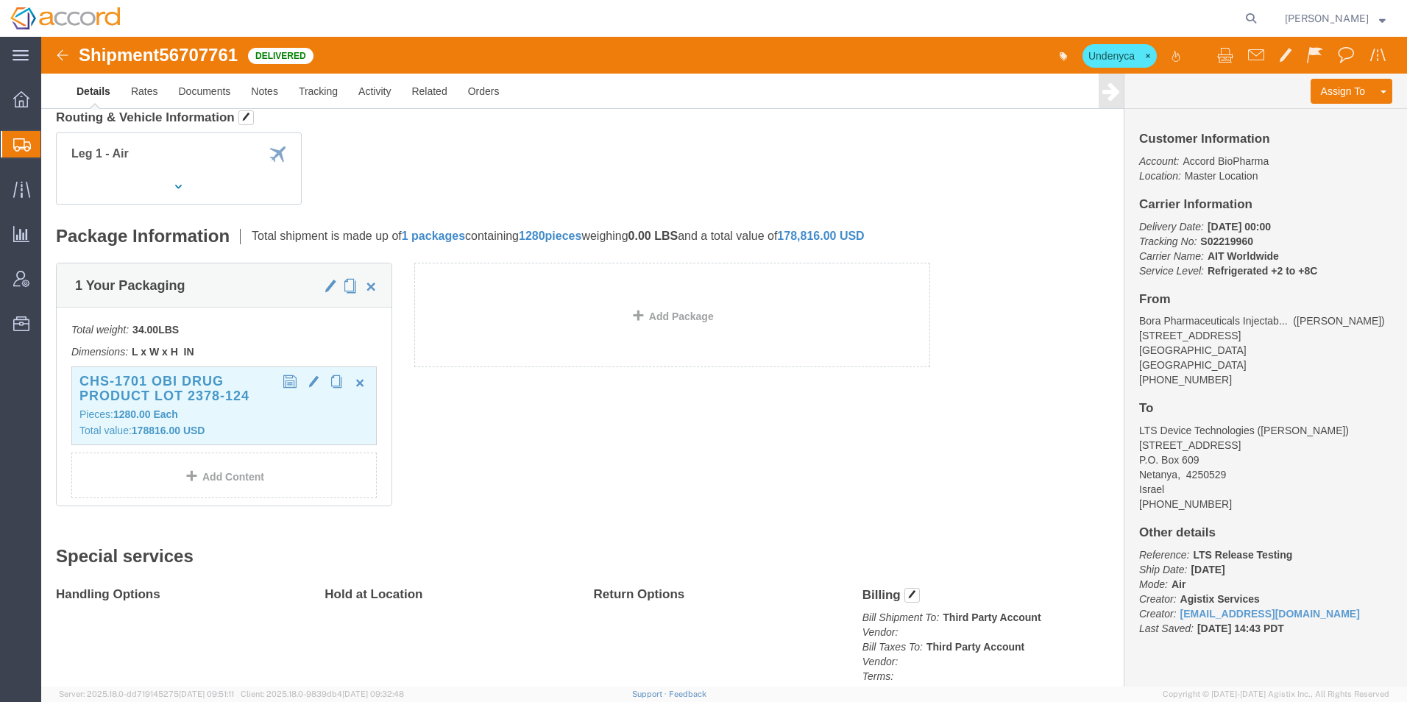
scroll to position [0, 0]
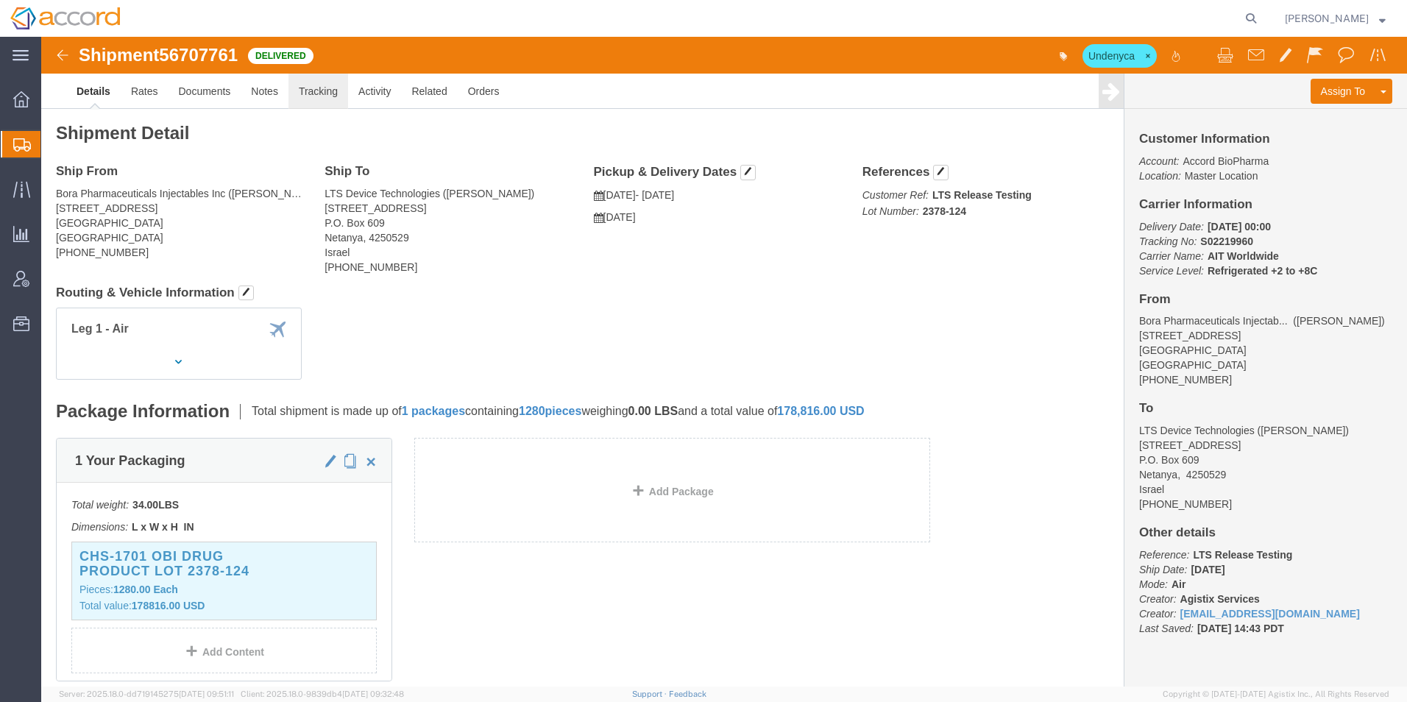
click link "Tracking"
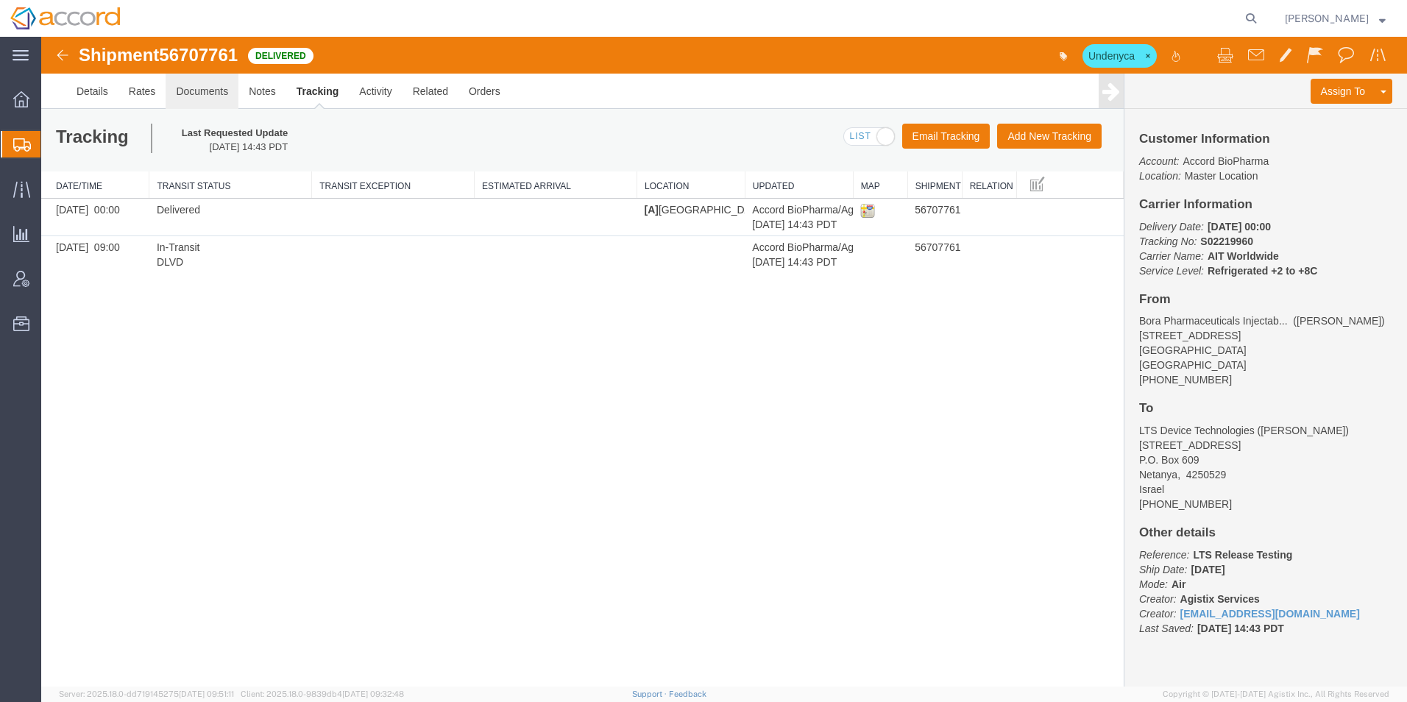
click at [203, 91] on link "Documents" at bounding box center [202, 91] width 73 height 35
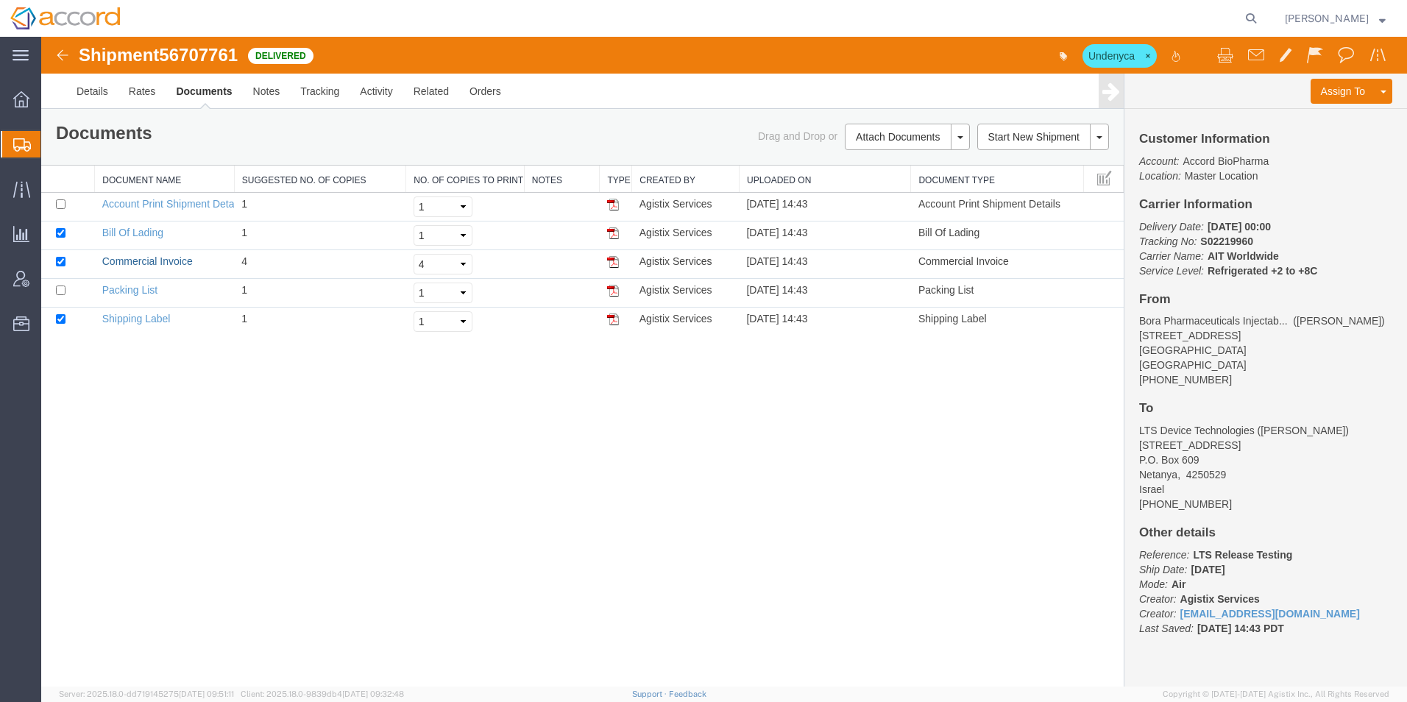
drag, startPoint x: 114, startPoint y: 256, endPoint x: 96, endPoint y: 372, distance: 117.0
click at [114, 255] on link "Commercial Invoice" at bounding box center [147, 261] width 91 height 12
click at [127, 291] on link "Packing List" at bounding box center [129, 290] width 55 height 12
click at [152, 235] on link "Bill Of Lading" at bounding box center [132, 233] width 61 height 12
